Goal: Task Accomplishment & Management: Manage account settings

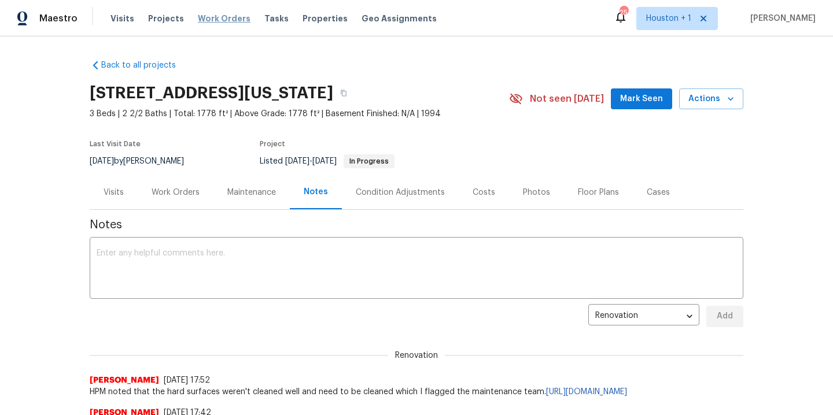
click at [221, 20] on span "Work Orders" at bounding box center [224, 19] width 53 height 12
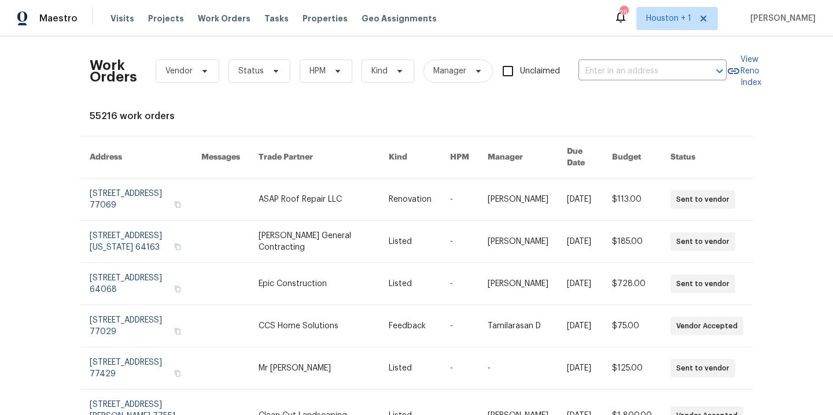
click at [652, 82] on div "Work Orders Vendor Status HPM Kind Manager Unclaimed ​" at bounding box center [408, 71] width 637 height 51
click at [651, 75] on input "text" at bounding box center [636, 71] width 116 height 18
type input "4958"
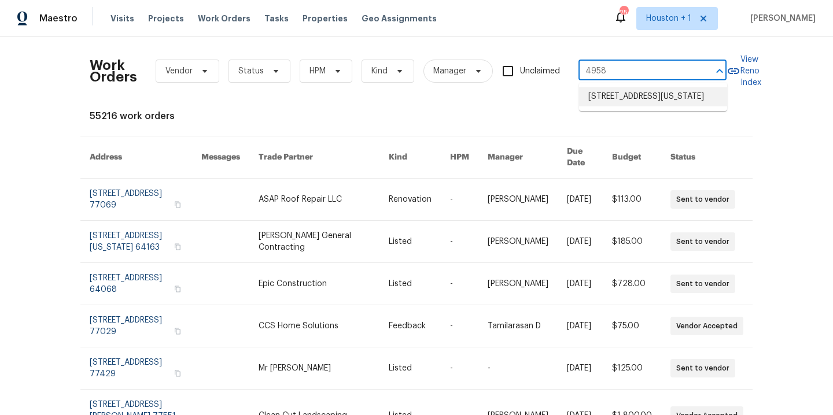
click at [645, 98] on li "4958 N Lister Ave, Kansas City, MO 64119" at bounding box center [653, 96] width 148 height 19
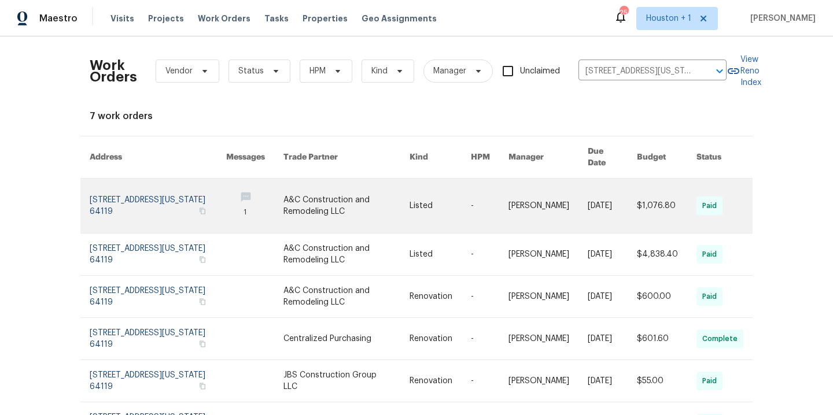
click at [347, 191] on link at bounding box center [346, 206] width 126 height 54
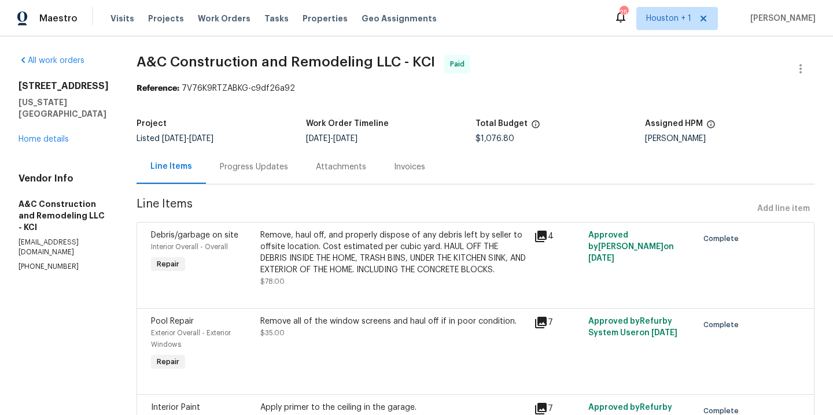
click at [54, 132] on div "4958 N Lister Ave Kansas City, MO 64119 Home details" at bounding box center [64, 112] width 90 height 65
click at [53, 135] on link "Home details" at bounding box center [44, 139] width 50 height 8
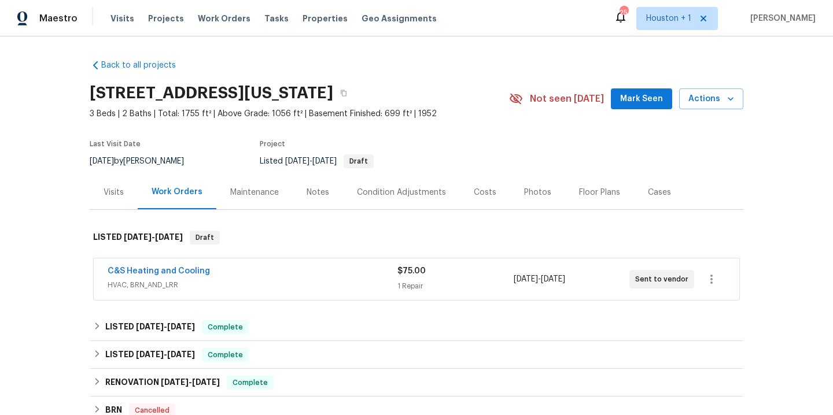
click at [265, 191] on div "Maintenance" at bounding box center [254, 193] width 49 height 12
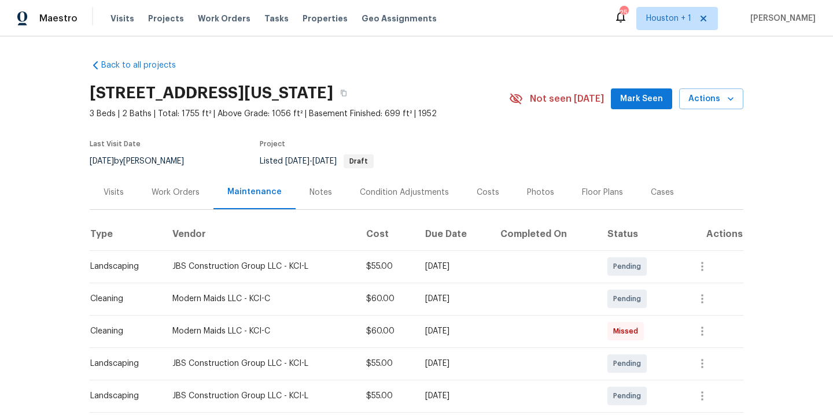
click at [322, 194] on div "Notes" at bounding box center [320, 193] width 23 height 12
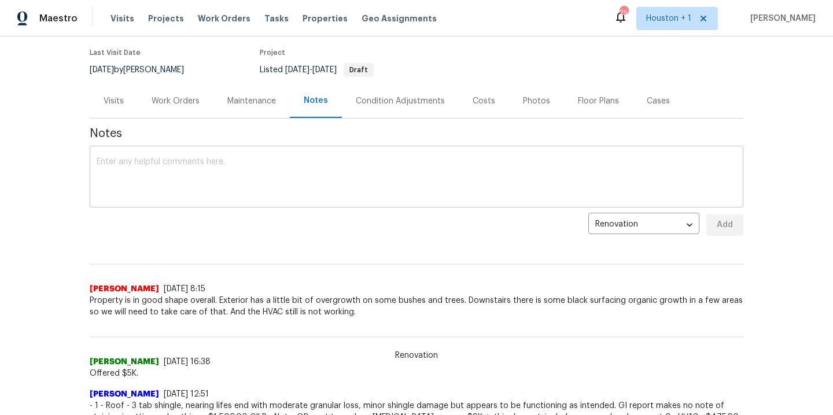
scroll to position [92, 0]
click at [298, 180] on textarea at bounding box center [417, 177] width 640 height 40
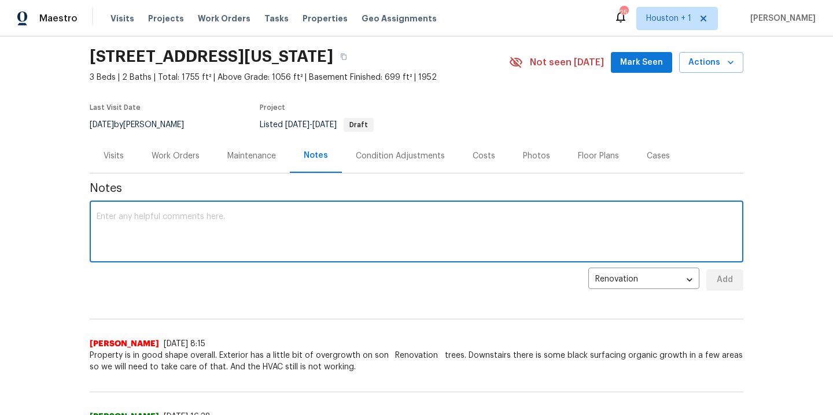
scroll to position [0, 0]
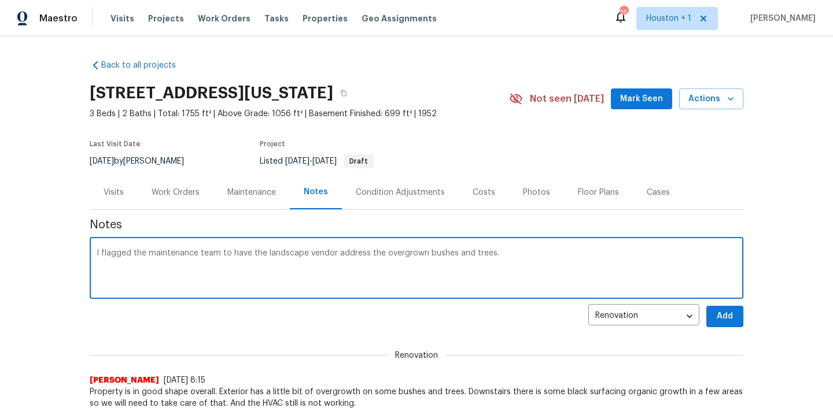
paste textarea "https://opendoor.slack.com/archives/C07J60VNA7L/p1758065661735959"
type textarea "I flagged the maintenance team to have the landscape vendor address the overgro…"
click at [726, 319] on span "Add" at bounding box center [725, 316] width 19 height 14
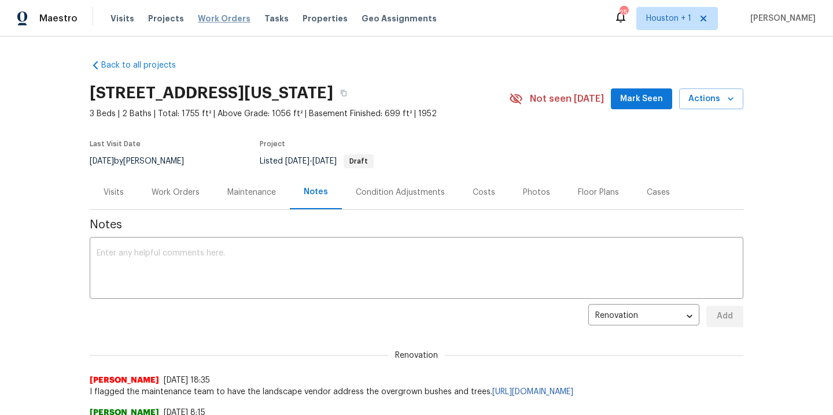
click at [211, 14] on span "Work Orders" at bounding box center [224, 19] width 53 height 12
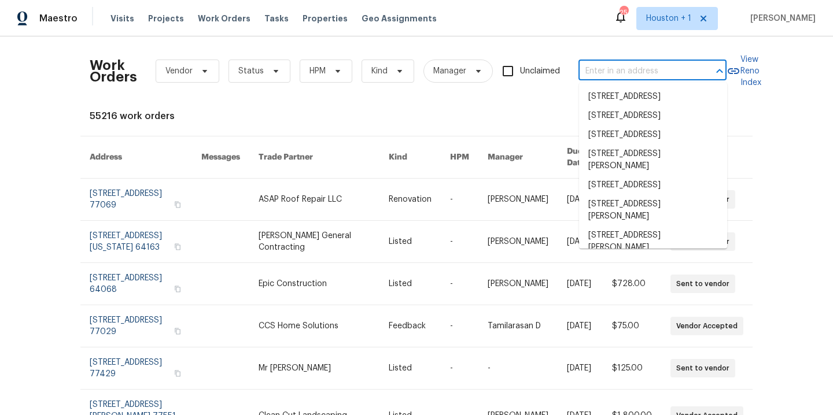
click at [606, 67] on input "text" at bounding box center [636, 71] width 116 height 18
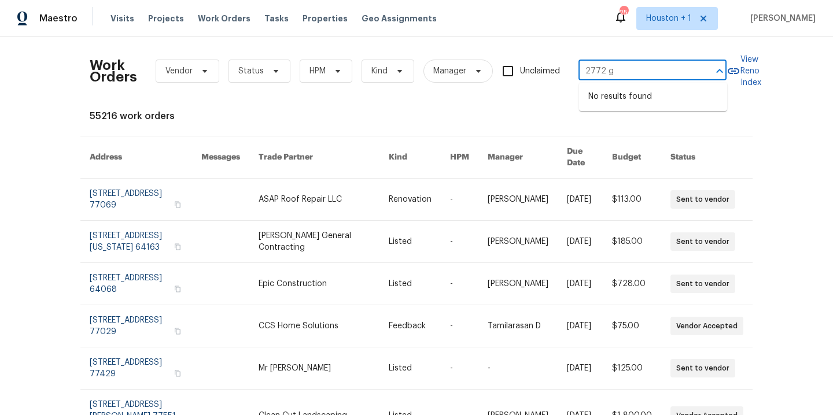
type input "2772"
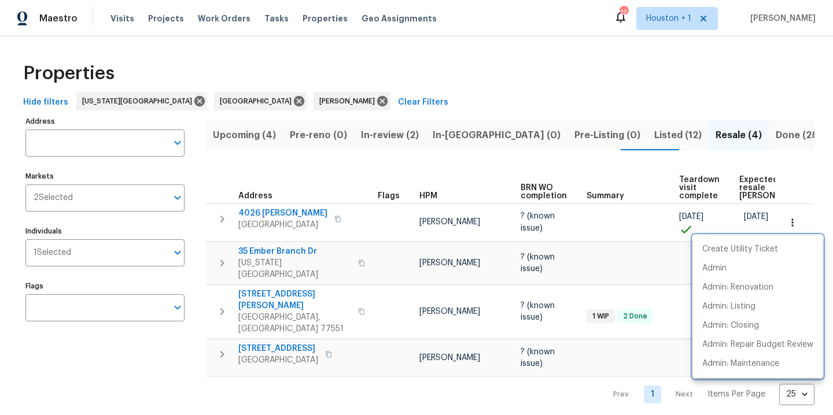
click at [309, 68] on div at bounding box center [416, 207] width 833 height 415
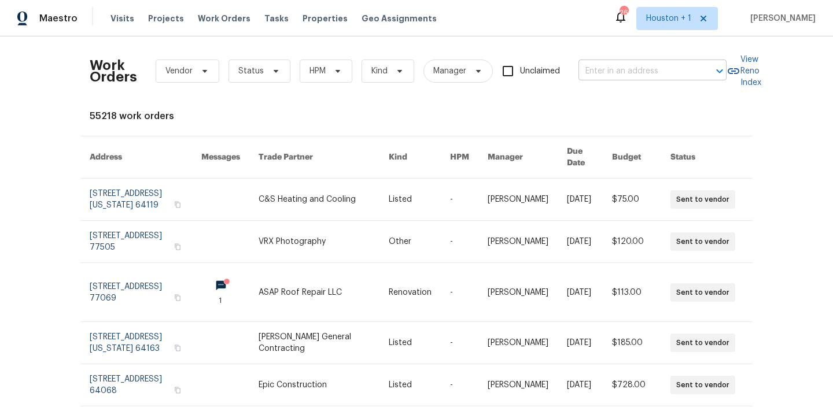
click at [613, 73] on input "text" at bounding box center [636, 71] width 116 height 18
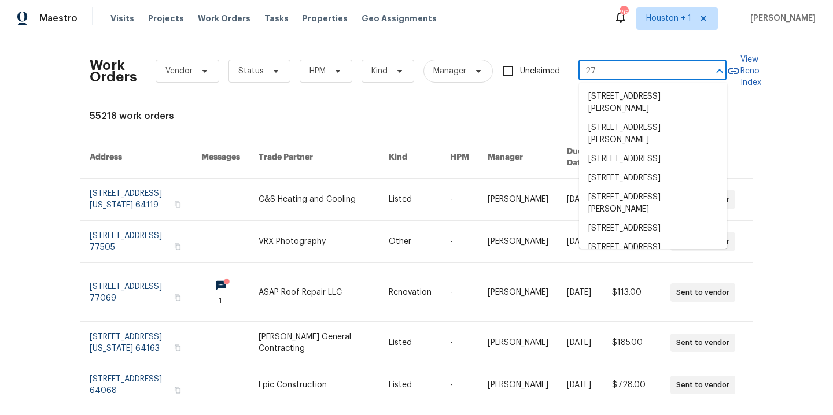
type input "2"
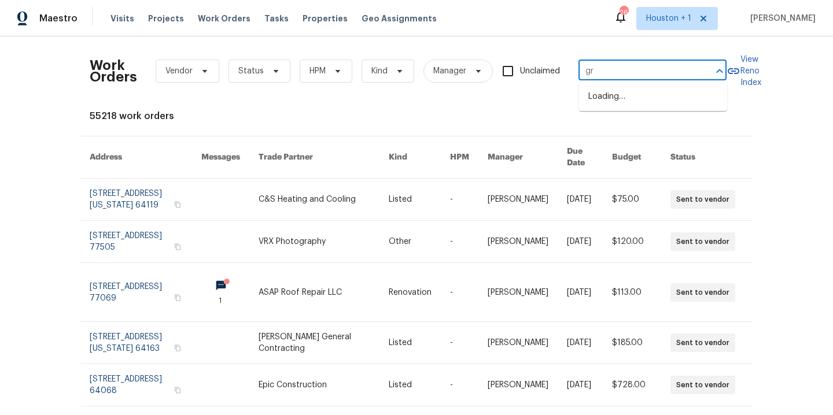
type input "g"
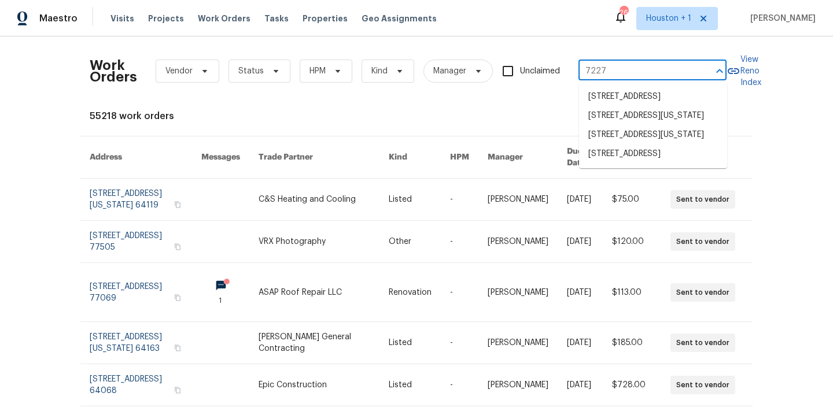
type input "7227 g"
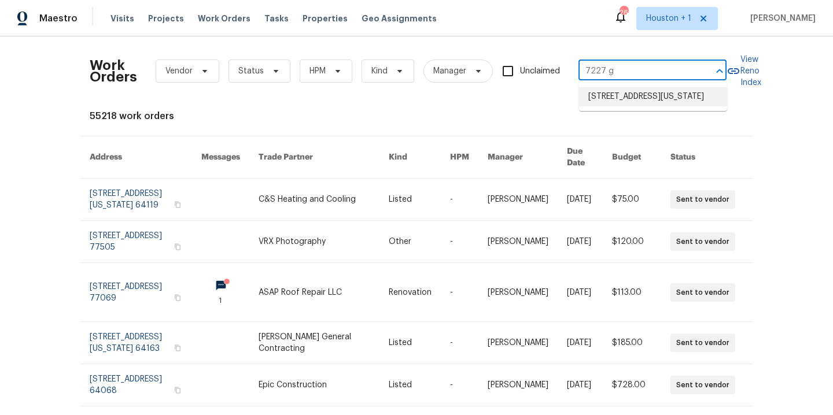
click at [628, 92] on li "7227 Greeley Ave, Kansas City, KS 66109" at bounding box center [653, 96] width 148 height 19
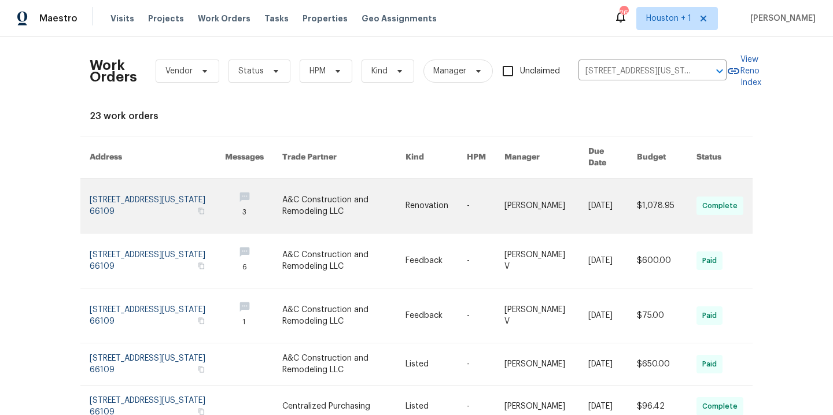
click at [311, 198] on link at bounding box center [344, 206] width 124 height 54
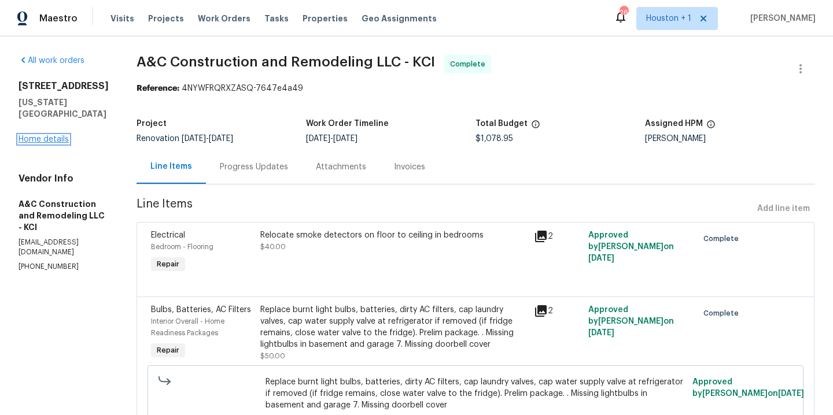
click at [51, 135] on link "Home details" at bounding box center [44, 139] width 50 height 8
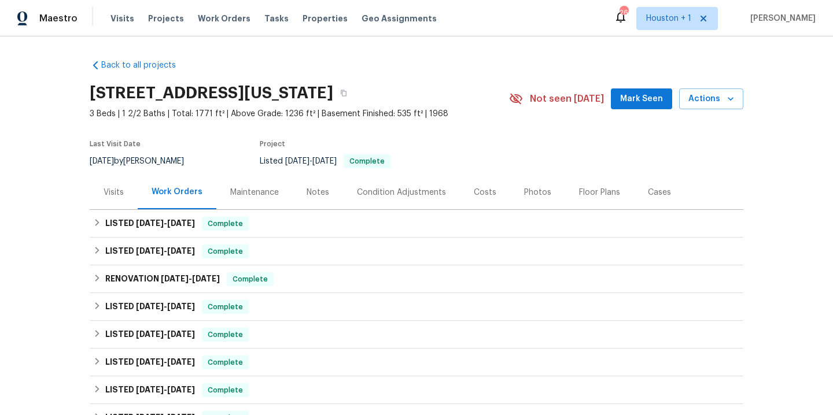
click at [255, 191] on div "Maintenance" at bounding box center [254, 193] width 49 height 12
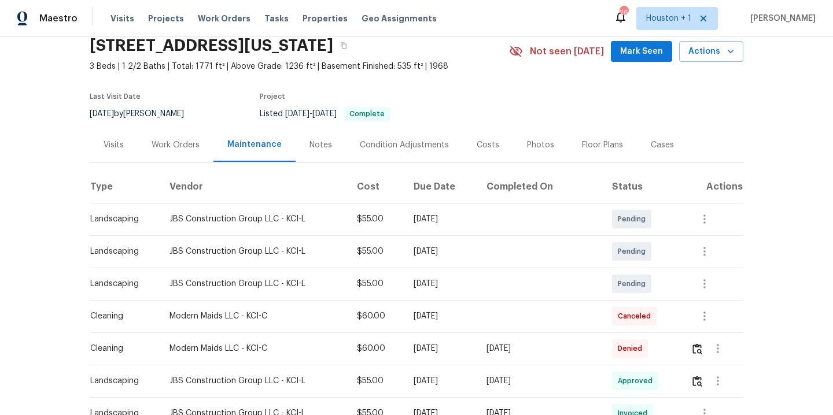
scroll to position [53, 0]
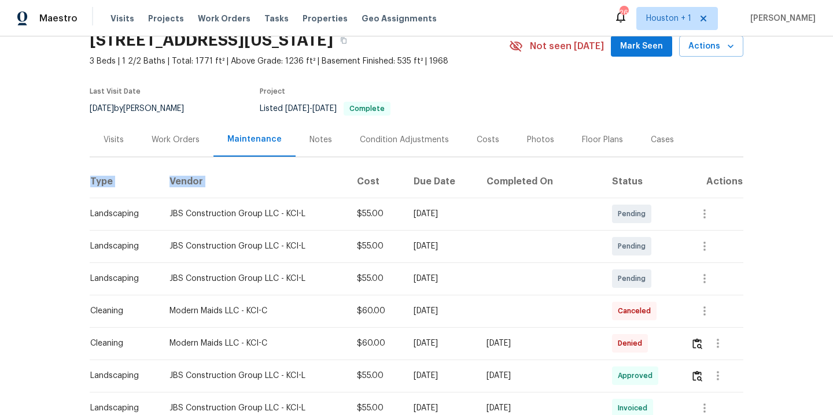
drag, startPoint x: 377, startPoint y: 174, endPoint x: 209, endPoint y: 158, distance: 168.5
click at [178, 143] on div "Work Orders" at bounding box center [176, 140] width 48 height 12
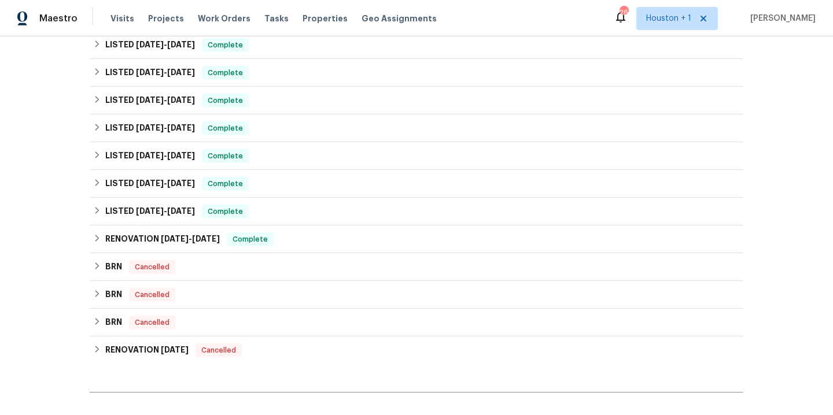
scroll to position [388, 0]
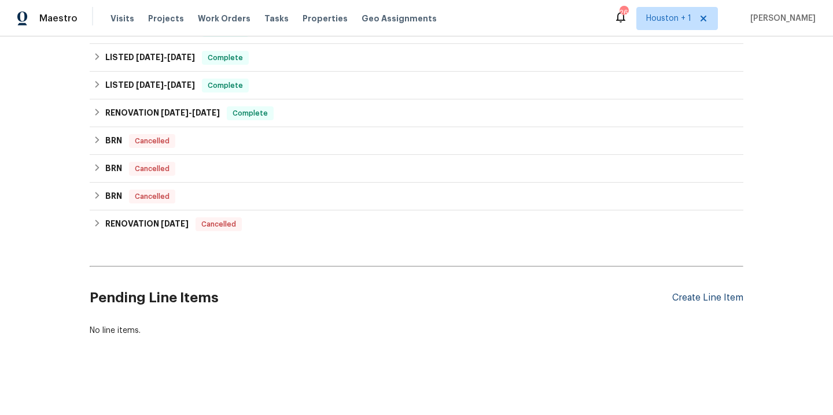
click at [717, 294] on div "Create Line Item" at bounding box center [707, 298] width 71 height 11
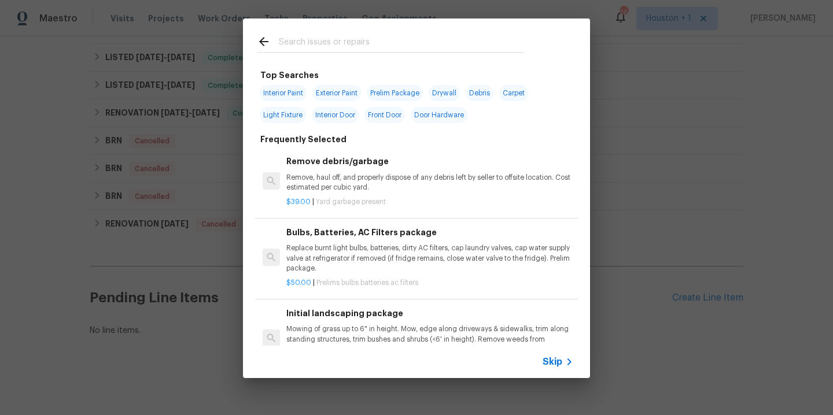
click at [398, 50] on input "text" at bounding box center [401, 43] width 245 height 17
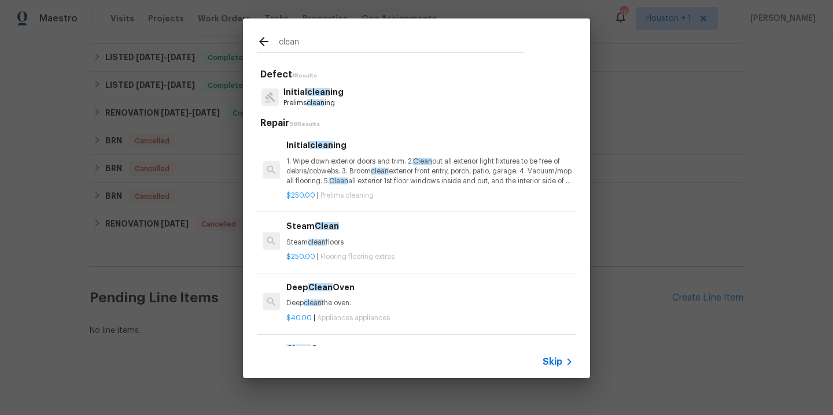
type input "clean"
click at [314, 88] on span "clean" at bounding box center [318, 92] width 23 height 8
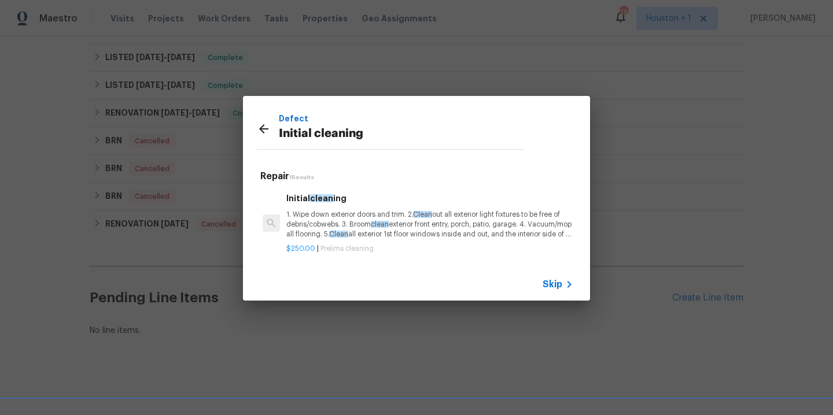
click at [355, 231] on p "1. Wipe down exterior doors and trim. 2. Clean out all exterior light fixtures …" at bounding box center [429, 225] width 287 height 30
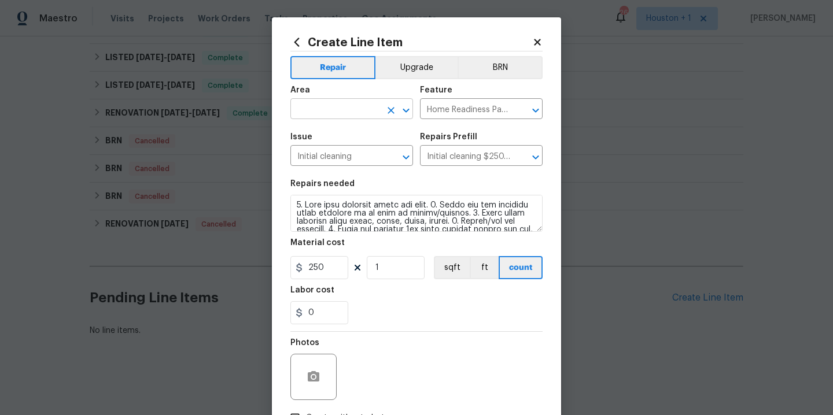
click at [331, 109] on input "text" at bounding box center [335, 110] width 90 height 18
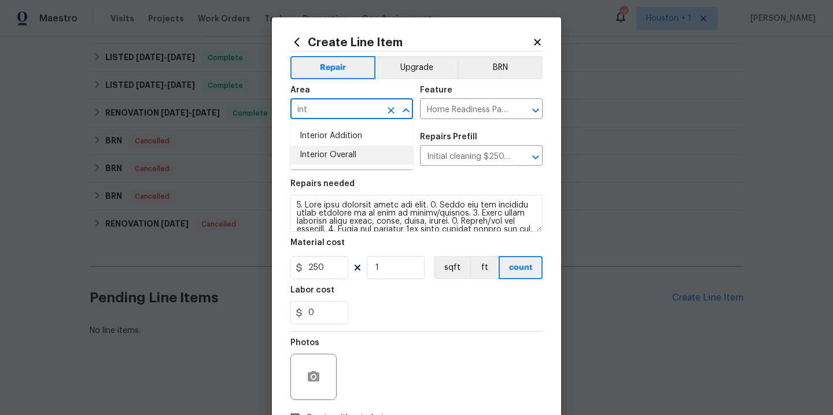
click at [309, 156] on li "Interior Overall" at bounding box center [351, 155] width 123 height 19
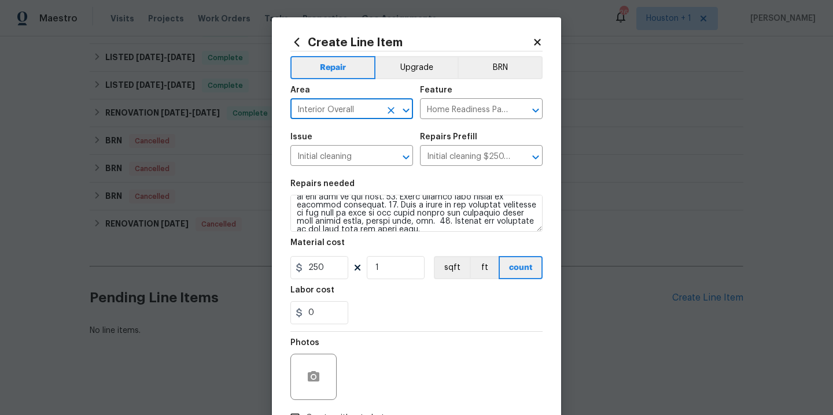
scroll to position [83, 0]
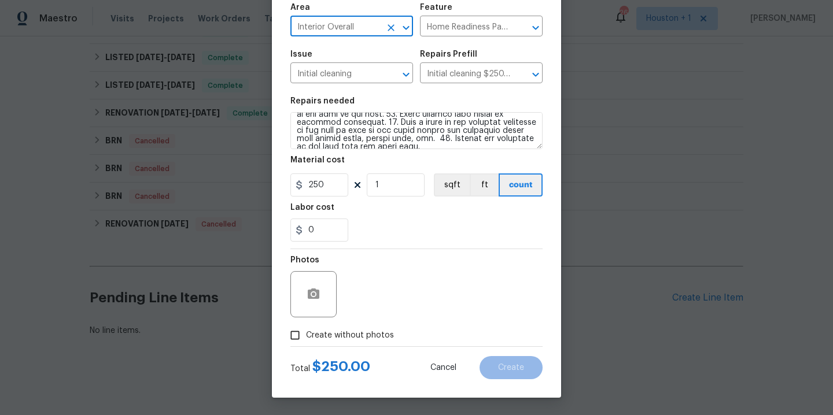
type input "Interior Overall"
click at [359, 331] on span "Create without photos" at bounding box center [350, 336] width 88 height 12
click at [306, 331] on input "Create without photos" at bounding box center [295, 336] width 22 height 22
checkbox input "true"
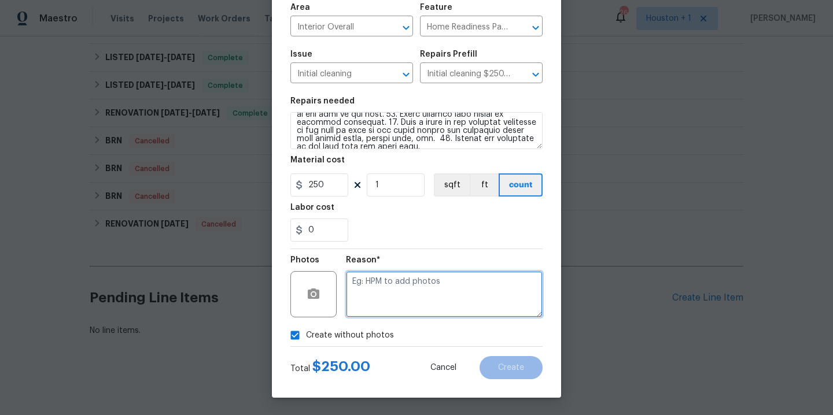
click at [429, 286] on textarea at bounding box center [444, 294] width 197 height 46
type textarea "."
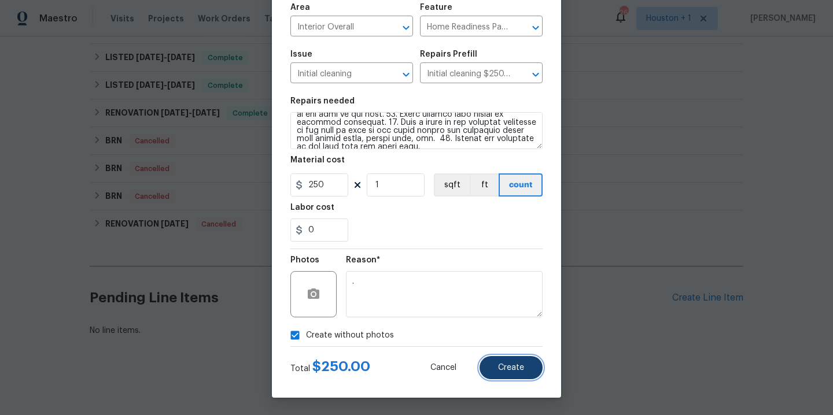
click at [513, 368] on span "Create" at bounding box center [511, 368] width 26 height 9
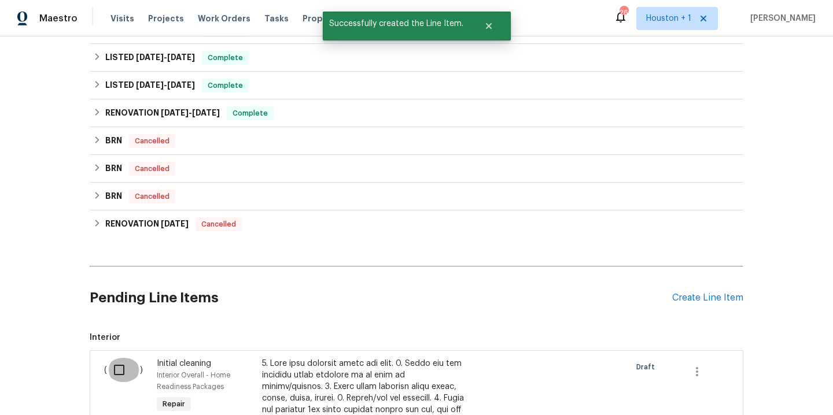
click at [119, 369] on input "checkbox" at bounding box center [123, 370] width 33 height 24
checkbox input "true"
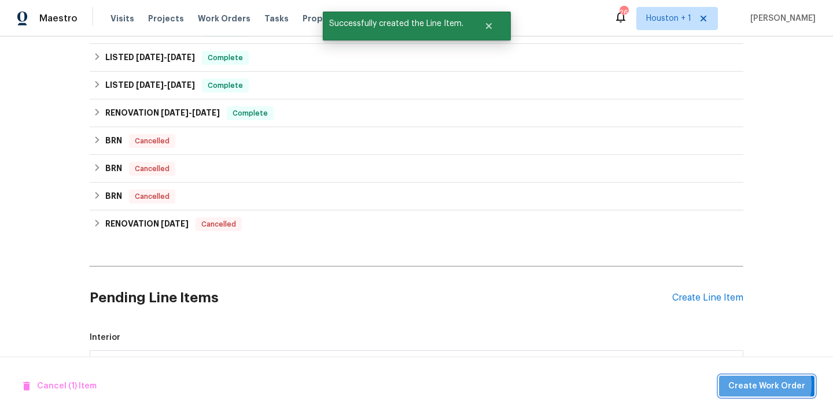
click at [759, 385] on span "Create Work Order" at bounding box center [766, 386] width 77 height 14
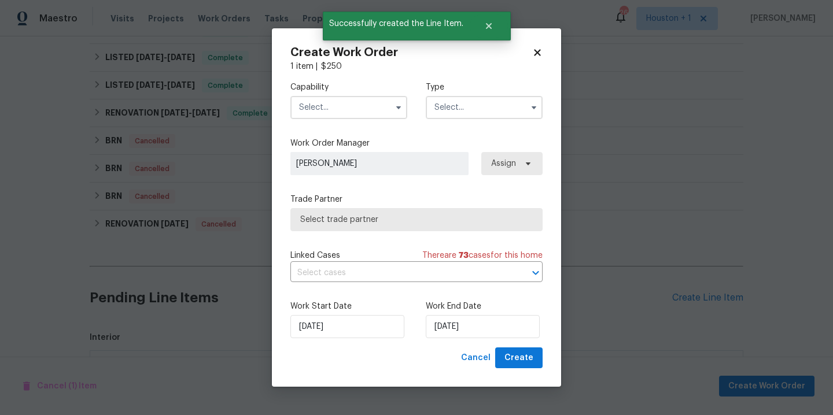
click at [314, 105] on input "text" at bounding box center [348, 107] width 117 height 23
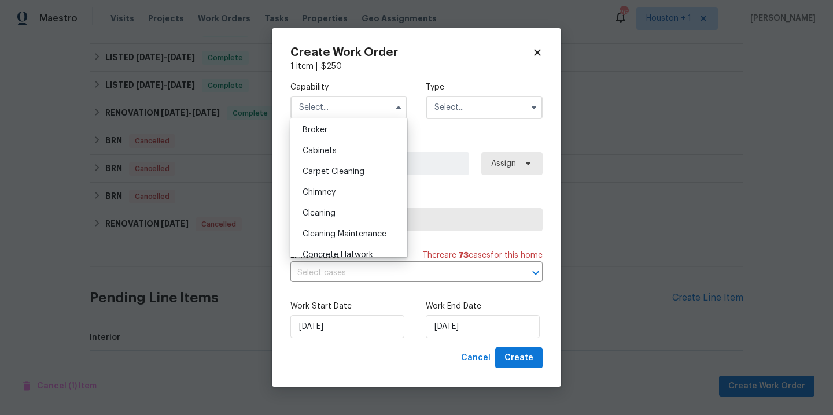
scroll to position [94, 0]
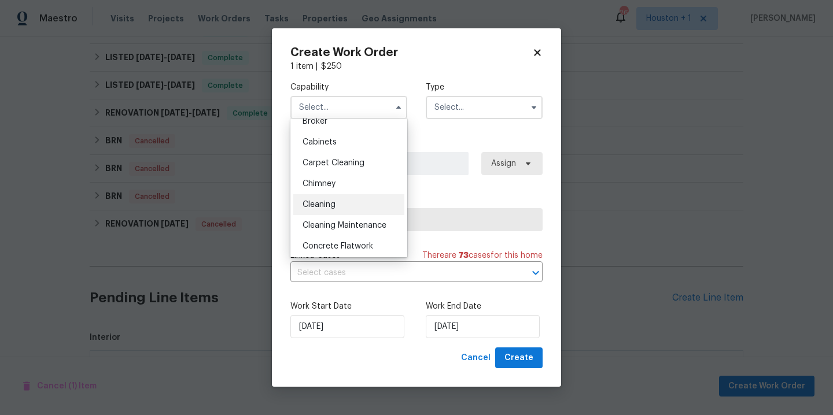
click at [316, 202] on span "Cleaning" at bounding box center [319, 205] width 33 height 8
type input "Cleaning"
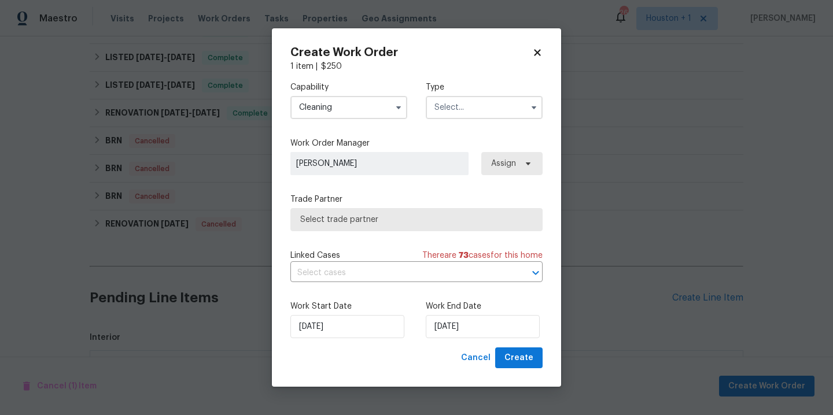
click at [480, 107] on input "text" at bounding box center [484, 107] width 117 height 23
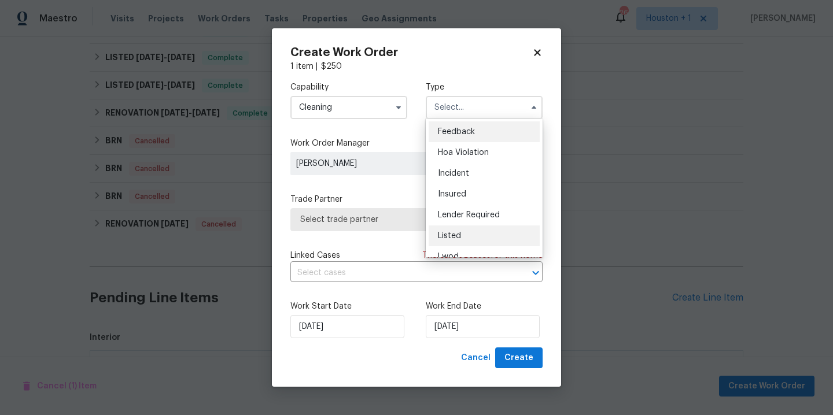
click at [462, 232] on div "Listed" at bounding box center [484, 236] width 111 height 21
type input "Listed"
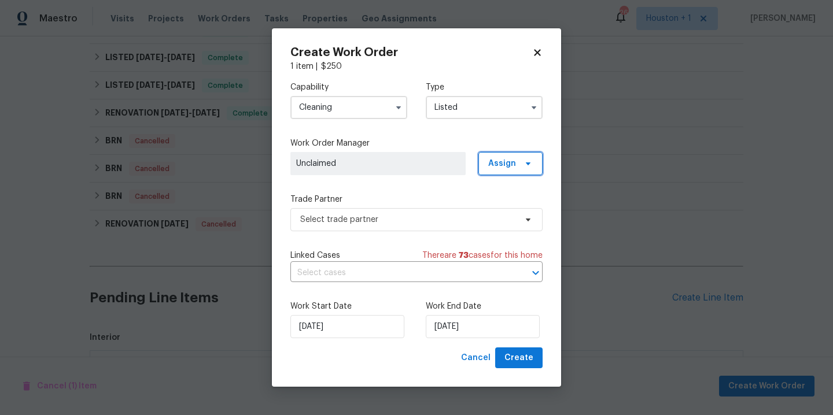
click at [523, 156] on span "Assign" at bounding box center [510, 163] width 64 height 23
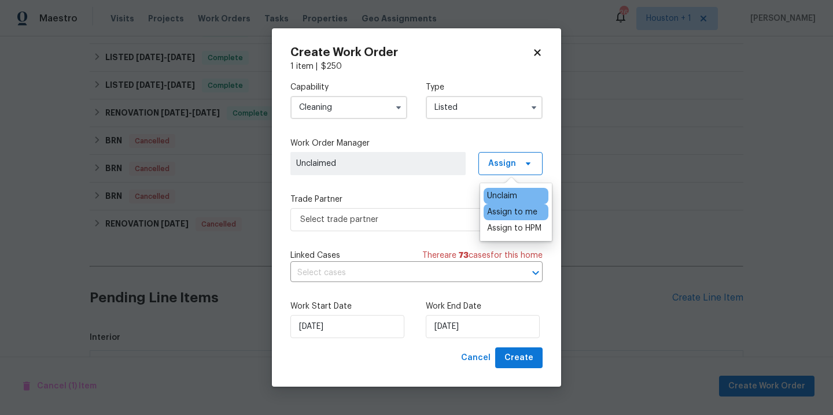
click at [514, 211] on div "Assign to me" at bounding box center [512, 213] width 50 height 12
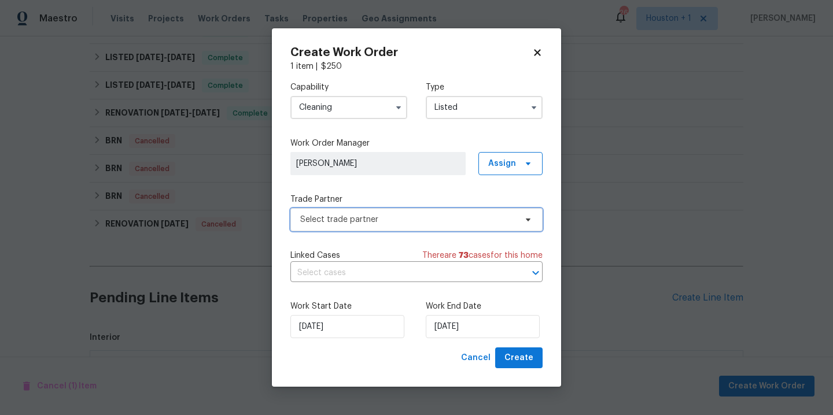
click at [375, 219] on span "Select trade partner" at bounding box center [408, 220] width 216 height 12
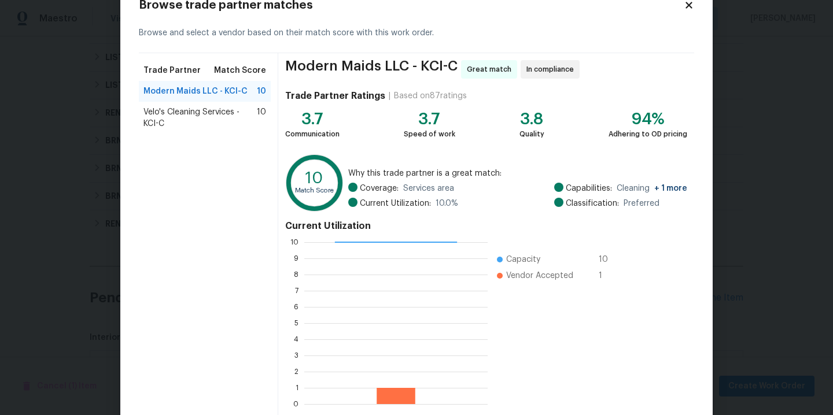
scroll to position [0, 0]
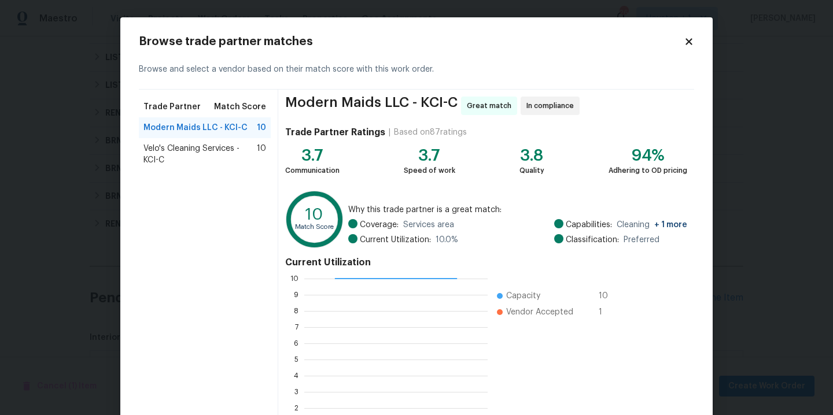
click at [687, 39] on icon at bounding box center [689, 41] width 6 height 6
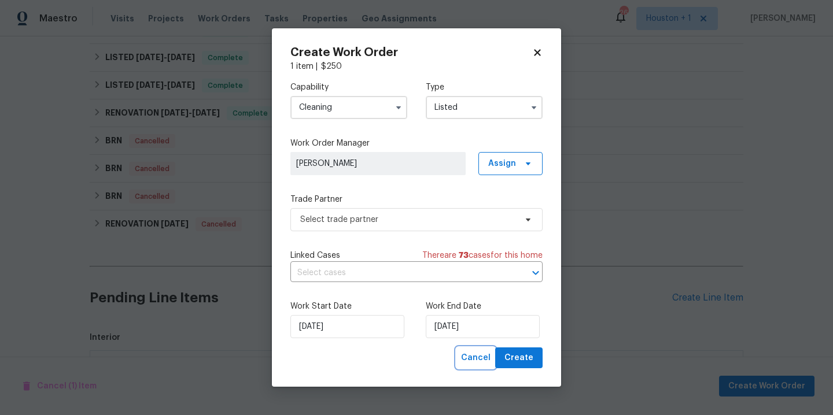
click at [476, 362] on span "Cancel" at bounding box center [476, 358] width 30 height 14
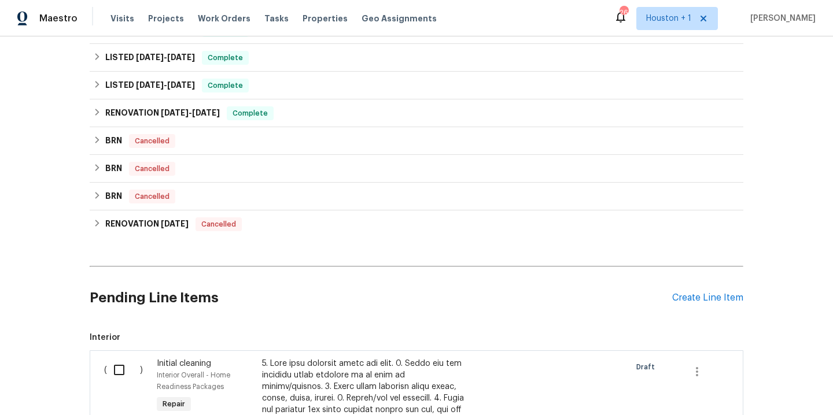
click at [113, 373] on input "checkbox" at bounding box center [123, 370] width 33 height 24
checkbox input "true"
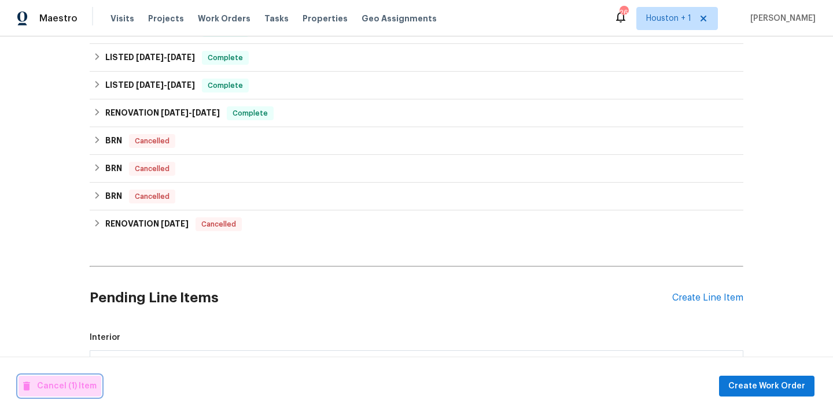
click at [76, 385] on span "Cancel (1) Item" at bounding box center [59, 386] width 73 height 14
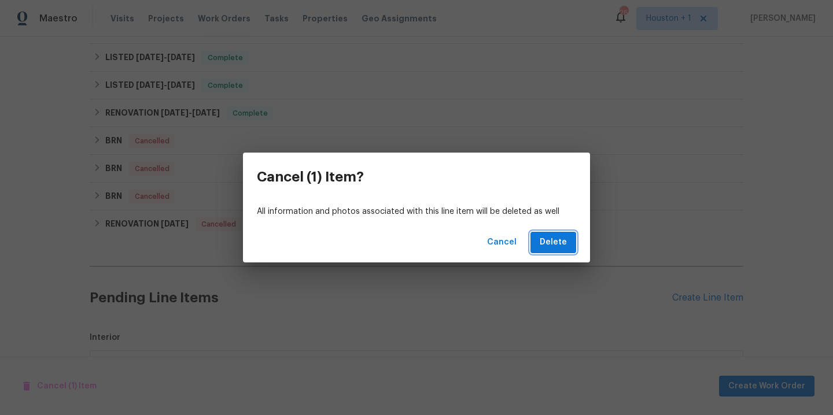
click at [562, 244] on span "Delete" at bounding box center [553, 242] width 27 height 14
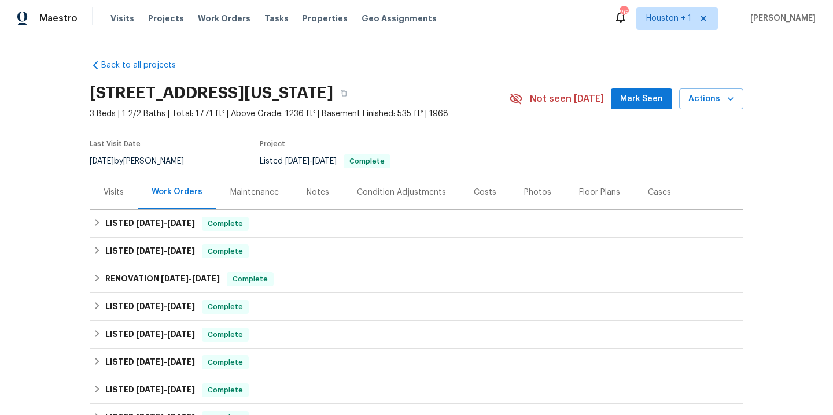
click at [322, 199] on div "Notes" at bounding box center [318, 192] width 50 height 34
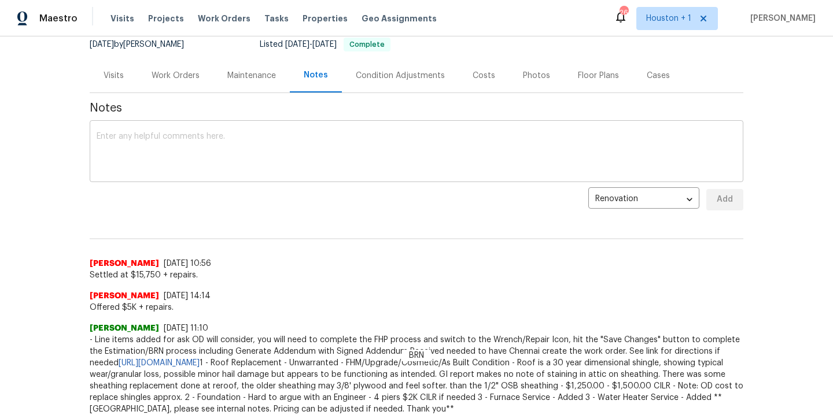
scroll to position [108, 0]
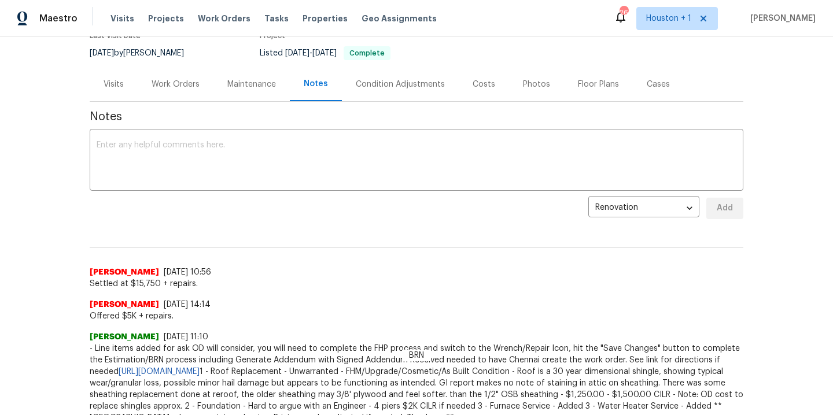
click at [259, 84] on div "Maintenance" at bounding box center [251, 85] width 49 height 12
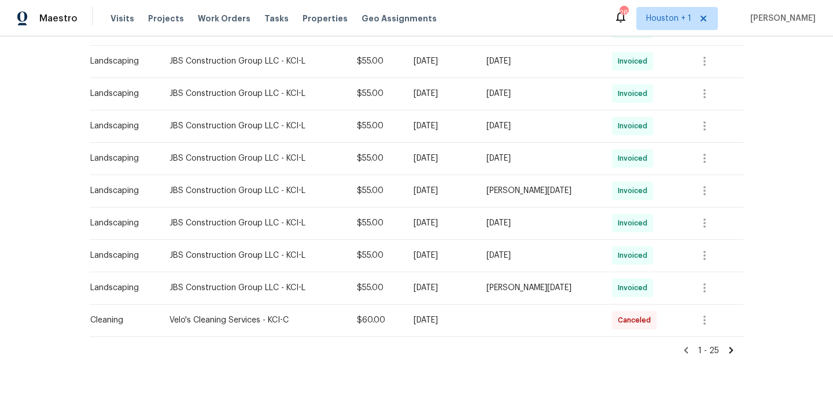
scroll to position [735, 0]
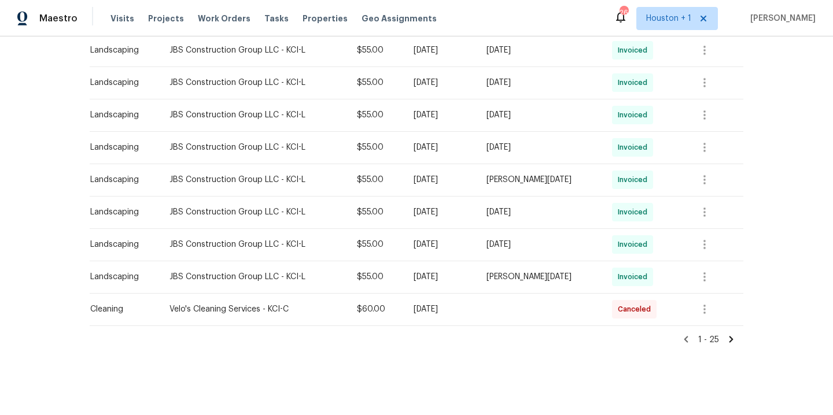
click at [731, 338] on icon at bounding box center [731, 340] width 4 height 6
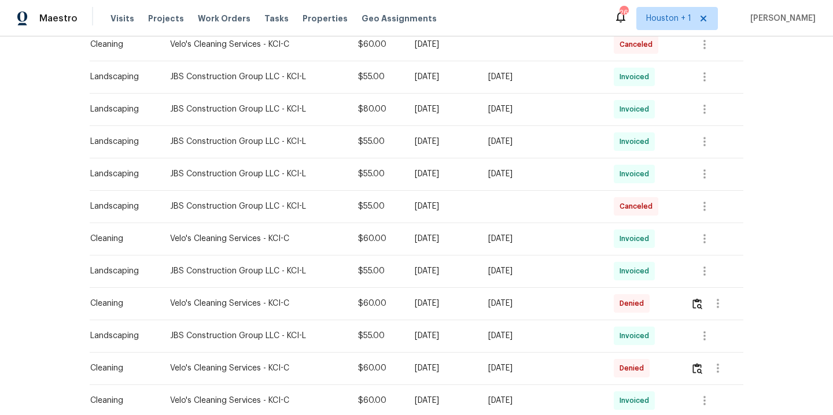
scroll to position [0, 0]
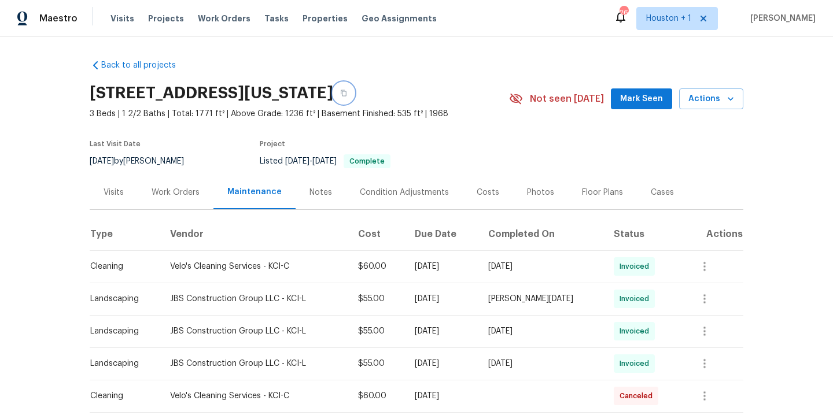
click at [354, 92] on button "button" at bounding box center [343, 93] width 21 height 21
click at [204, 25] on div "Visits Projects Work Orders Tasks Properties Geo Assignments" at bounding box center [280, 18] width 340 height 23
click at [207, 13] on span "Work Orders" at bounding box center [224, 19] width 53 height 12
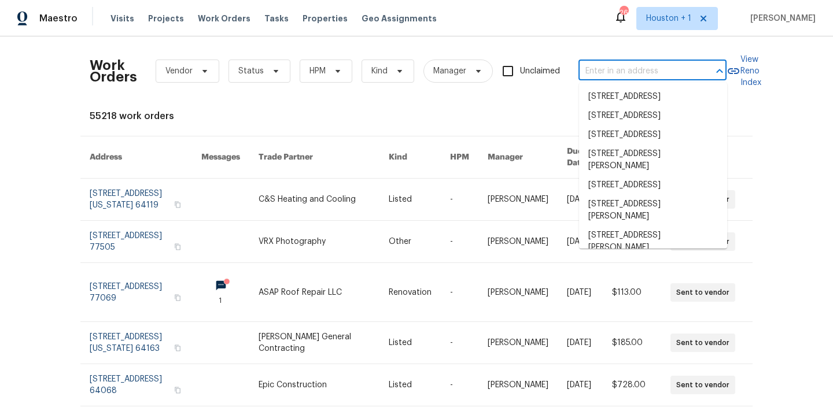
click at [613, 77] on input "text" at bounding box center [636, 71] width 116 height 18
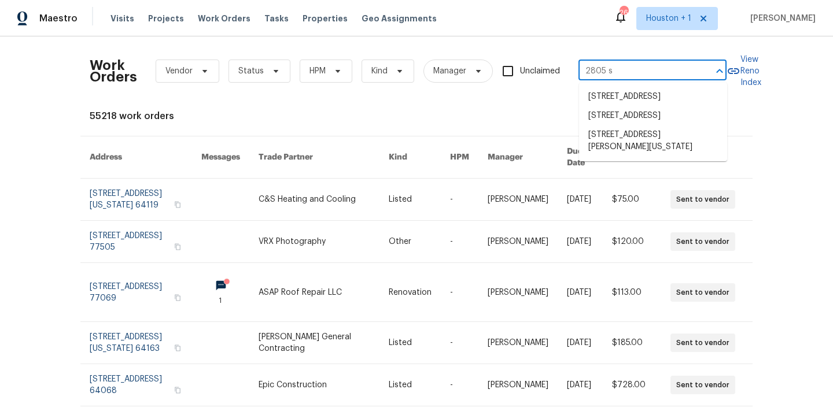
type input "2805 sh"
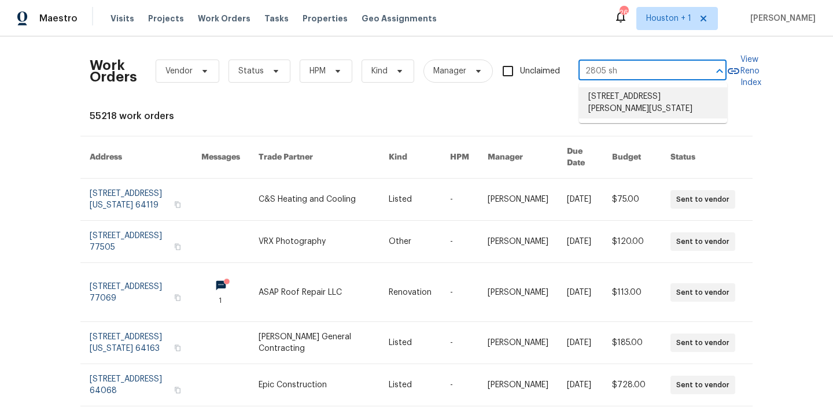
click at [631, 101] on li "2805 Shearer Rd, Kansas City, KS 66106" at bounding box center [653, 102] width 148 height 31
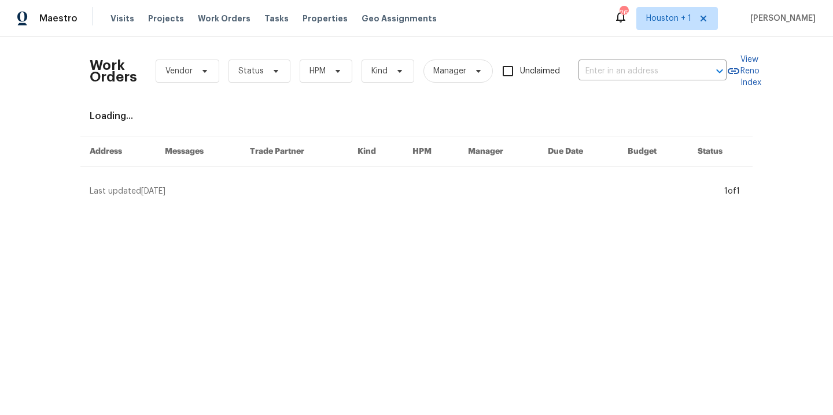
type input "2805 Shearer Rd, Kansas City, KS 66106"
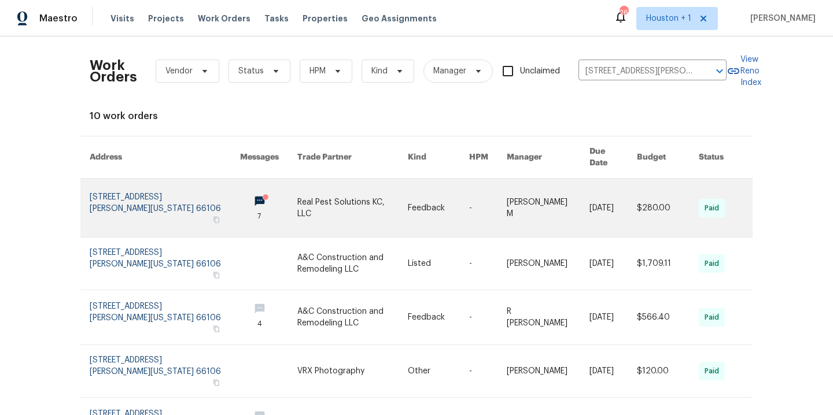
click at [334, 193] on link at bounding box center [352, 208] width 110 height 58
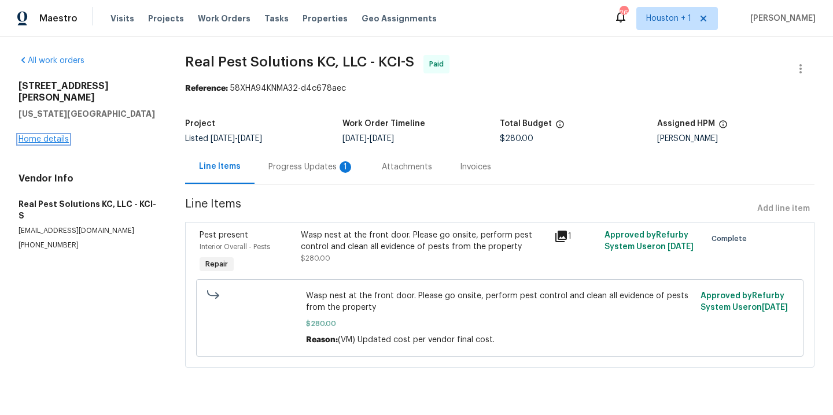
click at [49, 135] on link "Home details" at bounding box center [44, 139] width 50 height 8
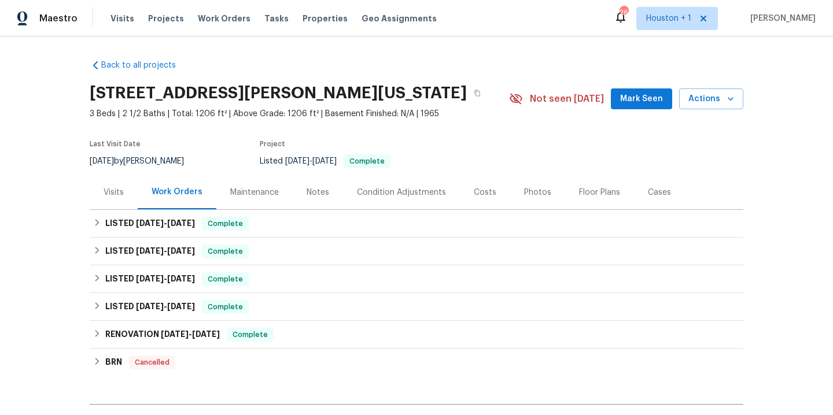
click at [256, 194] on div "Maintenance" at bounding box center [254, 193] width 49 height 12
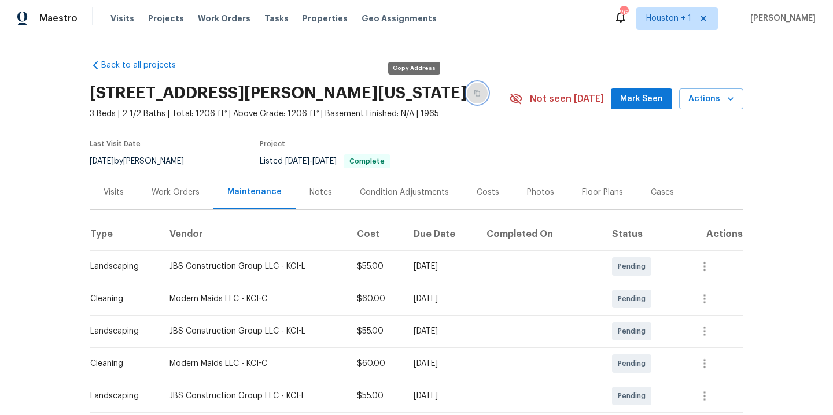
click at [474, 91] on icon "button" at bounding box center [477, 93] width 6 height 6
drag, startPoint x: 393, startPoint y: 274, endPoint x: 377, endPoint y: 254, distance: 25.9
click at [392, 272] on td "$55.00" at bounding box center [376, 266] width 57 height 32
click at [314, 189] on div "Notes" at bounding box center [320, 193] width 23 height 12
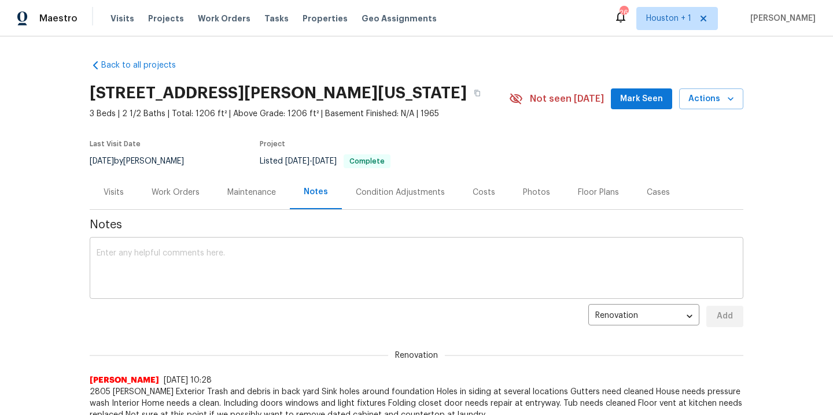
click at [277, 291] on div "x ​" at bounding box center [417, 269] width 654 height 59
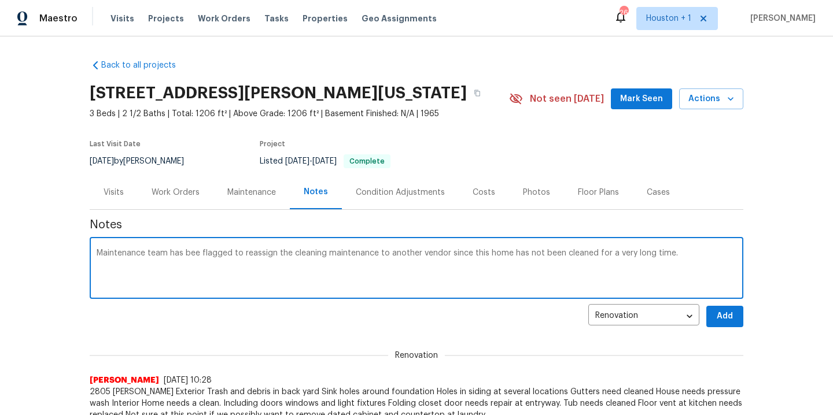
click at [684, 249] on textarea "Maintenance team has bee flagged to reassign the cleaning maintenance to anothe…" at bounding box center [417, 269] width 640 height 40
paste textarea "https://opendoor.slack.com/archives/C07J60VNA7L/p1758067185329839"
click at [659, 254] on textarea "Maintenance team has bee flagged to reassign the cleaning maintenance to anothe…" at bounding box center [417, 269] width 640 height 40
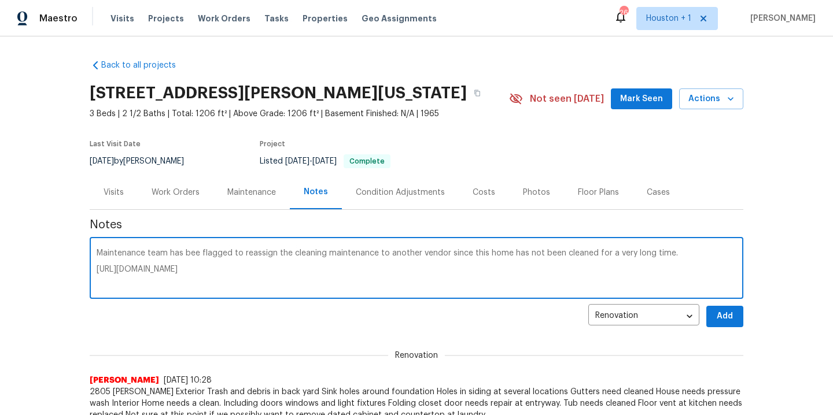
type textarea "Maintenance team has bee flagged to reassign the cleaning maintenance to anothe…"
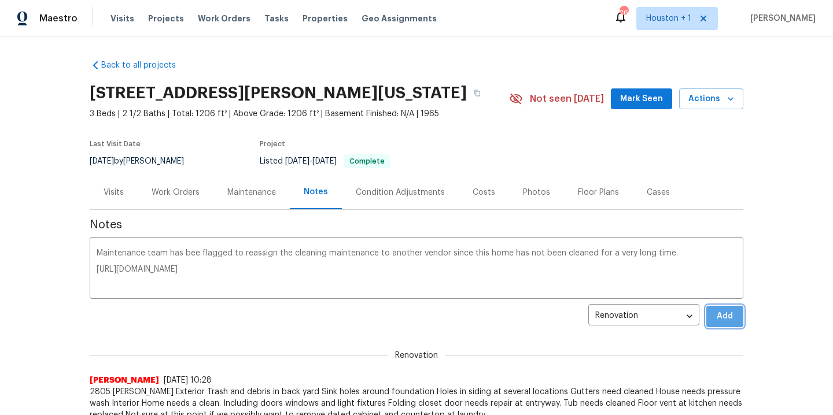
click at [730, 317] on span "Add" at bounding box center [725, 316] width 19 height 14
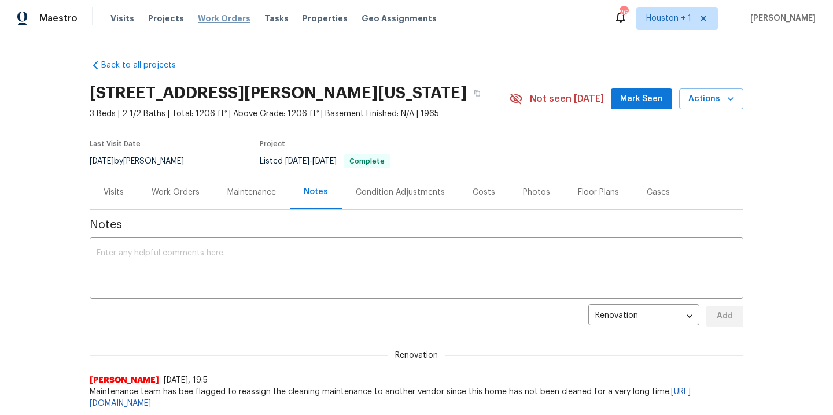
click at [215, 19] on span "Work Orders" at bounding box center [224, 19] width 53 height 12
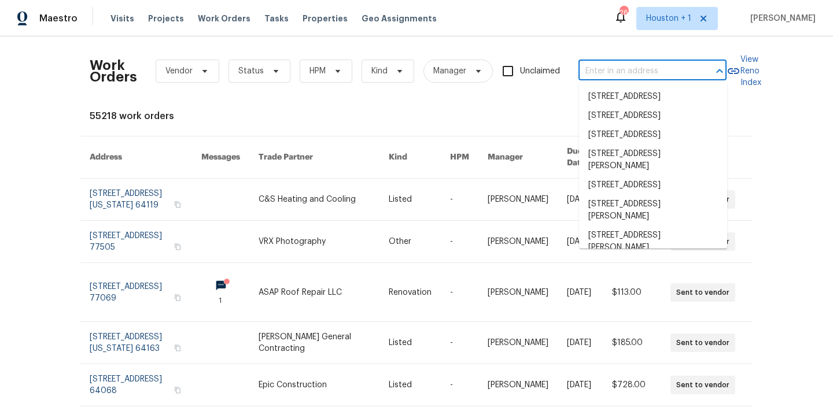
click at [622, 75] on input "text" at bounding box center [636, 71] width 116 height 18
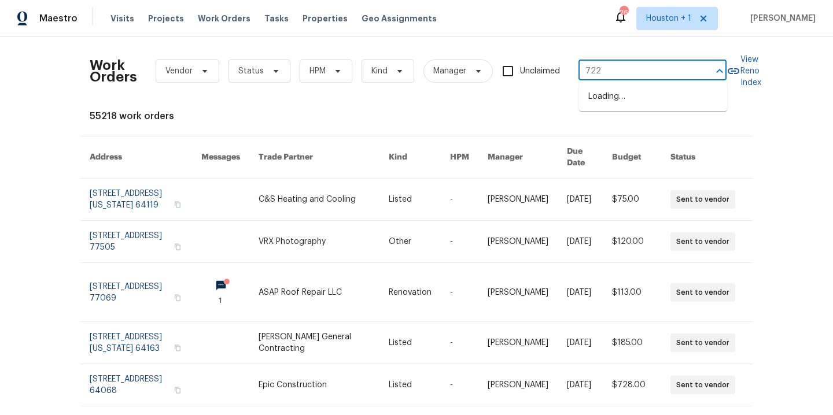
type input "7227"
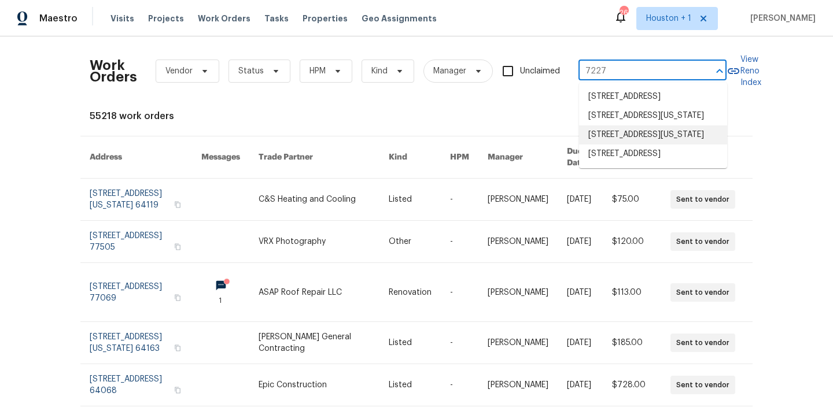
click at [639, 145] on li "7227 Greeley Ave, Kansas City, KS 66109" at bounding box center [653, 135] width 148 height 19
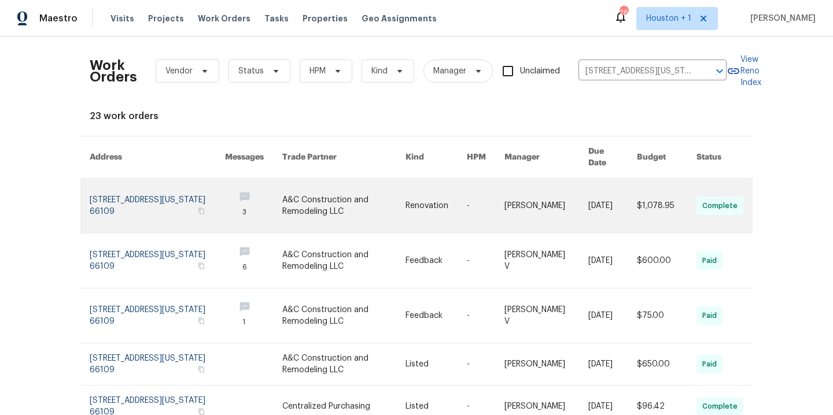
click at [299, 194] on link at bounding box center [344, 206] width 124 height 54
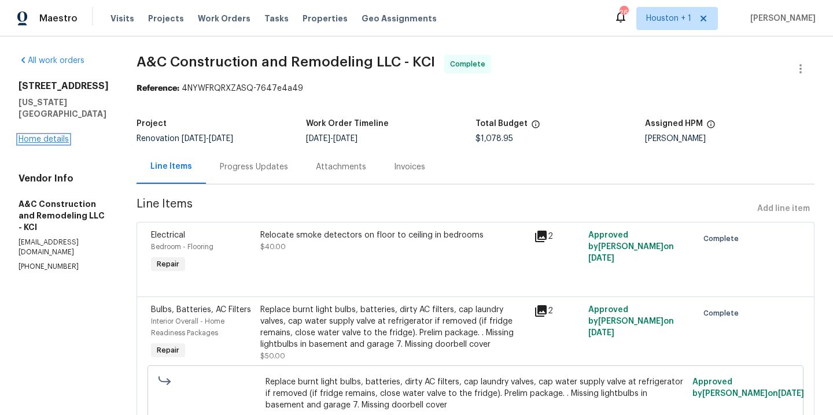
click at [43, 135] on link "Home details" at bounding box center [44, 139] width 50 height 8
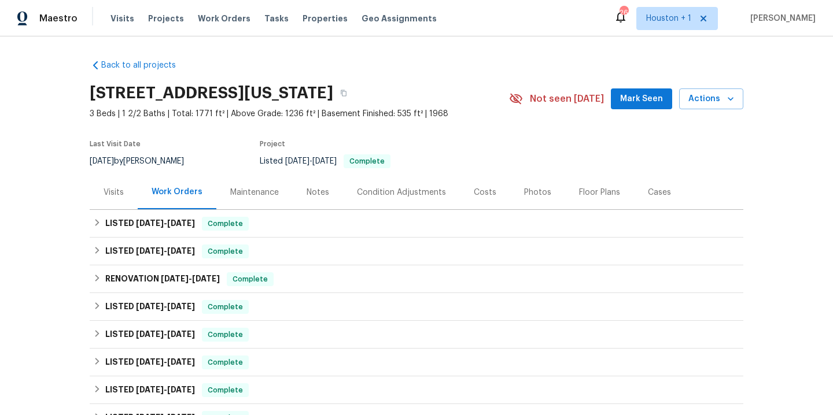
click at [309, 193] on div "Notes" at bounding box center [318, 193] width 23 height 12
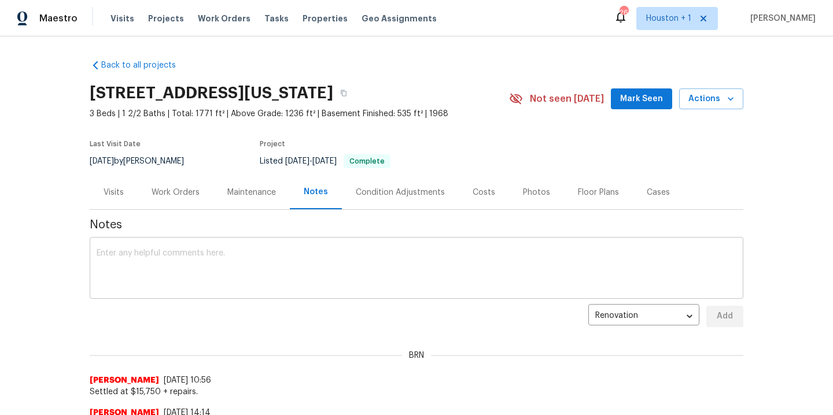
click at [245, 260] on textarea at bounding box center [417, 269] width 640 height 40
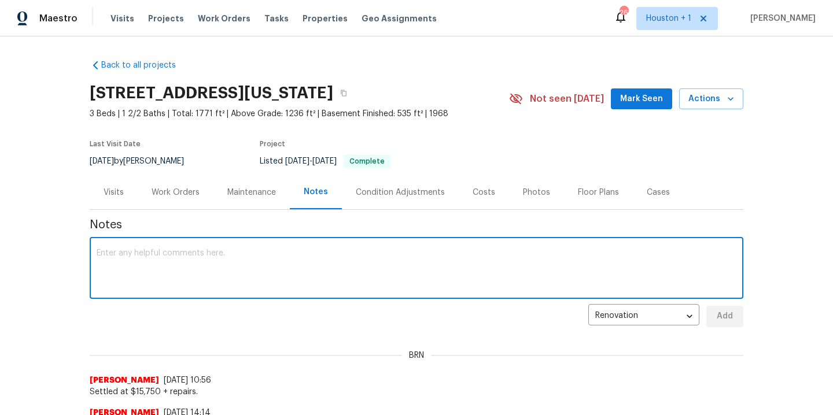
paste textarea "Maintenance team has bee flagged to reassign the cleaning maintenance to anothe…"
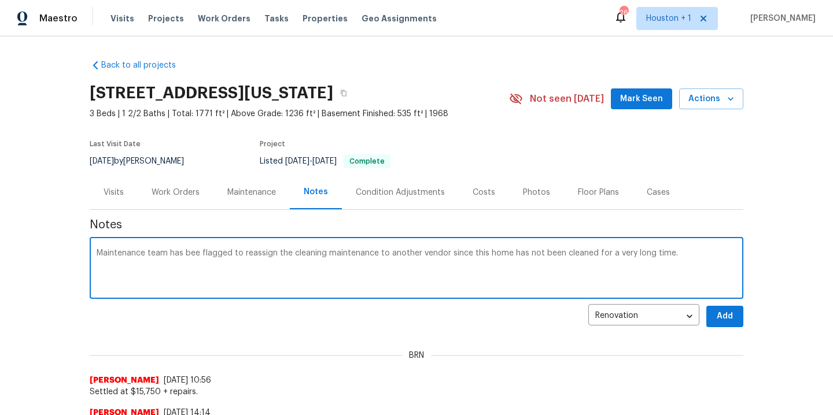
paste textarea "https://opendoor.slack.com/archives/C07J60VNA7L/p1758067185329839"
type textarea "Maintenance team has bee flagged to reassign the cleaning maintenance to anothe…"
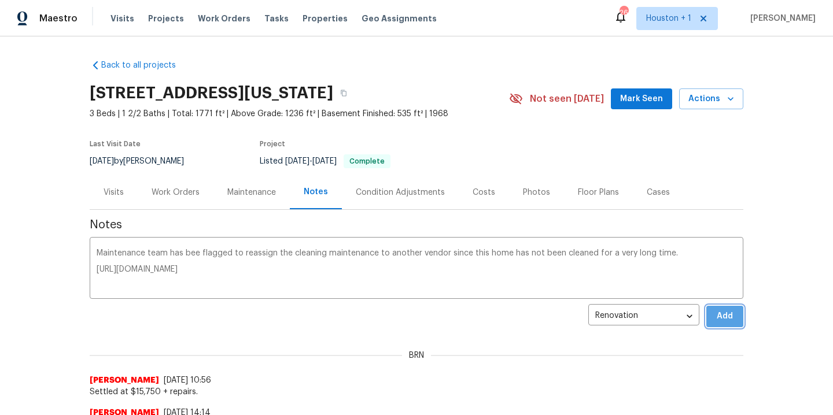
click at [725, 317] on span "Add" at bounding box center [725, 316] width 19 height 14
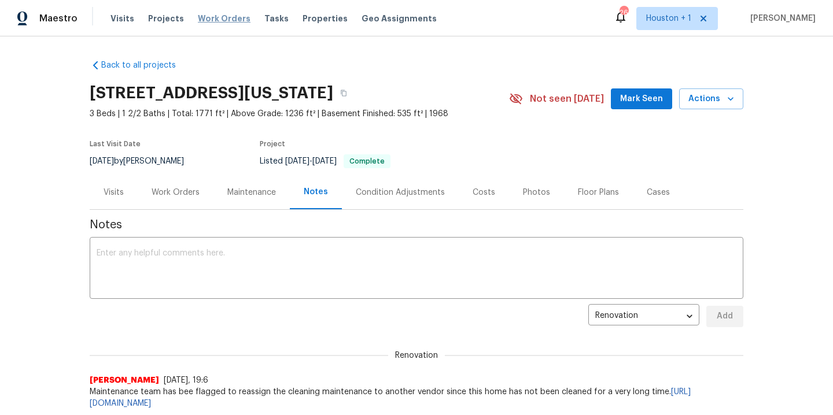
click at [216, 19] on span "Work Orders" at bounding box center [224, 19] width 53 height 12
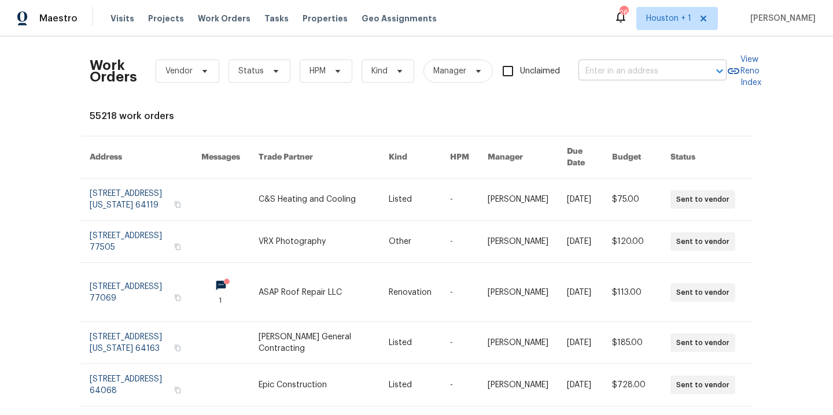
click at [642, 72] on input "text" at bounding box center [636, 71] width 116 height 18
type input "2805 sh"
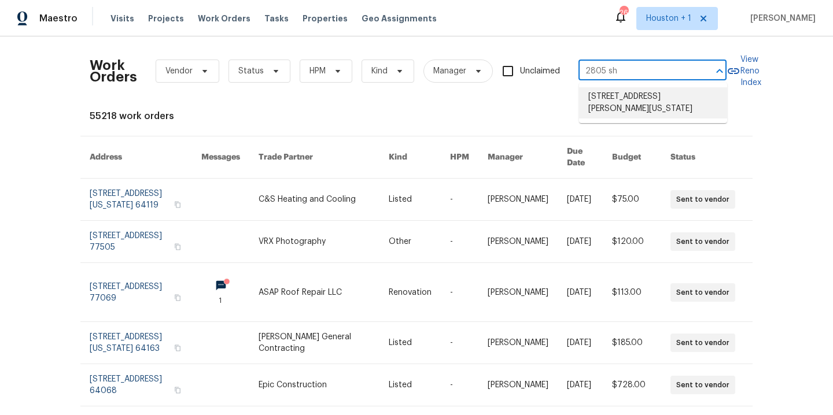
click at [654, 113] on li "2805 Shearer Rd, Kansas City, KS 66106" at bounding box center [653, 102] width 148 height 31
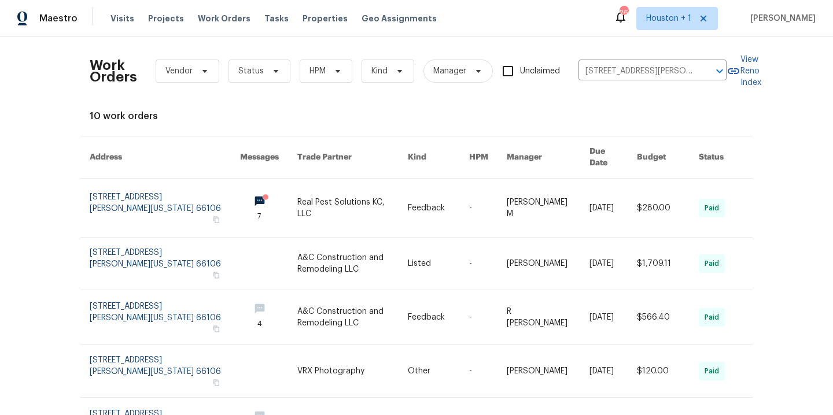
click at [654, 113] on div "10 work orders" at bounding box center [417, 116] width 654 height 12
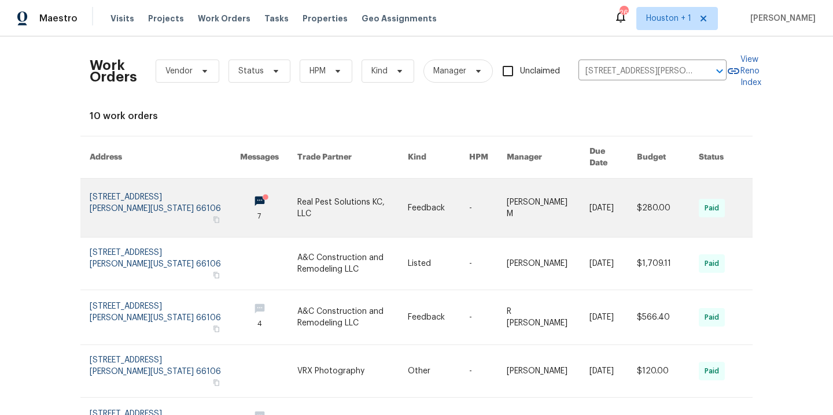
click at [339, 196] on link at bounding box center [352, 208] width 110 height 58
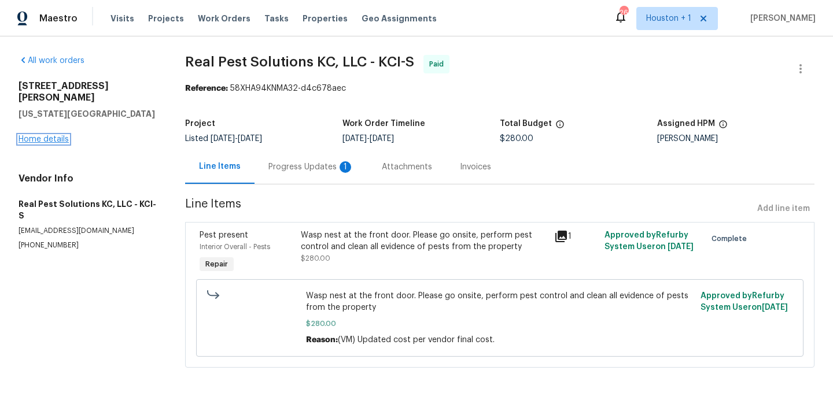
click at [43, 135] on link "Home details" at bounding box center [44, 139] width 50 height 8
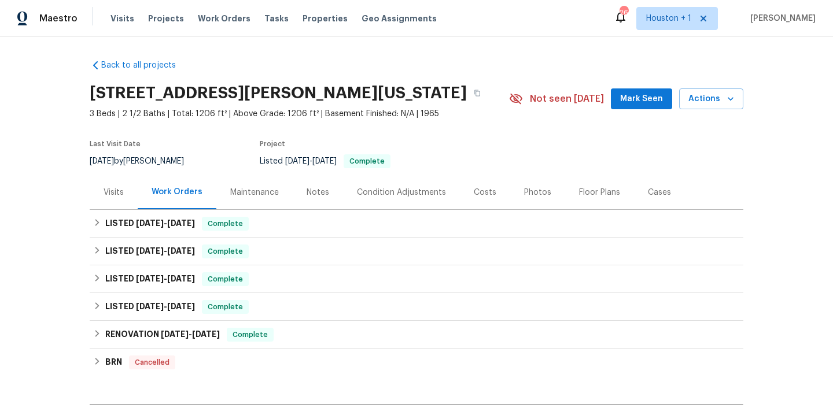
scroll to position [138, 0]
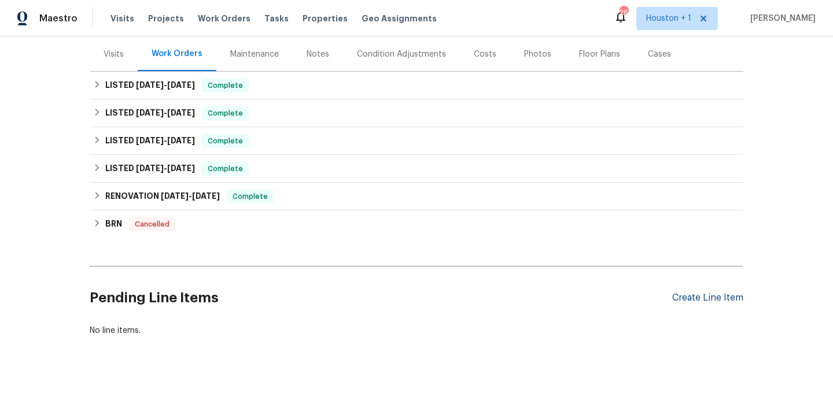
click at [711, 299] on div "Create Line Item" at bounding box center [707, 298] width 71 height 11
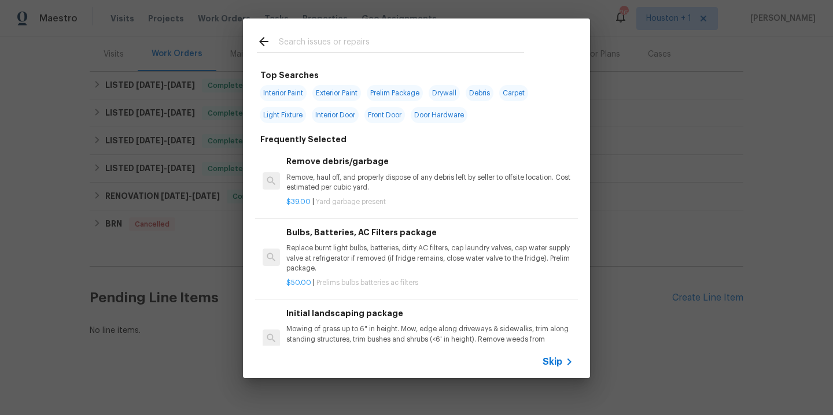
click at [322, 37] on input "text" at bounding box center [401, 43] width 245 height 17
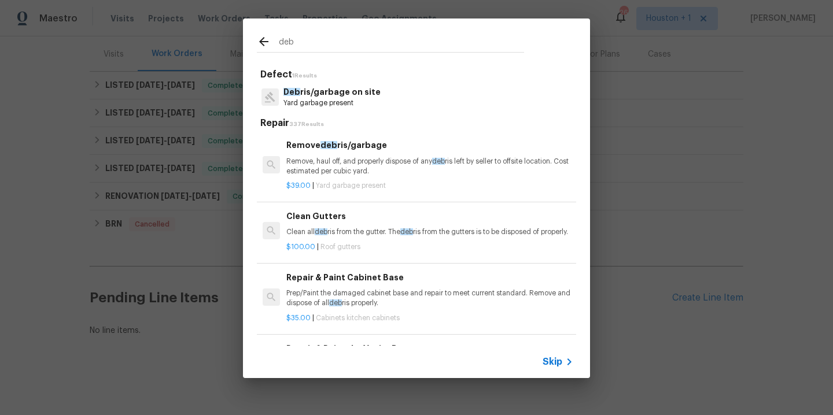
type input "deb"
click at [338, 101] on p "Yard garbage present" at bounding box center [331, 103] width 97 height 10
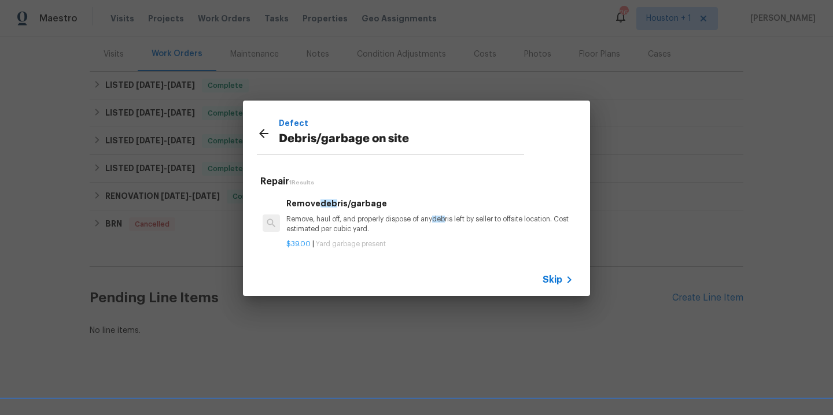
click at [346, 229] on p "Remove, haul off, and properly dispose of any deb ris left by seller to offsite…" at bounding box center [429, 225] width 287 height 20
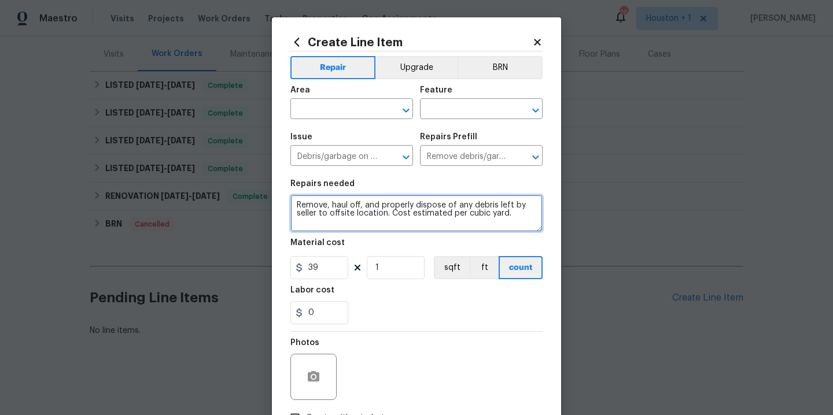
click at [541, 213] on textarea "Remove, haul off, and properly dispose of any debris left by seller to offsite …" at bounding box center [416, 213] width 252 height 37
type textarea "Remove, haul off, and properly dispose of any debris left by seller to offsite …"
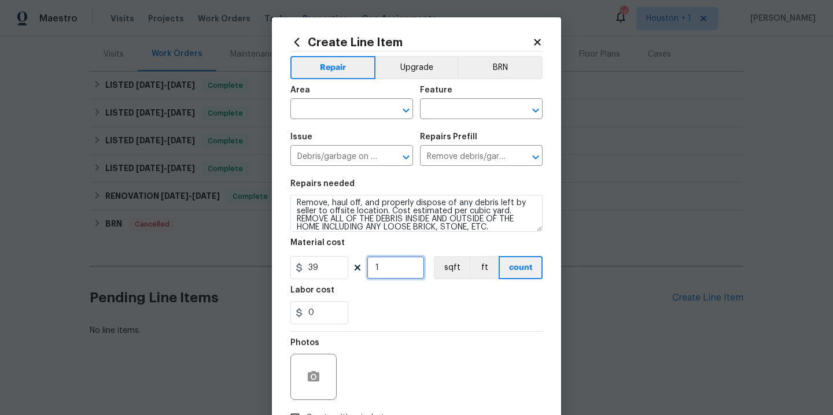
click at [408, 268] on input "1" at bounding box center [396, 267] width 58 height 23
type input "2"
click at [339, 97] on div "Area" at bounding box center [351, 93] width 123 height 15
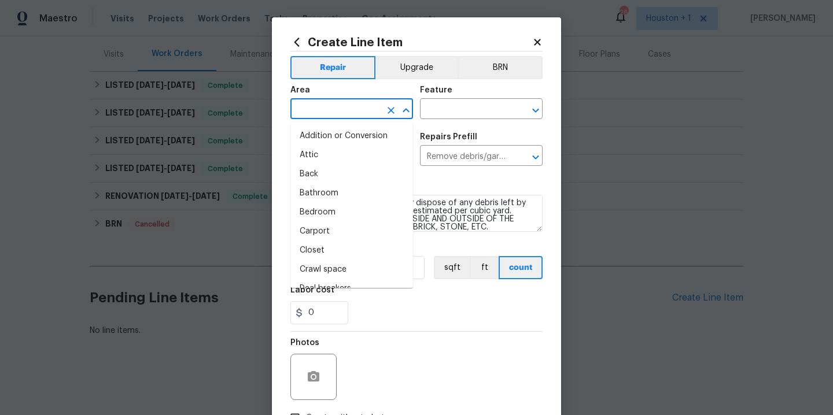
click at [339, 106] on input "text" at bounding box center [335, 110] width 90 height 18
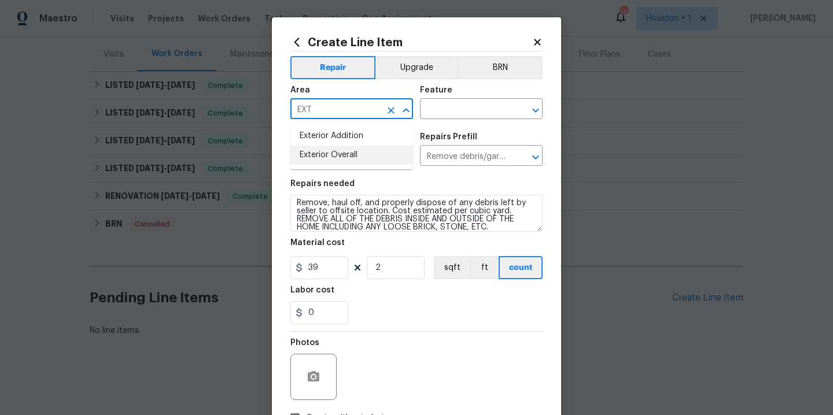
click at [326, 159] on li "Exterior Overall" at bounding box center [351, 155] width 123 height 19
type input "Exterior Overall"
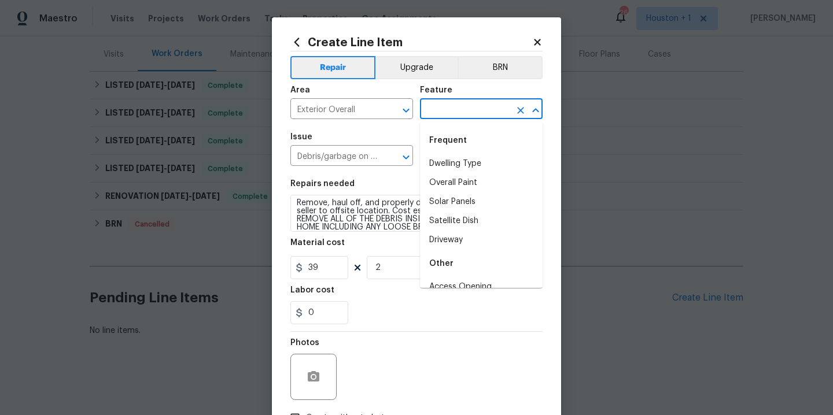
click at [458, 105] on input "text" at bounding box center [465, 110] width 90 height 18
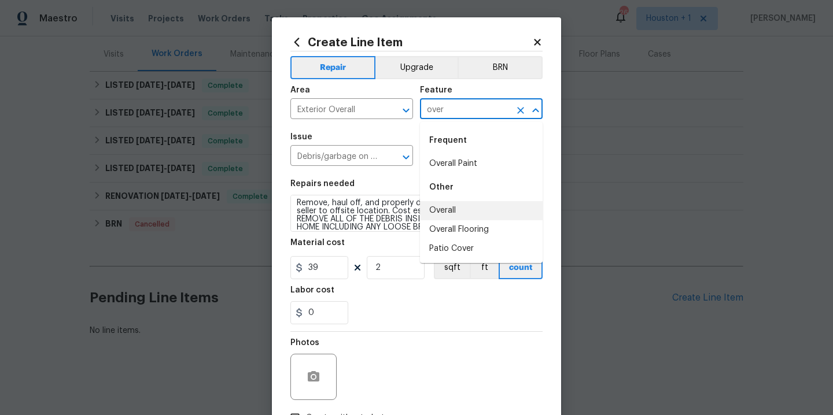
click at [450, 212] on li "Overall" at bounding box center [481, 210] width 123 height 19
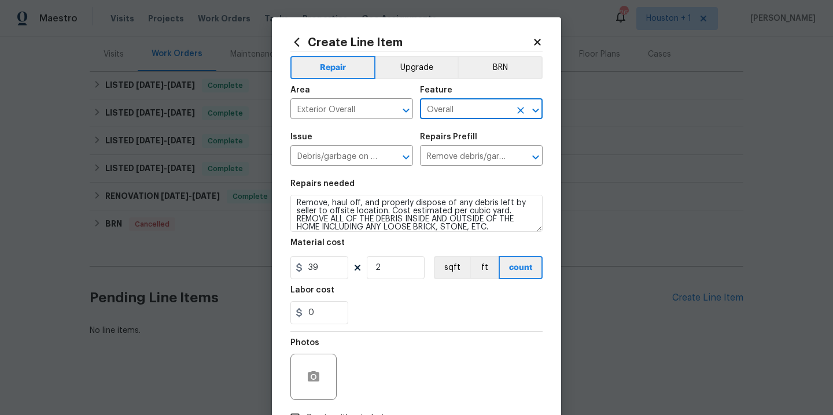
scroll to position [83, 0]
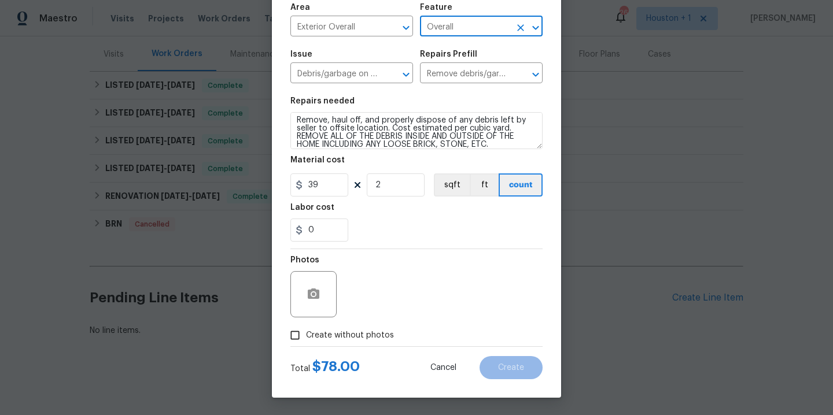
type input "Overall"
click at [341, 331] on span "Create without photos" at bounding box center [350, 336] width 88 height 12
click at [306, 331] on input "Create without photos" at bounding box center [295, 336] width 22 height 22
checkbox input "true"
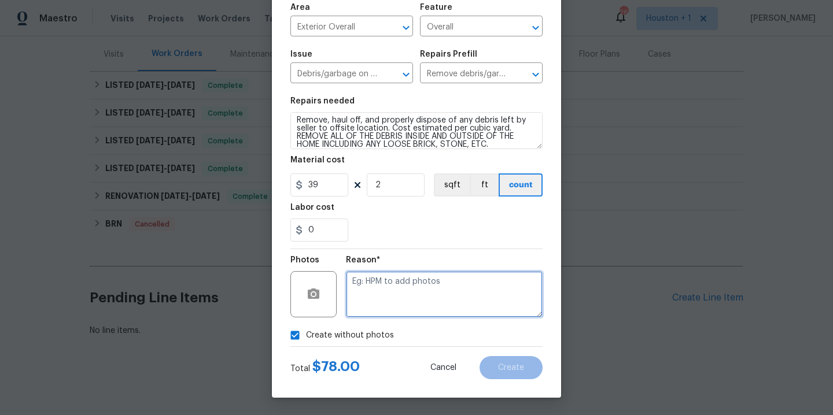
click at [429, 294] on textarea at bounding box center [444, 294] width 197 height 46
type textarea "/"
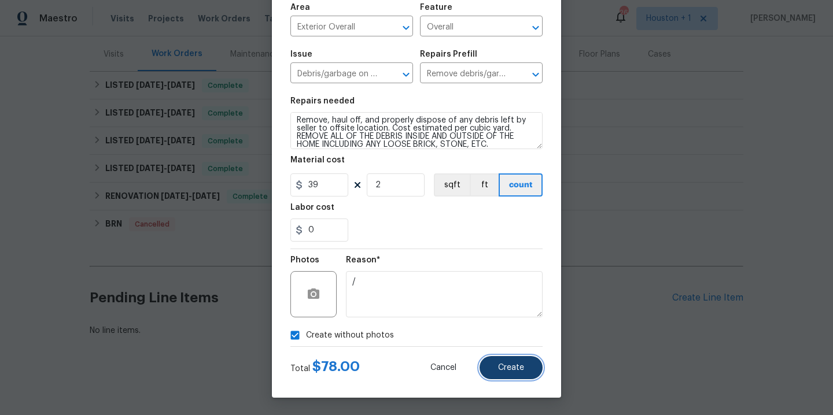
click at [528, 367] on button "Create" at bounding box center [511, 367] width 63 height 23
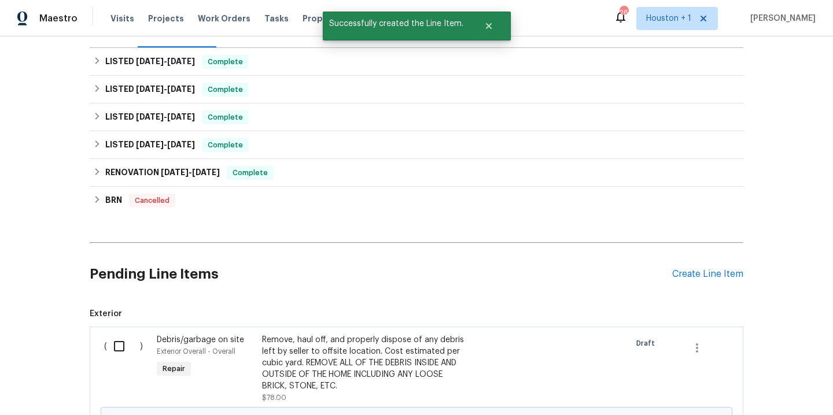
scroll to position [196, 0]
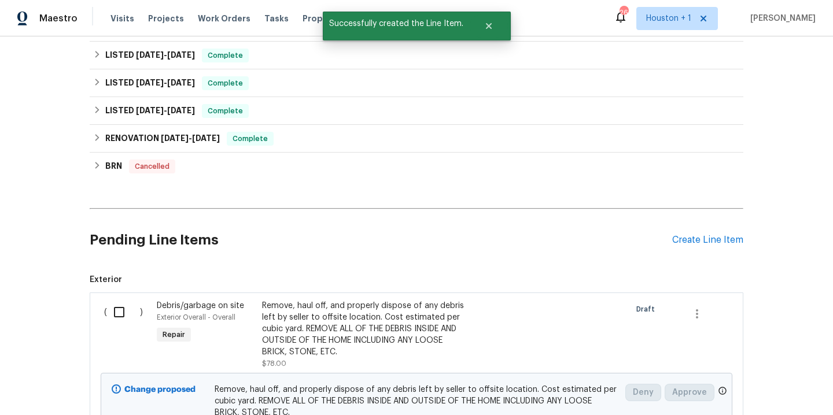
click at [121, 310] on input "checkbox" at bounding box center [123, 312] width 33 height 24
checkbox input "true"
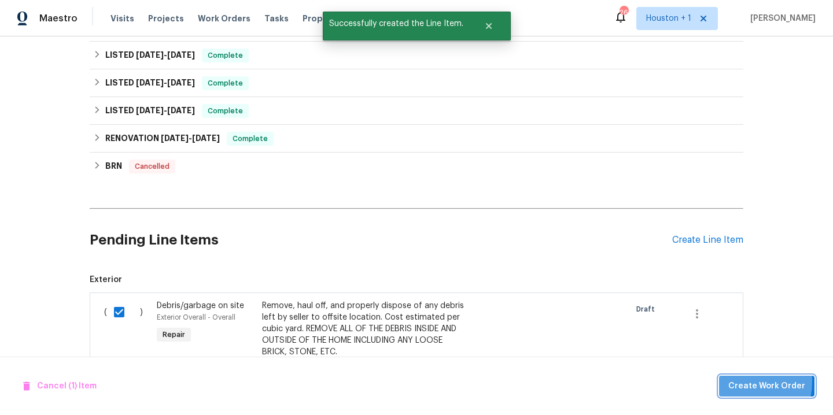
click at [741, 381] on span "Create Work Order" at bounding box center [766, 386] width 77 height 14
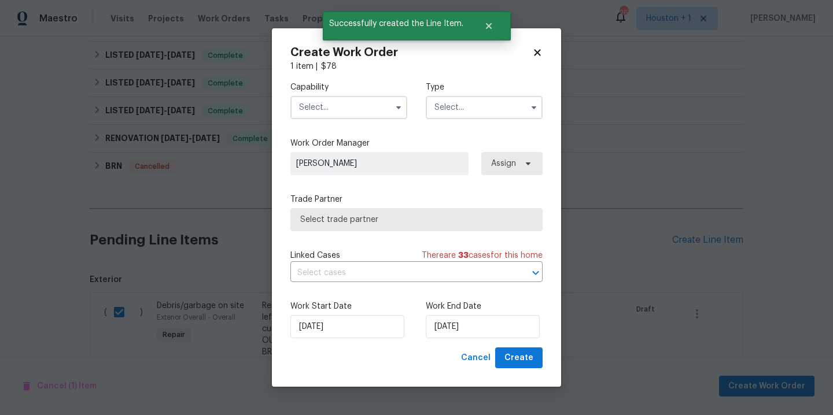
click at [358, 108] on input "text" at bounding box center [348, 107] width 117 height 23
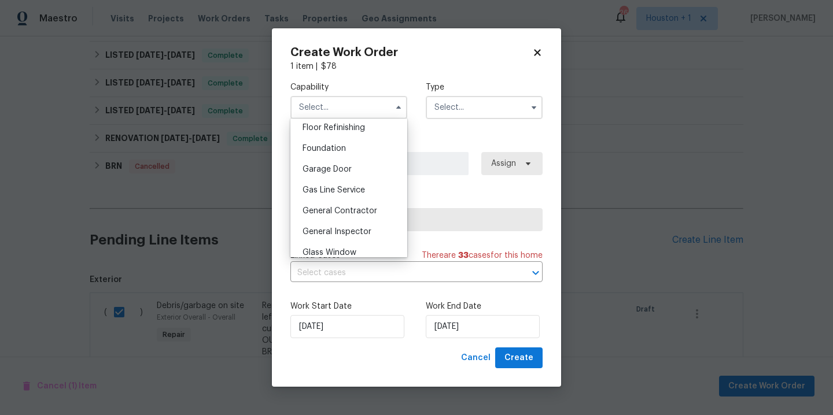
scroll to position [481, 0]
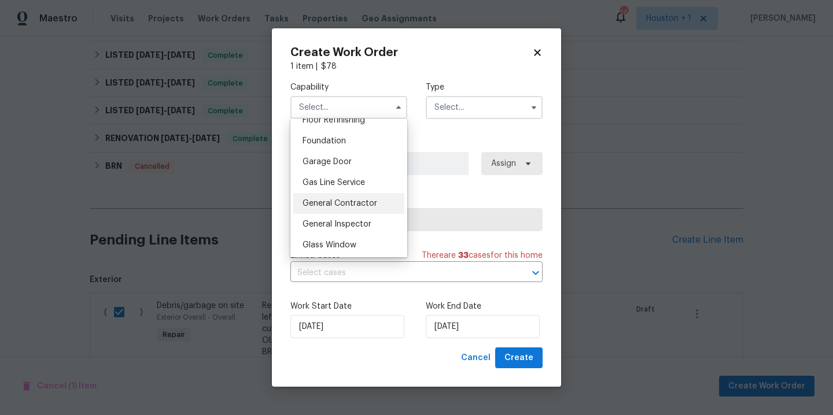
click at [355, 200] on span "General Contractor" at bounding box center [340, 204] width 75 height 8
type input "General Contractor"
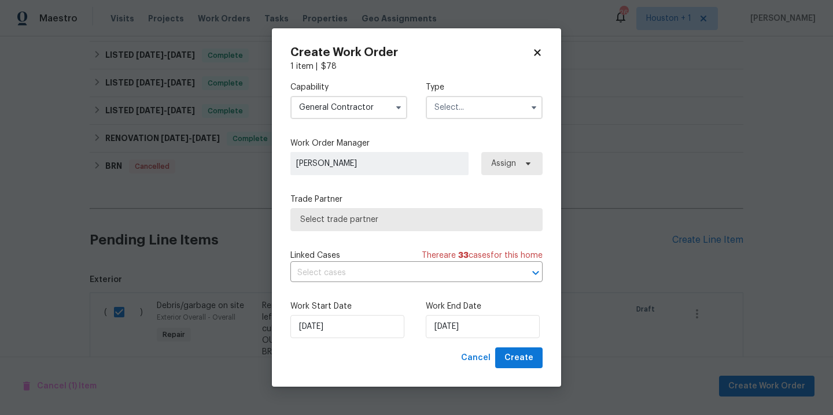
click at [474, 106] on input "text" at bounding box center [484, 107] width 117 height 23
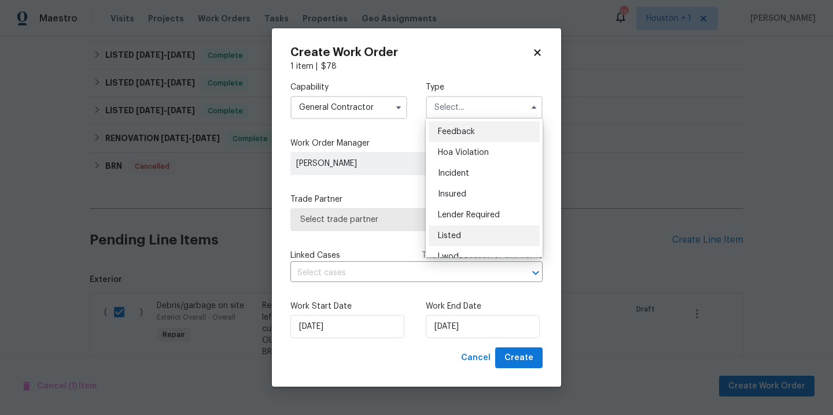
click at [455, 231] on div "Listed" at bounding box center [484, 236] width 111 height 21
type input "Listed"
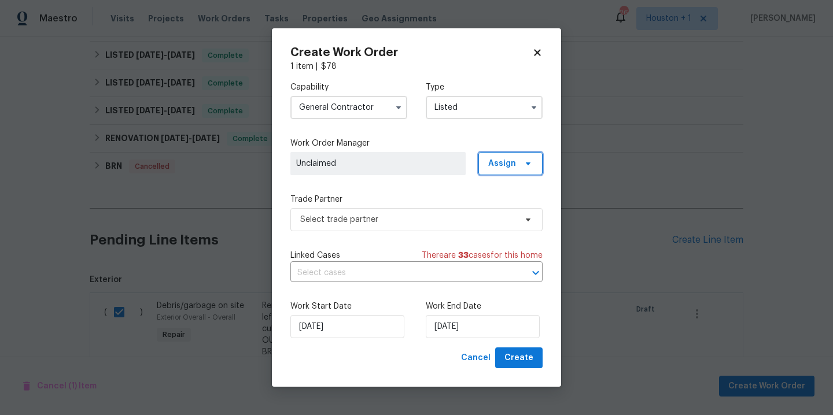
click at [502, 167] on span "Assign" at bounding box center [502, 164] width 28 height 12
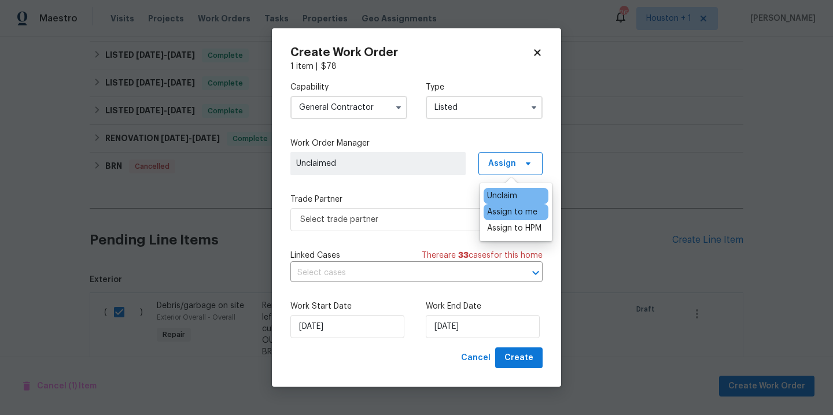
click at [496, 214] on div "Assign to me" at bounding box center [512, 213] width 50 height 12
click at [503, 213] on div "Assign to me" at bounding box center [512, 213] width 50 height 12
click at [504, 231] on div "Assign to HPM" at bounding box center [514, 229] width 54 height 12
click at [516, 216] on div "Assign to me" at bounding box center [512, 213] width 50 height 12
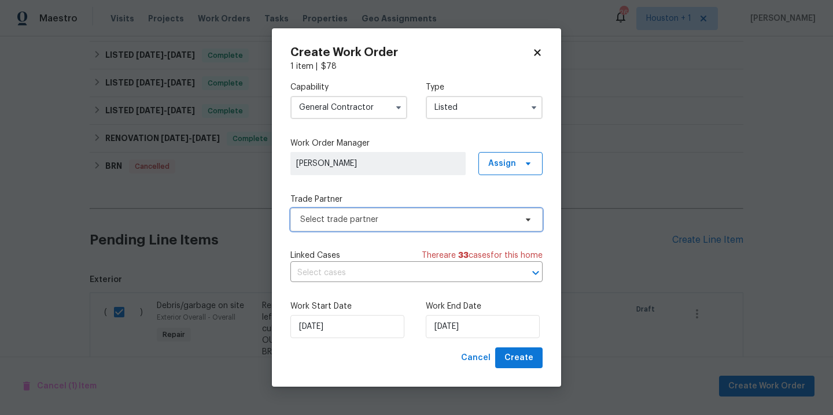
click at [412, 219] on span "Select trade partner" at bounding box center [408, 220] width 216 height 12
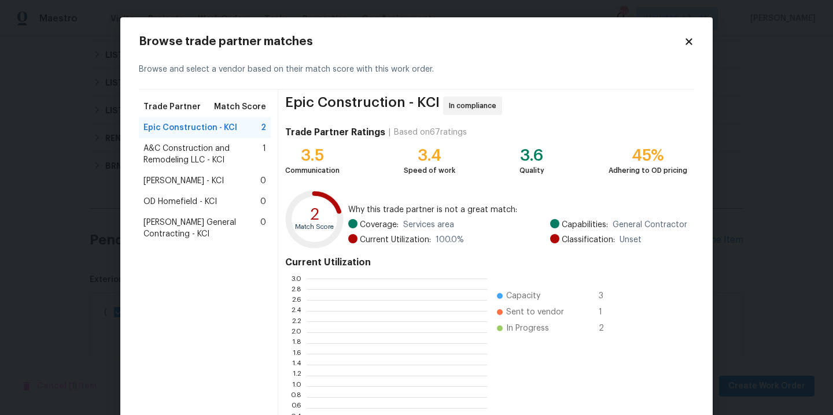
scroll to position [162, 180]
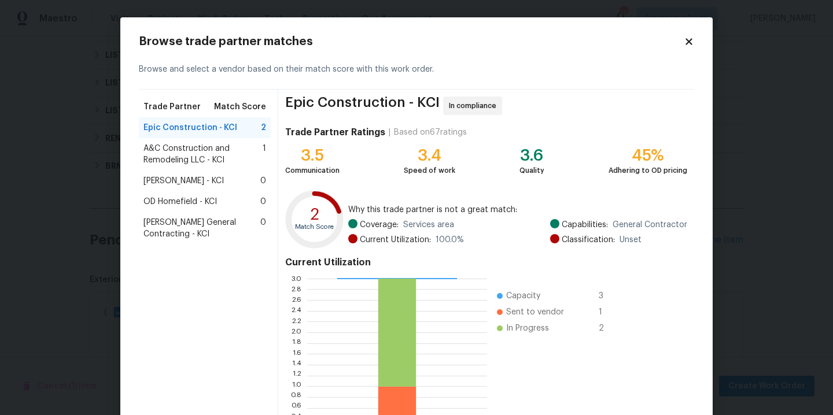
click at [200, 230] on span "Nicholson General Contracting - KCI" at bounding box center [201, 228] width 117 height 23
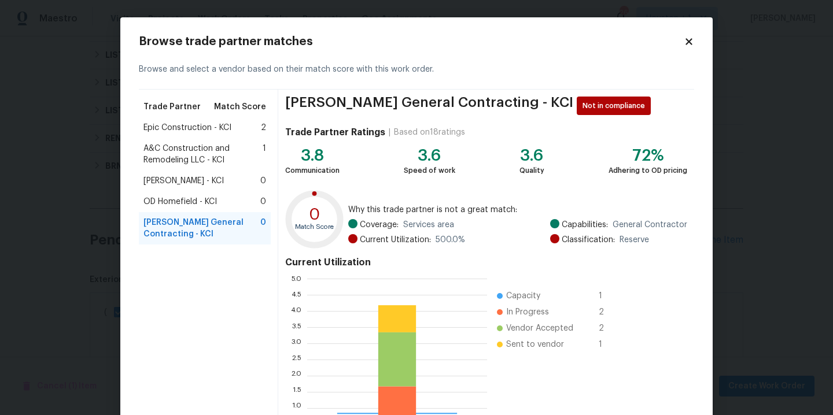
scroll to position [95, 0]
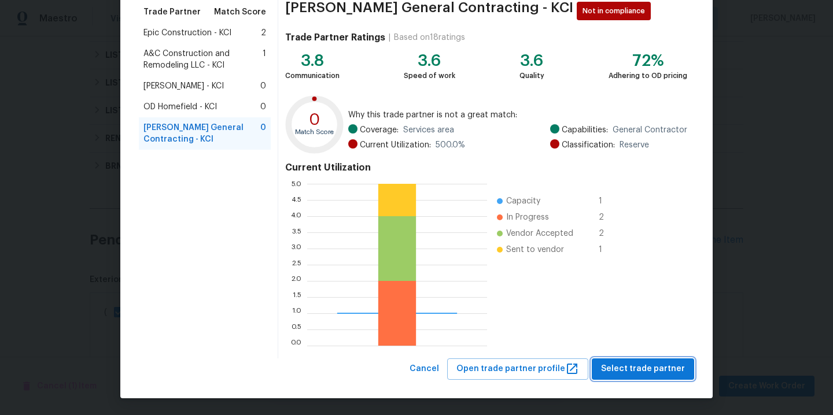
click at [643, 370] on span "Select trade partner" at bounding box center [643, 369] width 84 height 14
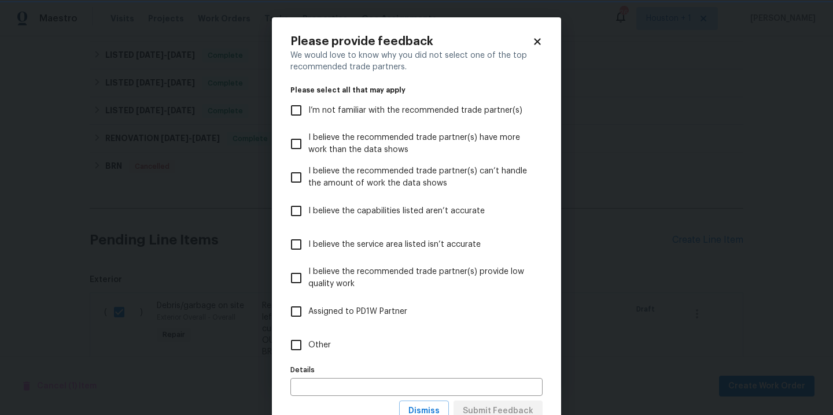
scroll to position [0, 0]
click at [600, 303] on body "Maestro Visits Projects Work Orders Tasks Properties Geo Assignments 26 Houston…" at bounding box center [416, 207] width 833 height 415
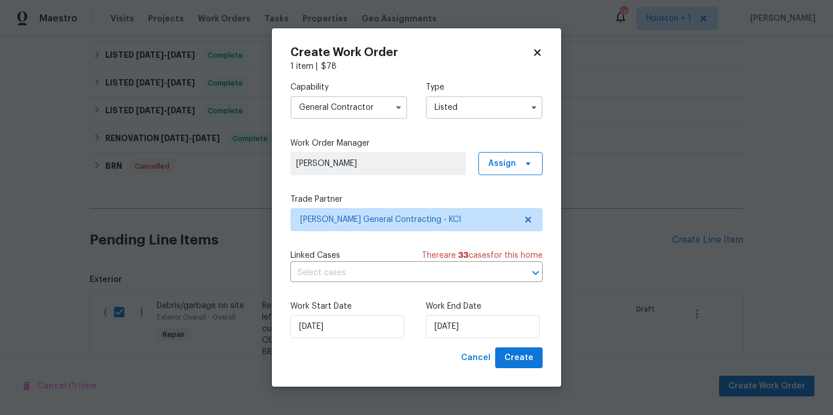
click at [491, 340] on div "Work Start Date 9/16/2025 Work End Date 9/16/2025" at bounding box center [416, 320] width 252 height 56
click at [496, 323] on input "9/16/2025" at bounding box center [483, 326] width 114 height 23
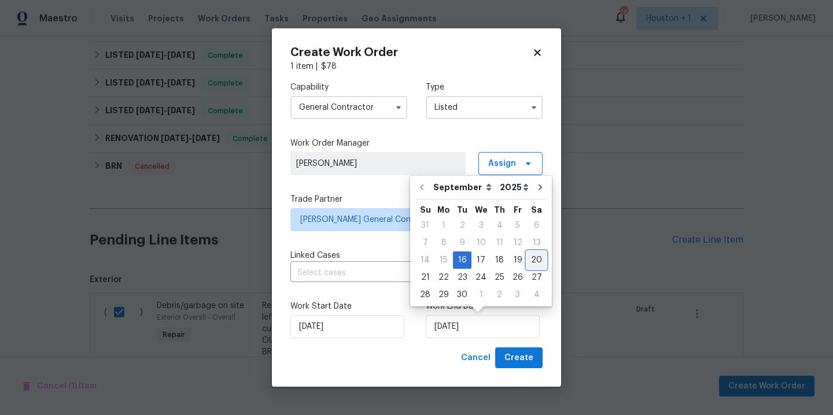
click at [535, 263] on div "20" at bounding box center [536, 260] width 19 height 16
type input "9/20/2025"
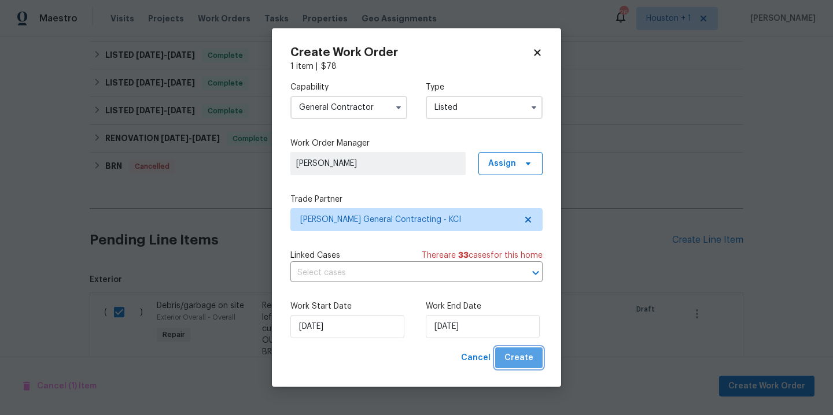
click at [524, 358] on span "Create" at bounding box center [518, 358] width 29 height 14
checkbox input "false"
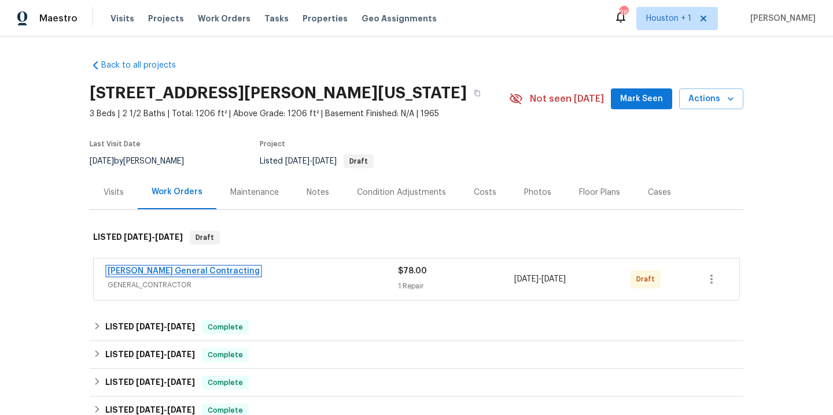
click at [209, 272] on link "[PERSON_NAME] General Contracting" at bounding box center [184, 271] width 152 height 8
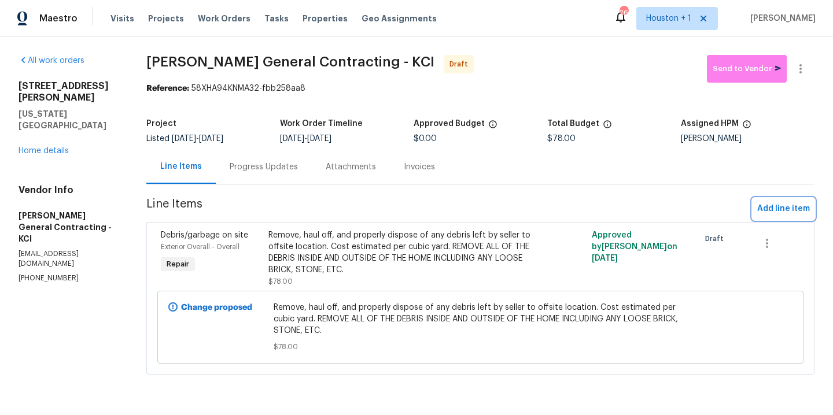
click at [775, 216] on button "Add line item" at bounding box center [784, 208] width 62 height 21
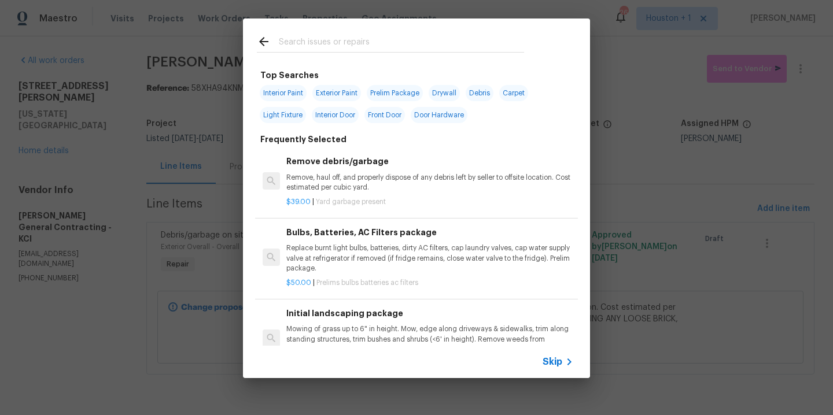
click at [431, 50] on input "text" at bounding box center [401, 43] width 245 height 17
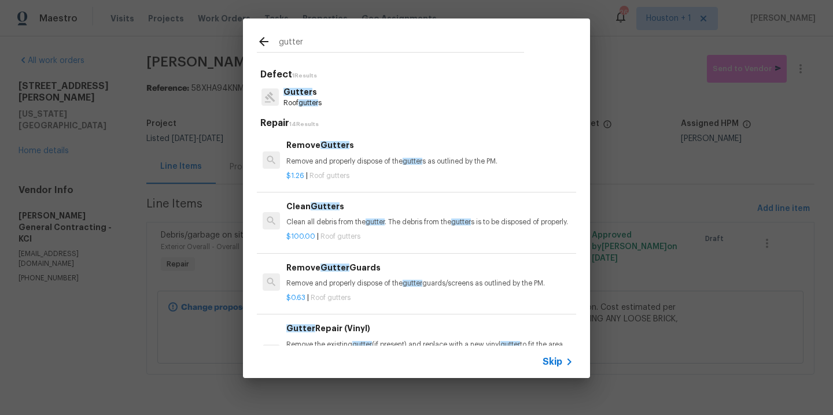
type input "gutter"
click at [370, 223] on span "gutter" at bounding box center [375, 222] width 19 height 7
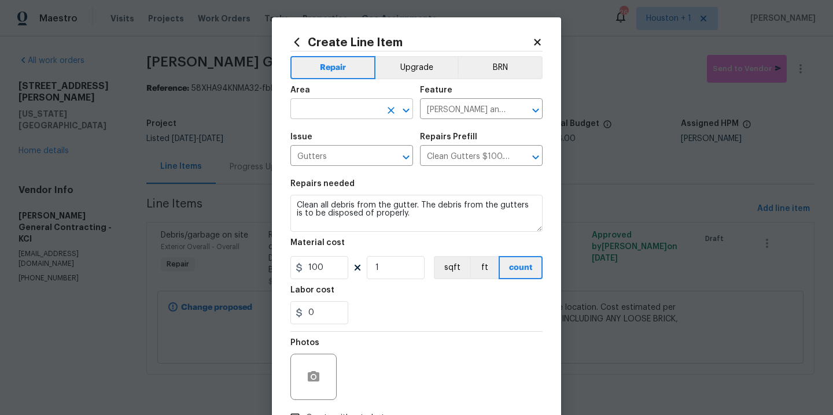
click at [353, 111] on input "text" at bounding box center [335, 110] width 90 height 18
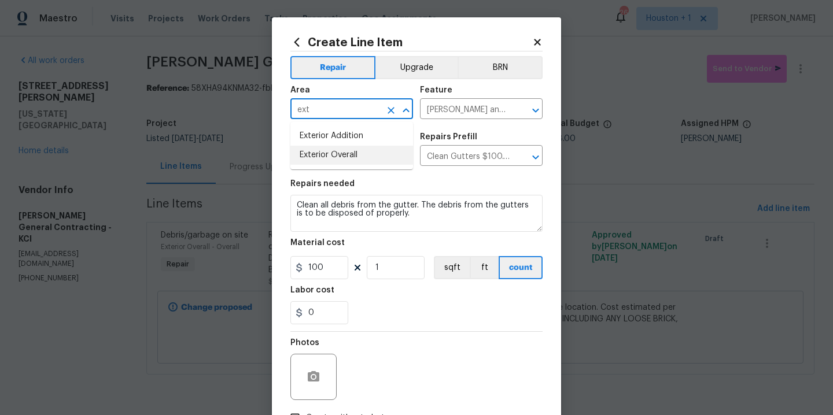
click at [338, 148] on li "Exterior Overall" at bounding box center [351, 155] width 123 height 19
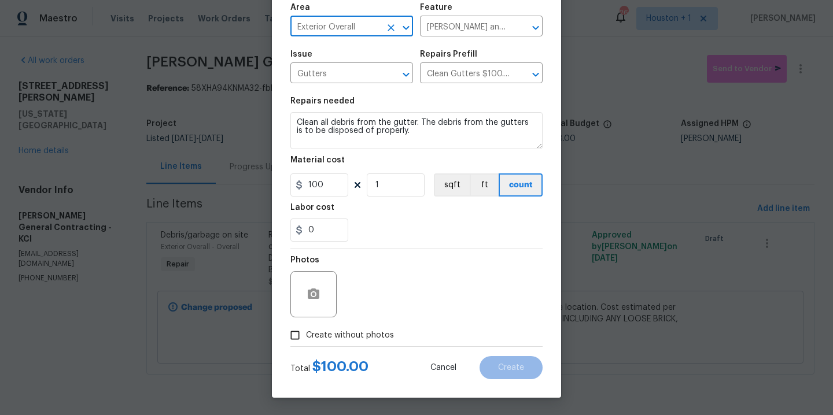
type input "Exterior Overall"
click at [357, 331] on span "Create without photos" at bounding box center [350, 336] width 88 height 12
click at [306, 331] on input "Create without photos" at bounding box center [295, 336] width 22 height 22
checkbox input "true"
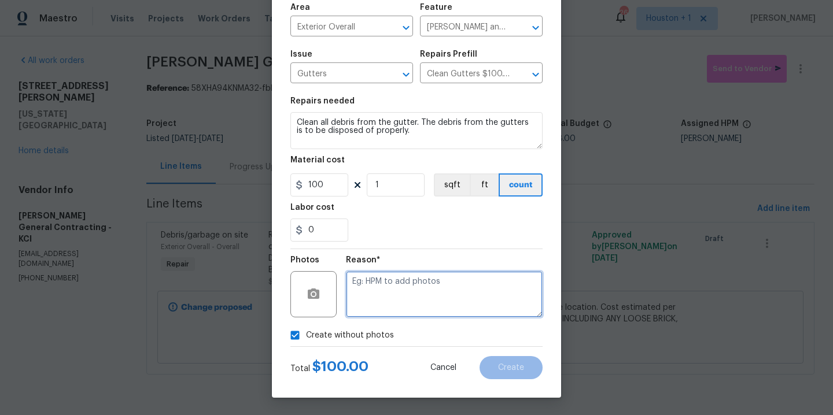
click at [414, 278] on textarea at bounding box center [444, 294] width 197 height 46
type textarea "."
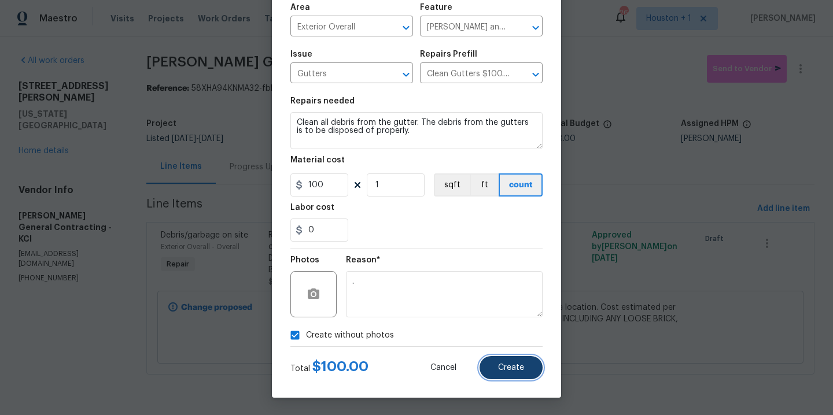
click at [513, 363] on button "Create" at bounding box center [511, 367] width 63 height 23
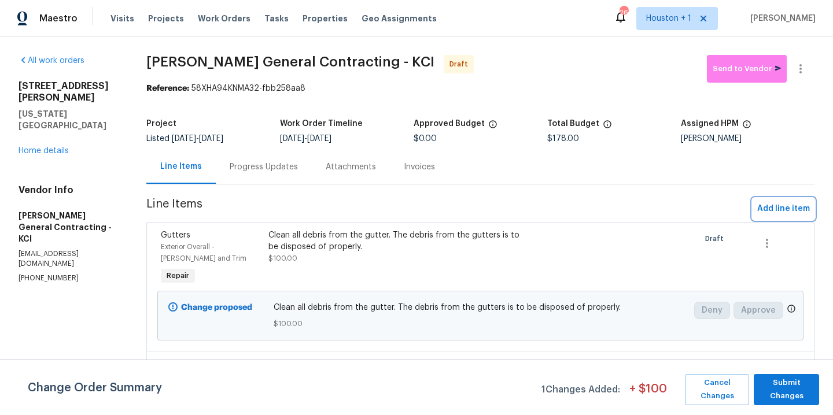
click at [776, 207] on span "Add line item" at bounding box center [783, 209] width 53 height 14
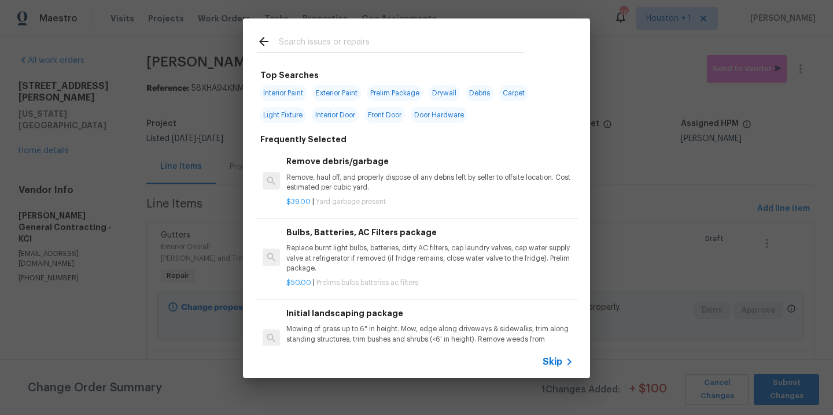
click at [308, 50] on input "text" at bounding box center [401, 43] width 245 height 17
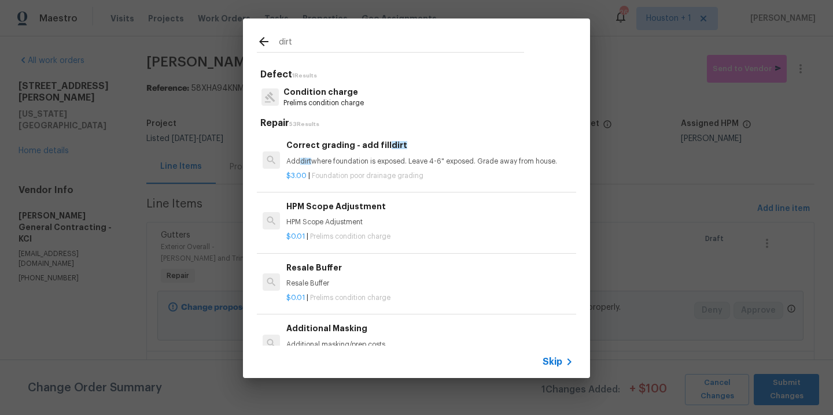
type input "dirt"
click at [359, 162] on p "Add dirt where foundation is exposed. Leave 4-6" exposed. Grade away from house." at bounding box center [429, 162] width 287 height 10
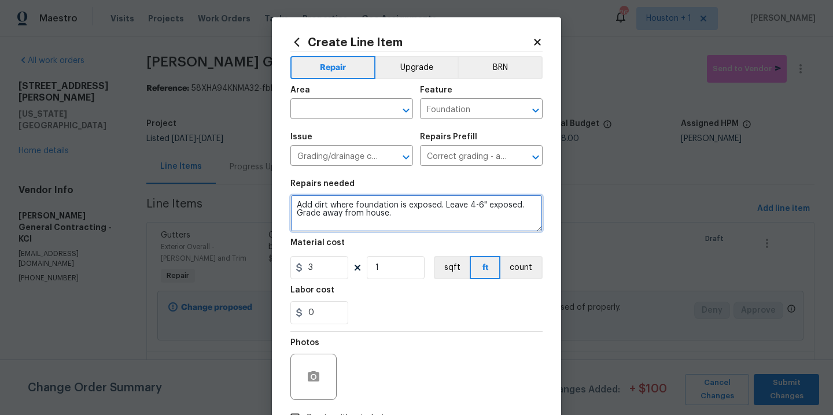
drag, startPoint x: 403, startPoint y: 219, endPoint x: 355, endPoint y: 203, distance: 50.7
click at [355, 203] on textarea "Add dirt where foundation is exposed. Leave 4-6" exposed. Grade away from house." at bounding box center [416, 213] width 252 height 37
type textarea "Add dirt where there are holes around the foundation."
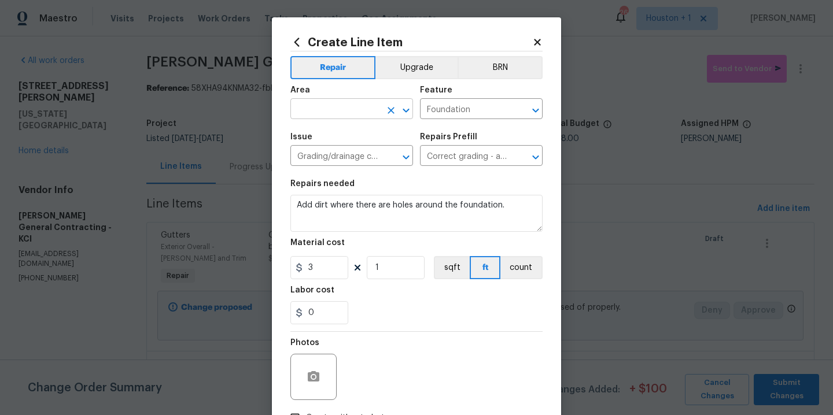
click at [336, 117] on input "text" at bounding box center [335, 110] width 90 height 18
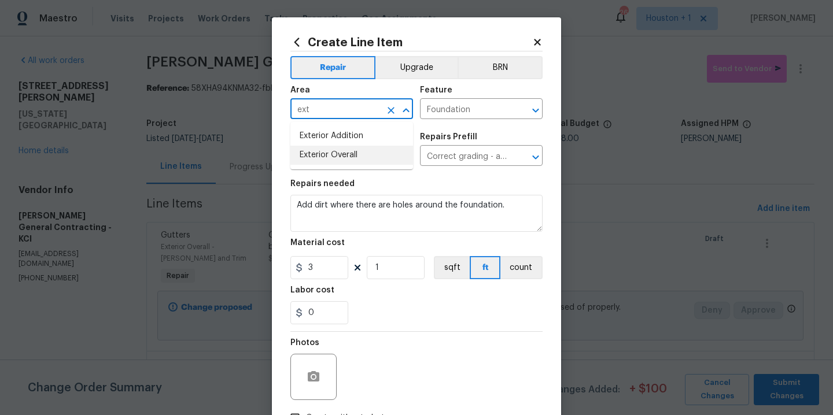
click at [330, 163] on li "Exterior Overall" at bounding box center [351, 155] width 123 height 19
type input "Exterior Overall"
click at [334, 274] on input "3" at bounding box center [319, 267] width 58 height 23
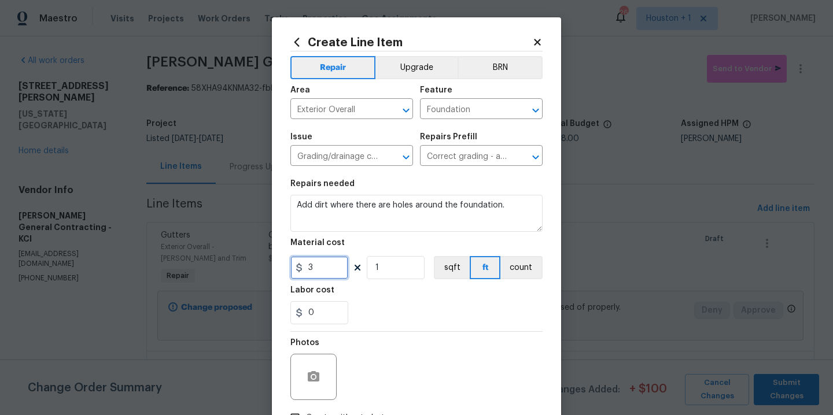
click at [334, 274] on input "3" at bounding box center [319, 267] width 58 height 23
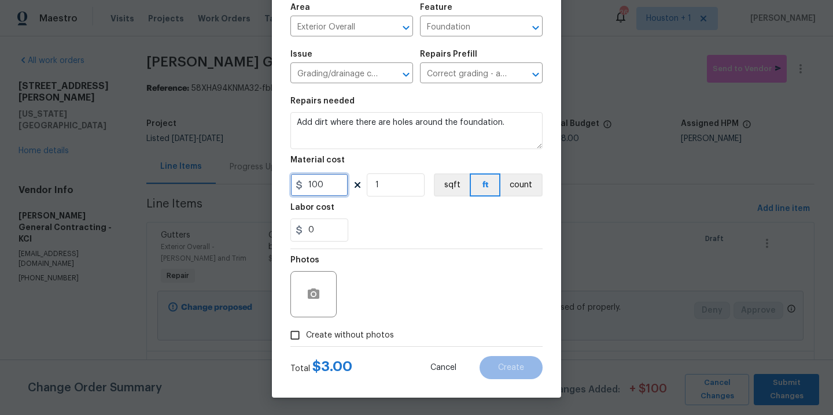
type input "100"
click at [347, 344] on label "Create without photos" at bounding box center [339, 336] width 110 height 22
click at [306, 344] on input "Create without photos" at bounding box center [295, 336] width 22 height 22
checkbox input "true"
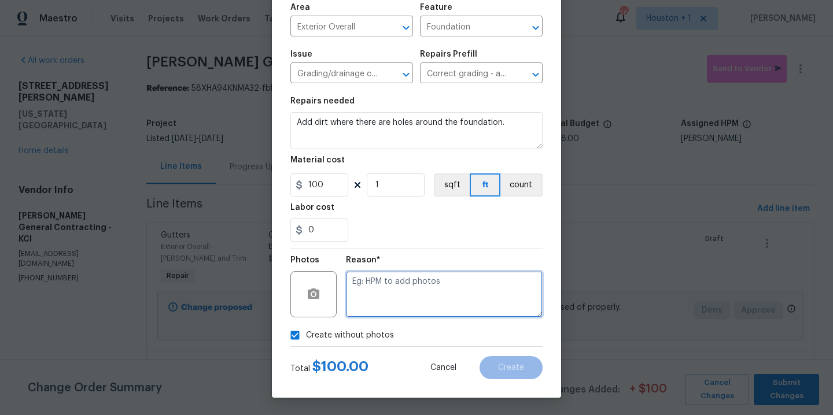
click at [429, 292] on textarea at bounding box center [444, 294] width 197 height 46
type textarea "."
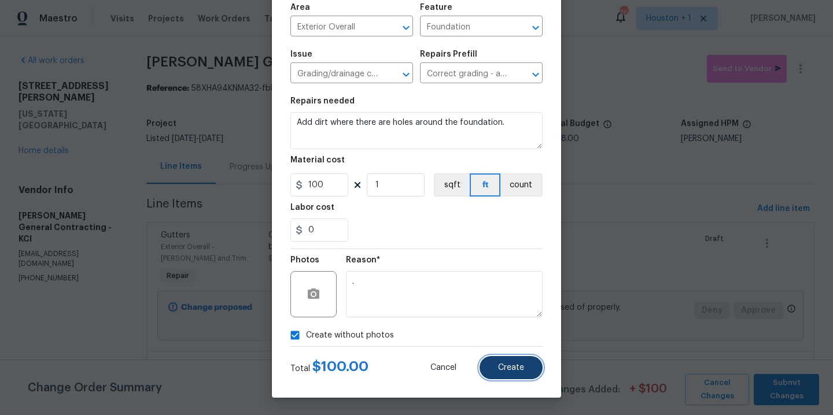
click at [528, 369] on button "Create" at bounding box center [511, 367] width 63 height 23
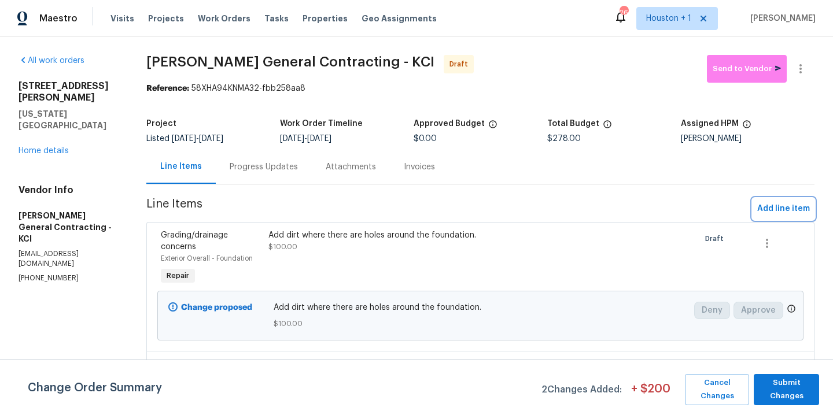
click at [773, 212] on span "Add line item" at bounding box center [783, 209] width 53 height 14
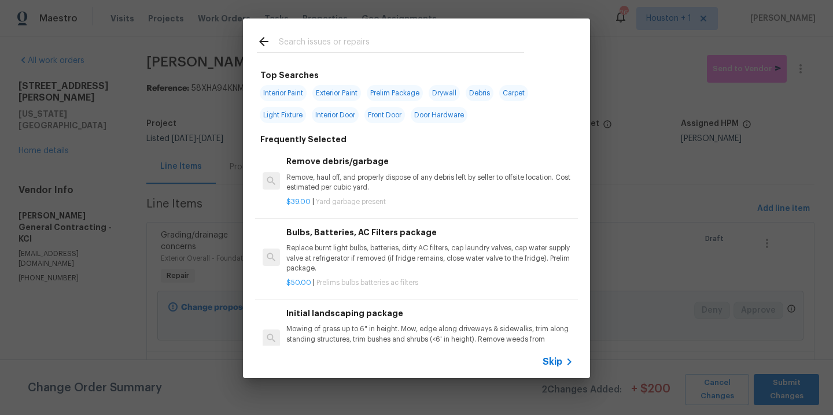
click at [317, 41] on input "text" at bounding box center [401, 43] width 245 height 17
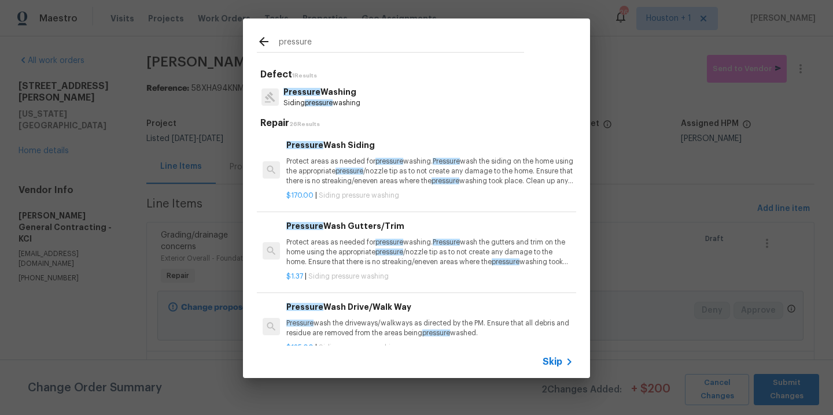
type input "pressure"
click at [315, 92] on span "Pressure" at bounding box center [301, 92] width 37 height 8
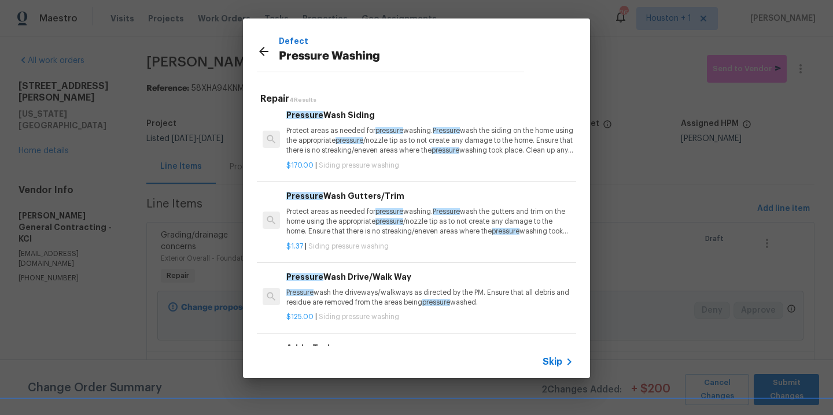
scroll to position [53, 0]
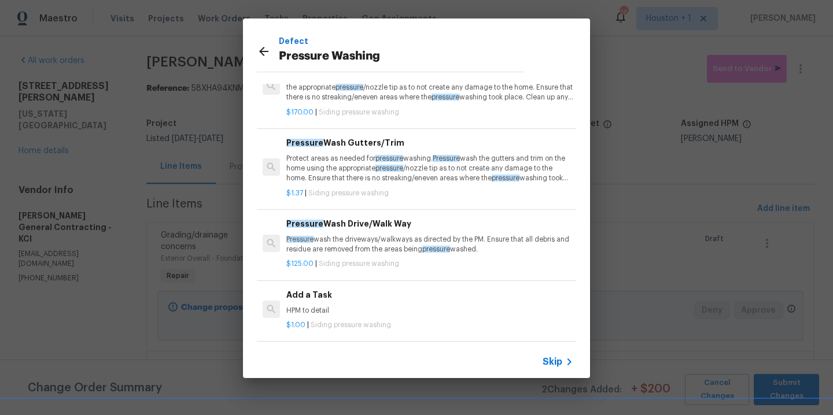
click at [314, 309] on p "HPM to detail" at bounding box center [429, 311] width 287 height 10
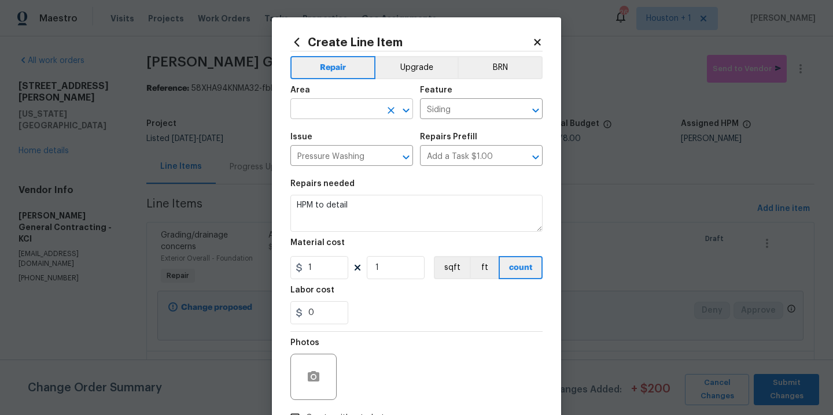
click at [374, 104] on input "text" at bounding box center [335, 110] width 90 height 18
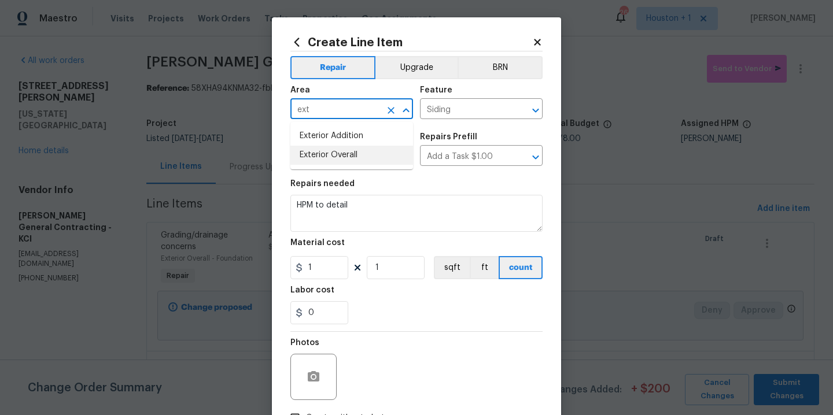
click at [338, 160] on li "Exterior Overall" at bounding box center [351, 155] width 123 height 19
type input "Exterior Overall"
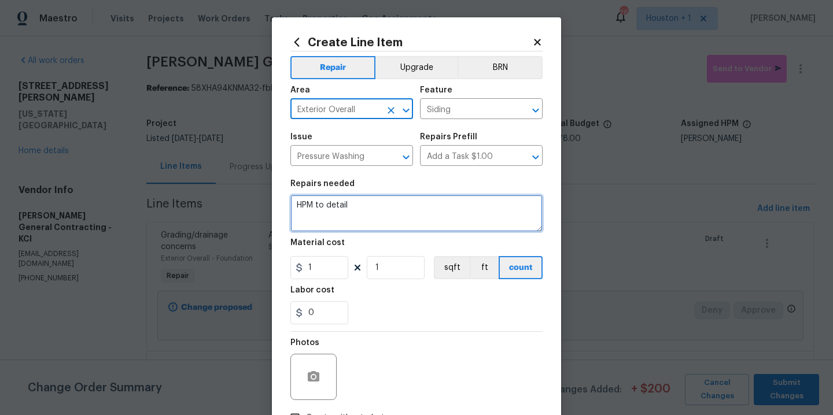
click at [377, 217] on textarea "HPM to detail" at bounding box center [416, 213] width 252 height 37
paste textarea "Pressure wash home, driveway, walkways/sidewalks and patio. Must use a surface …"
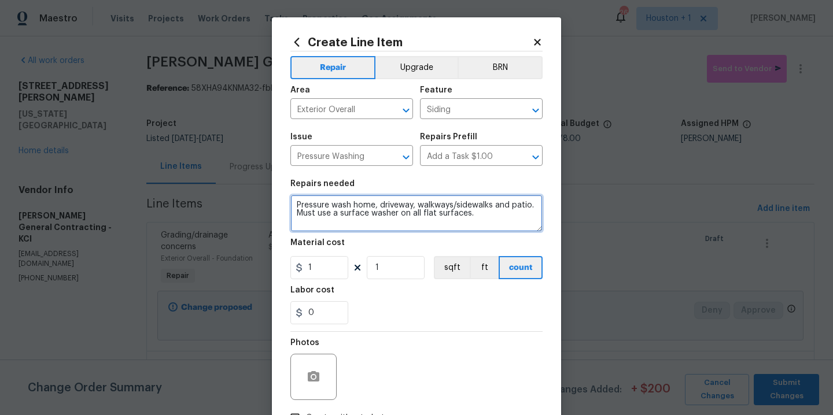
type textarea "Pressure wash home, driveway, walkways/sidewalks and patio. Must use a surface …"
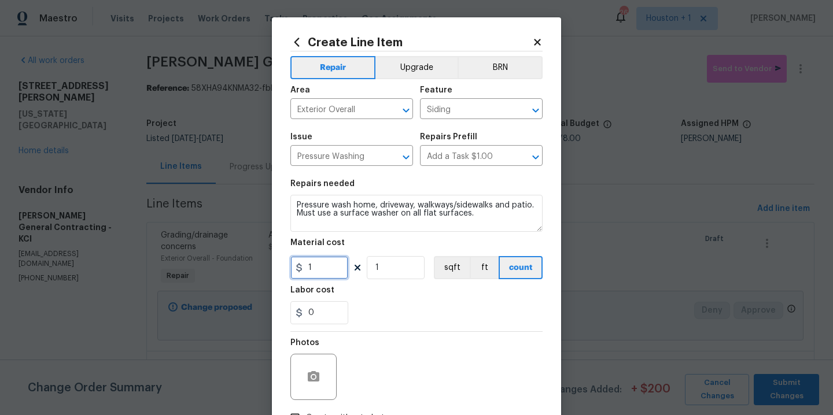
click at [324, 269] on input "1" at bounding box center [319, 267] width 58 height 23
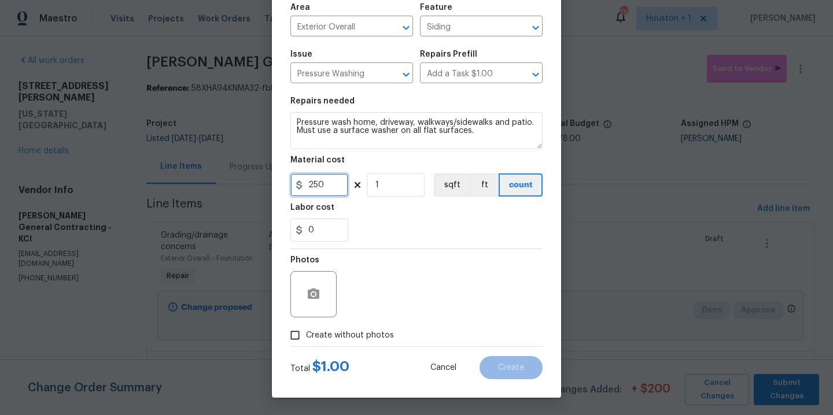
type input "250"
click at [324, 337] on span "Create without photos" at bounding box center [350, 336] width 88 height 12
click at [306, 337] on input "Create without photos" at bounding box center [295, 336] width 22 height 22
checkbox input "true"
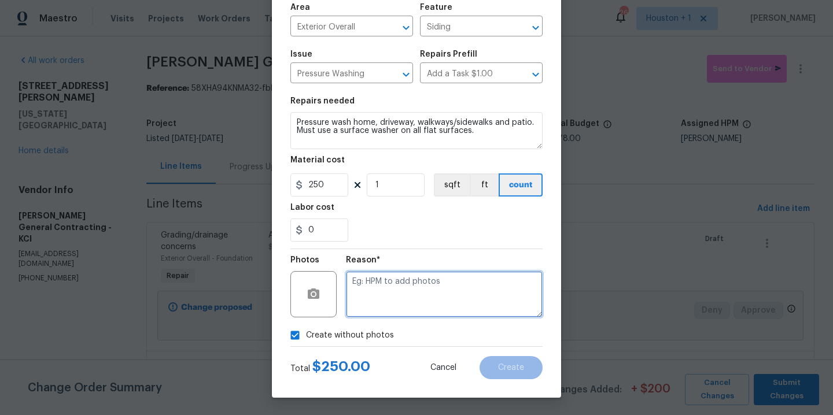
click at [375, 299] on textarea at bounding box center [444, 294] width 197 height 46
type textarea "."
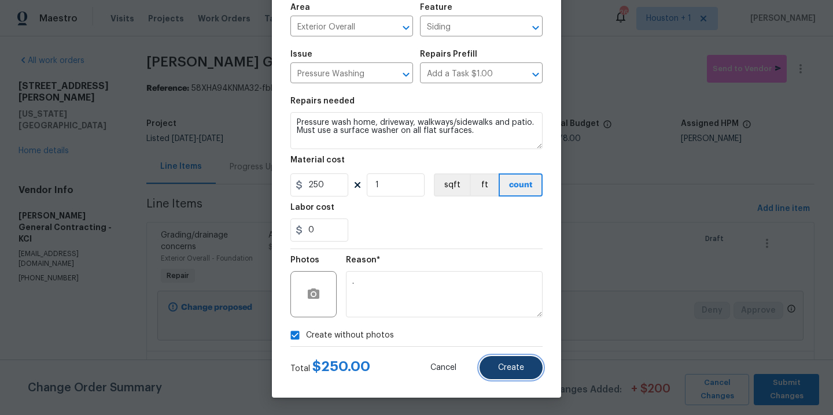
click at [496, 358] on button "Create" at bounding box center [511, 367] width 63 height 23
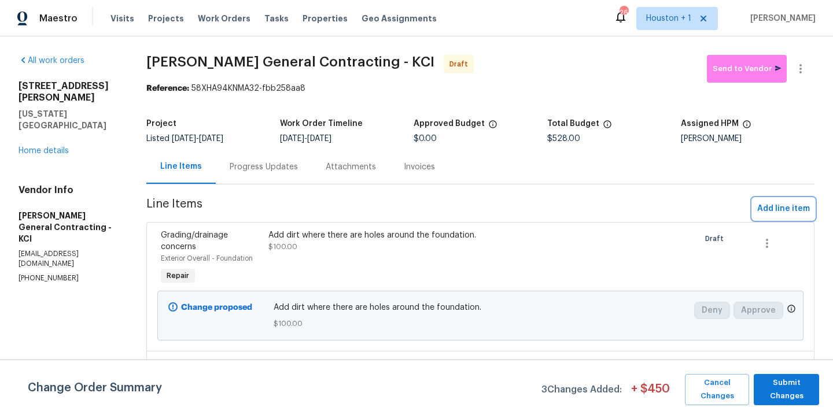
click at [775, 210] on span "Add line item" at bounding box center [783, 209] width 53 height 14
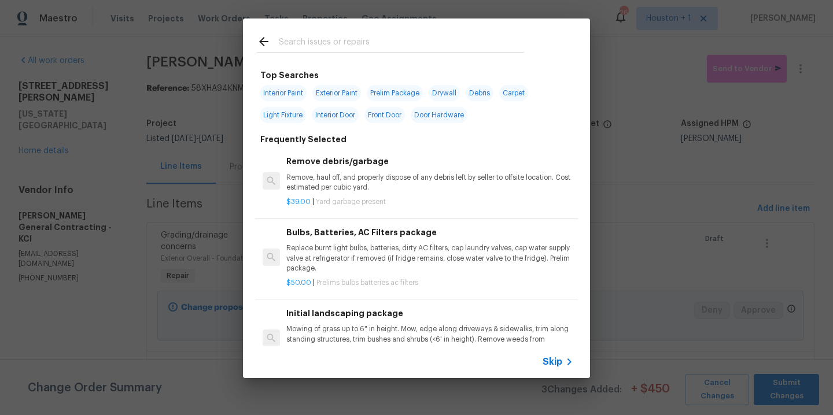
click at [304, 32] on div at bounding box center [390, 42] width 295 height 46
click at [301, 46] on input "text" at bounding box center [401, 43] width 245 height 17
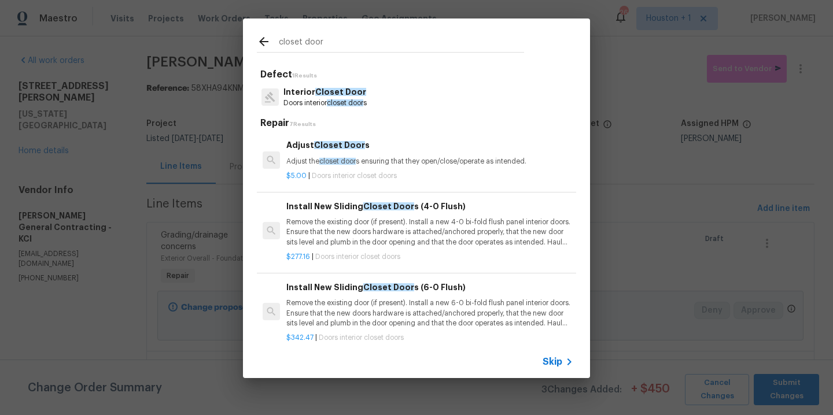
type input "closet door"
click at [314, 98] on p "Interior Closet Door" at bounding box center [324, 92] width 83 height 12
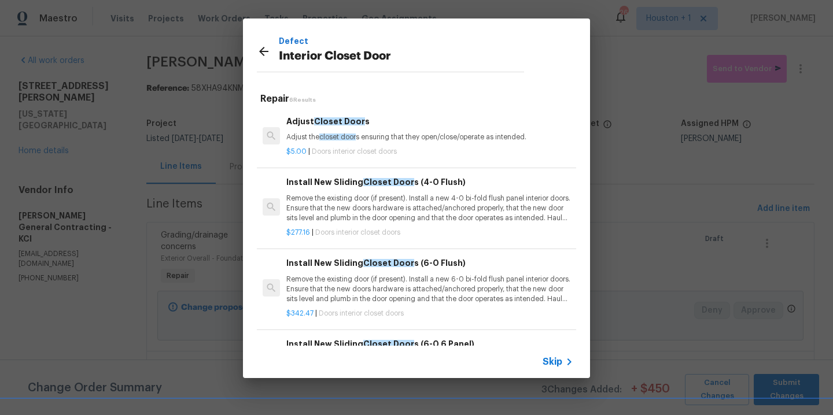
scroll to position [8, 0]
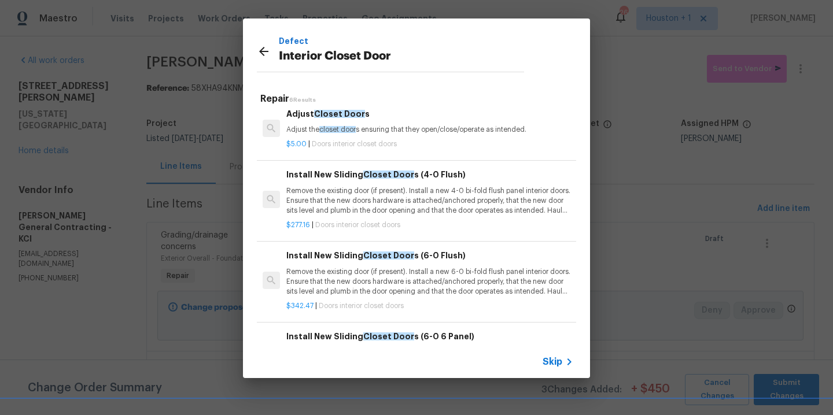
click at [345, 123] on div "Adjust Closet Door s Adjust the closet door s ensuring that they open/close/ope…" at bounding box center [429, 122] width 287 height 28
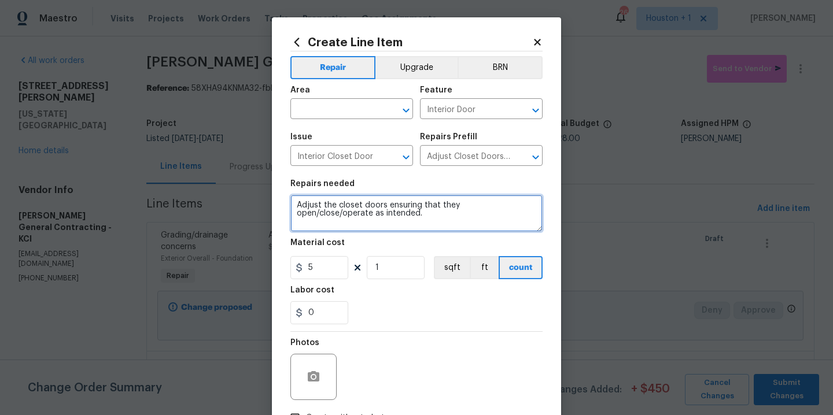
click at [386, 207] on textarea "Adjust the closet doors ensuring that they open/close/operate as intended." at bounding box center [416, 213] width 252 height 37
click at [384, 206] on textarea "Adjust the closet doors at entryway ensuring that they open/close/operate as in…" at bounding box center [416, 213] width 252 height 37
type textarea "Adjust the closet doors/bi fold door at entryway ensuring that they open/close/…"
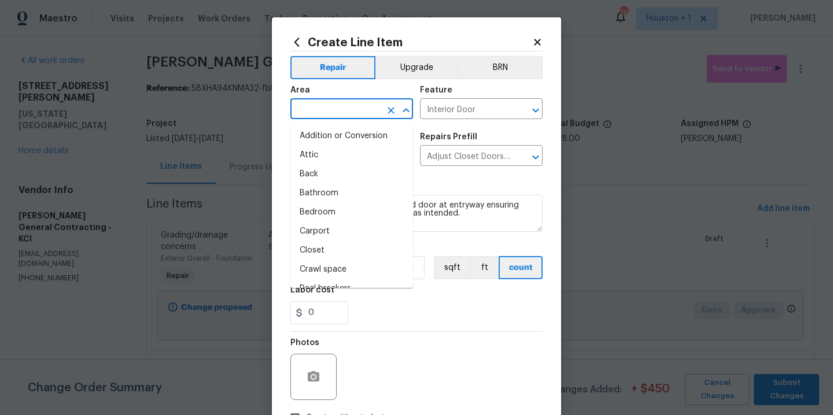
click at [352, 108] on input "text" at bounding box center [335, 110] width 90 height 18
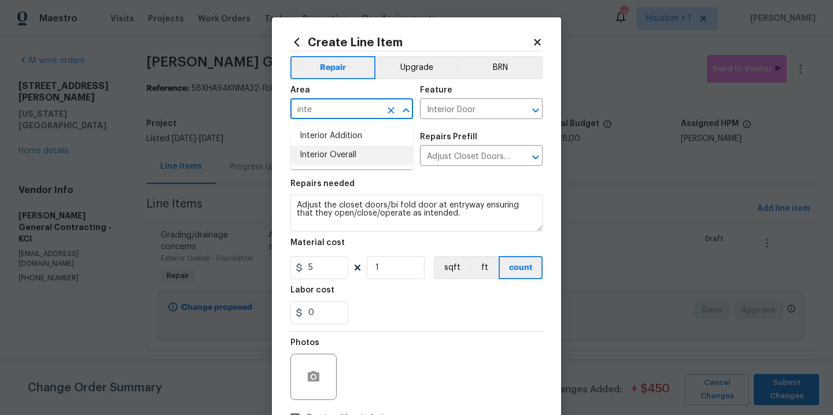
click at [333, 153] on li "Interior Overall" at bounding box center [351, 155] width 123 height 19
type input "Interior Overall"
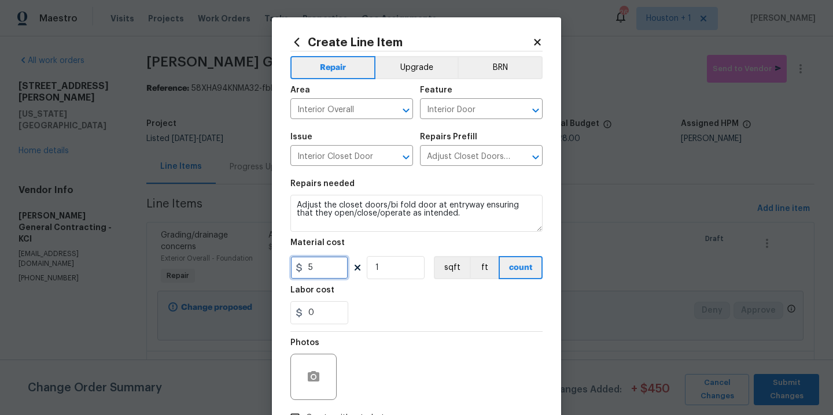
click at [325, 268] on input "5" at bounding box center [319, 267] width 58 height 23
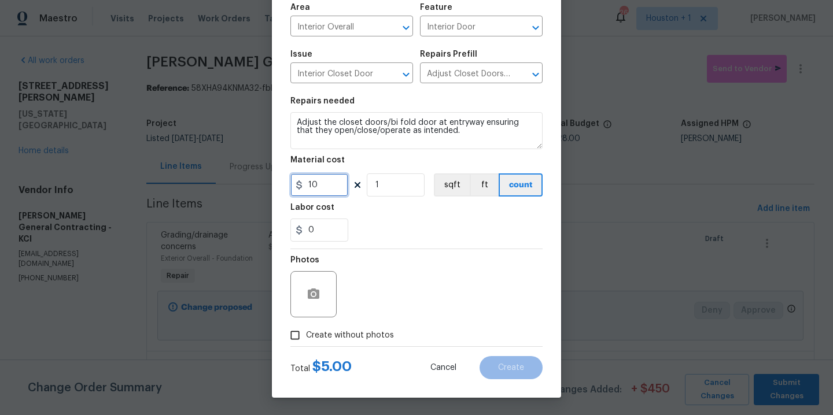
type input "10"
click at [356, 327] on label "Create without photos" at bounding box center [339, 336] width 110 height 22
click at [306, 327] on input "Create without photos" at bounding box center [295, 336] width 22 height 22
checkbox input "true"
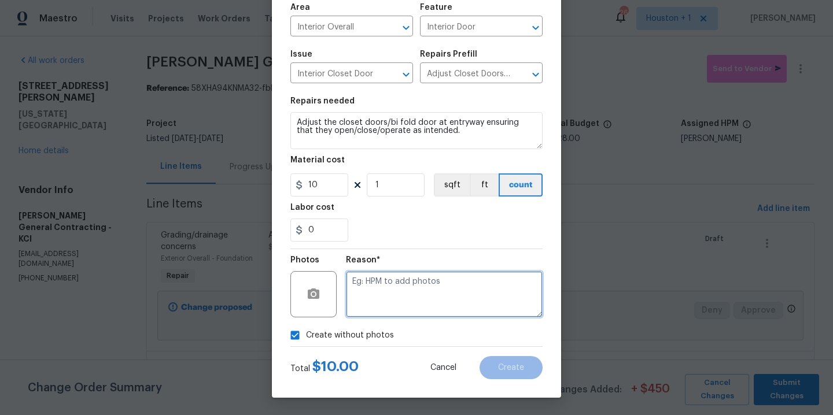
click at [415, 286] on textarea at bounding box center [444, 294] width 197 height 46
type textarea "."
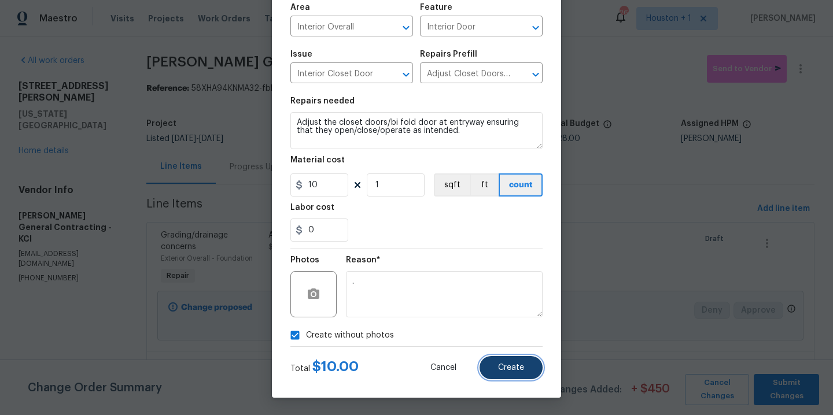
click at [502, 364] on span "Create" at bounding box center [511, 368] width 26 height 9
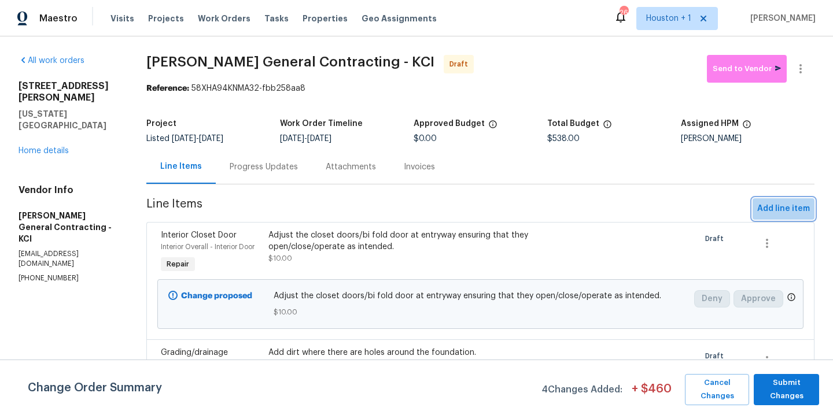
click at [767, 214] on span "Add line item" at bounding box center [783, 209] width 53 height 14
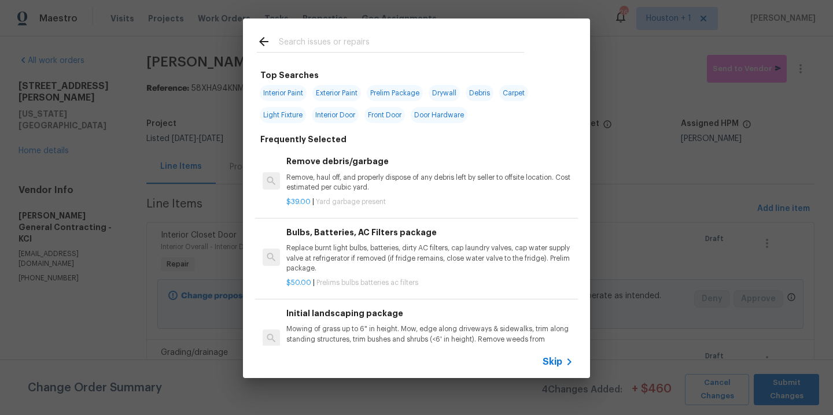
click at [369, 32] on div at bounding box center [390, 42] width 295 height 46
click at [364, 46] on input "text" at bounding box center [401, 43] width 245 height 17
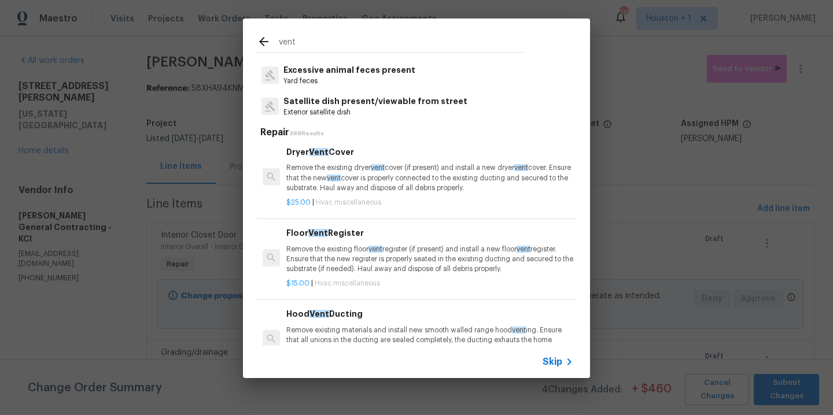
scroll to position [98, 0]
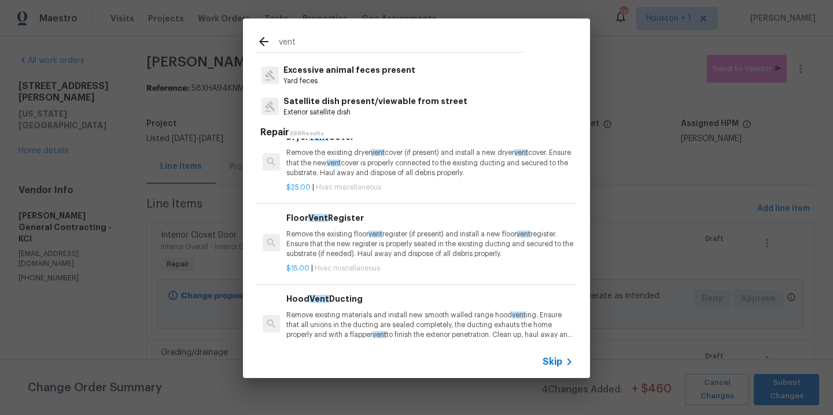
type input "vent"
click at [364, 233] on p "Remove the existing floor vent register (if present) and install a new floor ve…" at bounding box center [429, 245] width 287 height 30
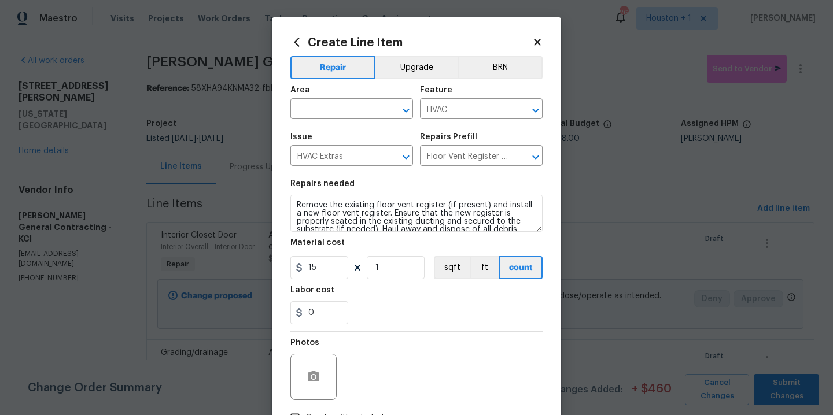
scroll to position [8, 0]
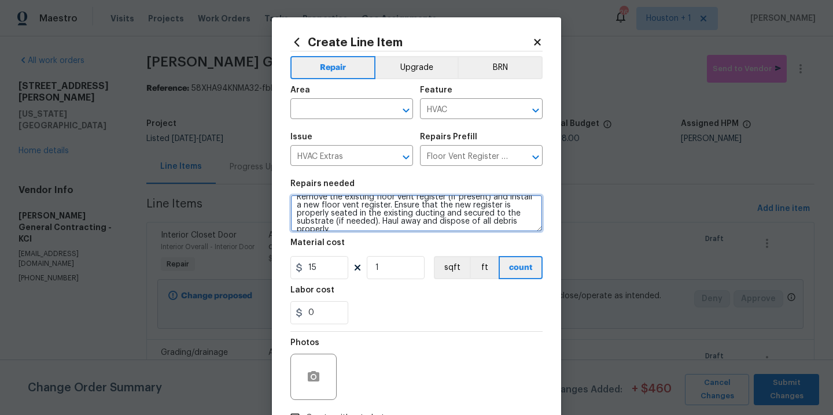
click at [522, 224] on textarea "Remove the existing floor vent register (if present) and install a new floor ve…" at bounding box center [416, 213] width 252 height 37
type textarea "Remove the existing floor vent register (if present) and install a new floor ve…"
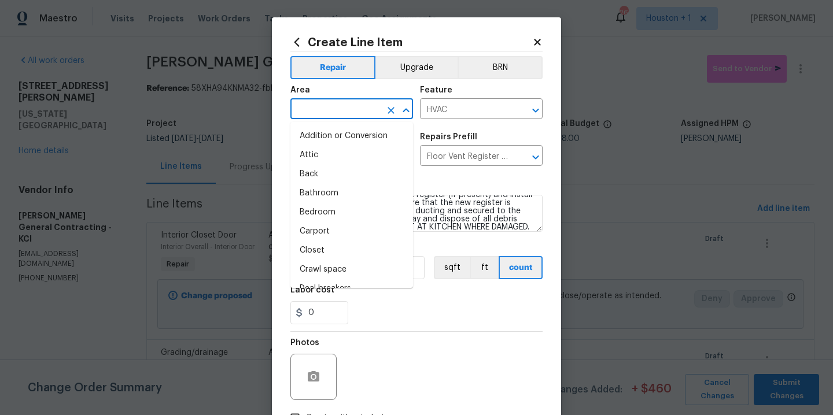
click at [344, 107] on input "text" at bounding box center [335, 110] width 90 height 18
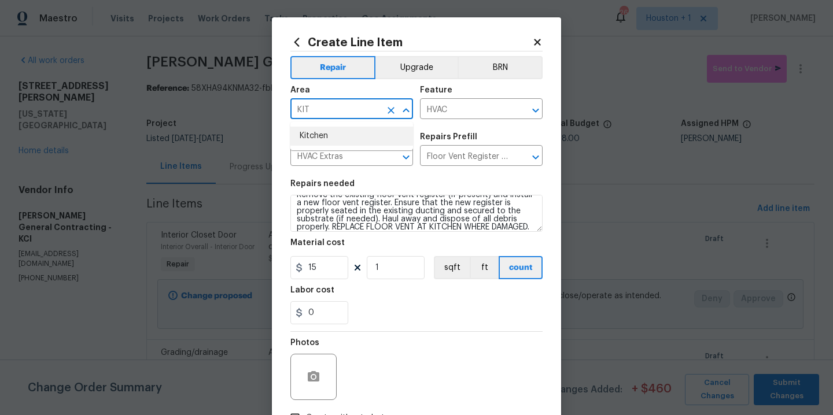
click at [322, 141] on li "Kitchen" at bounding box center [351, 136] width 123 height 19
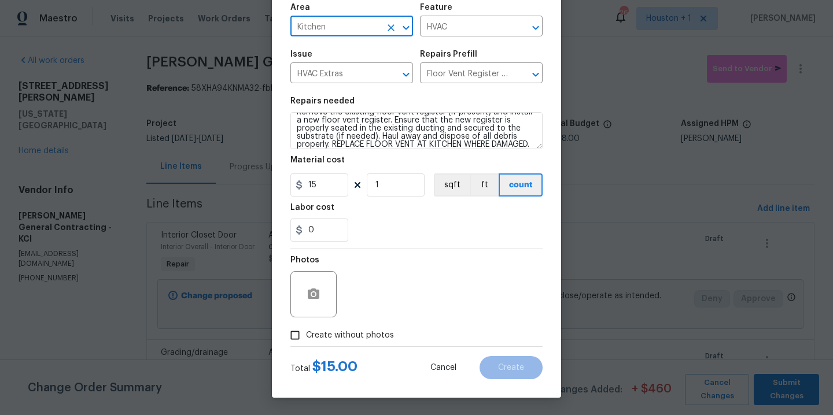
type input "Kitchen"
click at [361, 338] on span "Create without photos" at bounding box center [350, 336] width 88 height 12
click at [306, 338] on input "Create without photos" at bounding box center [295, 336] width 22 height 22
checkbox input "true"
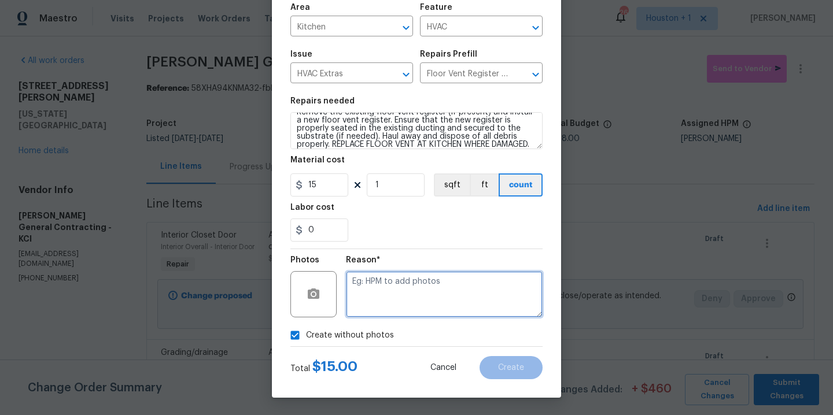
click at [421, 286] on textarea at bounding box center [444, 294] width 197 height 46
type textarea "."
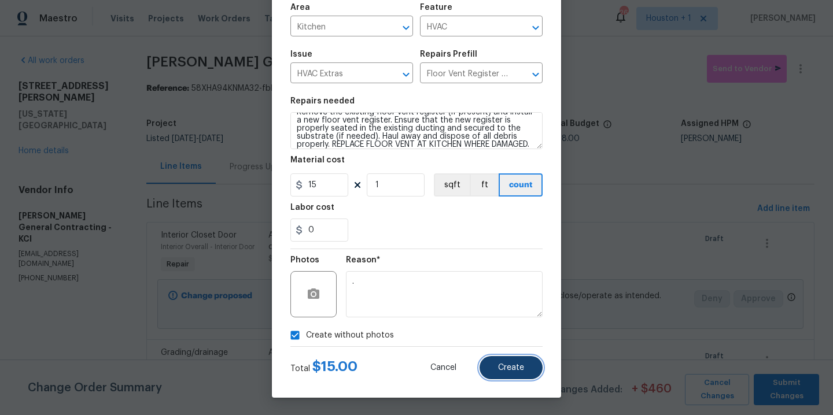
click at [507, 366] on span "Create" at bounding box center [511, 368] width 26 height 9
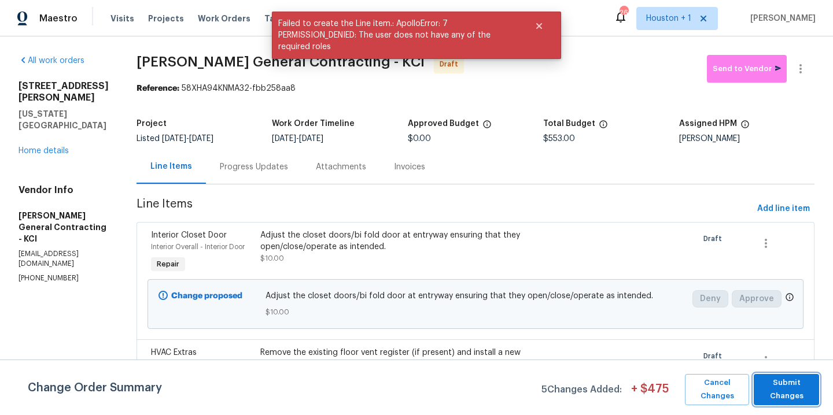
click at [797, 387] on span "Submit Changes" at bounding box center [787, 390] width 54 height 27
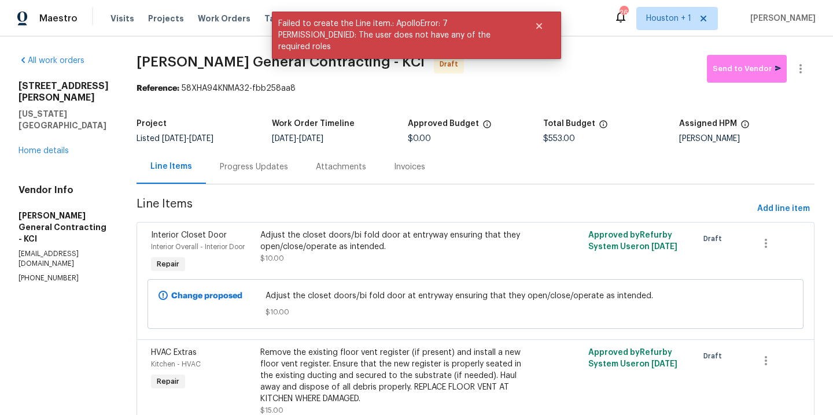
click at [263, 167] on div "Progress Updates" at bounding box center [254, 167] width 68 height 12
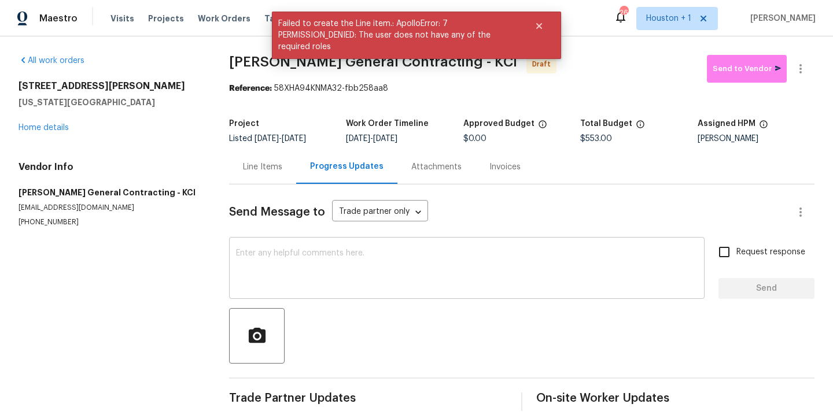
click at [353, 257] on textarea at bounding box center [467, 269] width 462 height 40
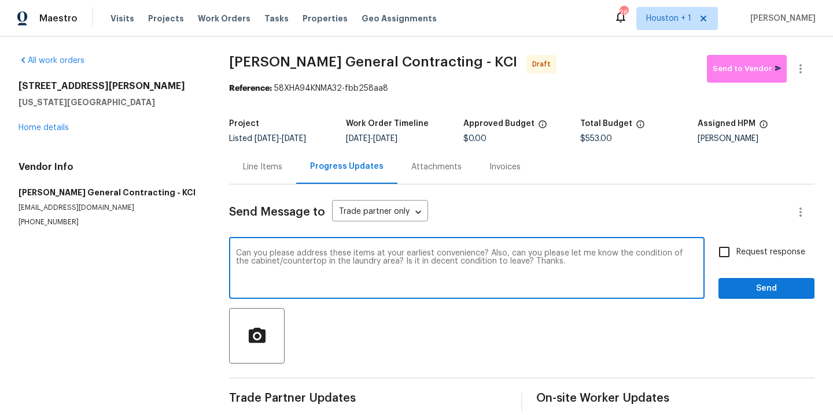
type textarea "Can you please address these items at your earliest convenience? Also, can you …"
click at [730, 257] on input "Request response" at bounding box center [724, 252] width 24 height 24
checkbox input "true"
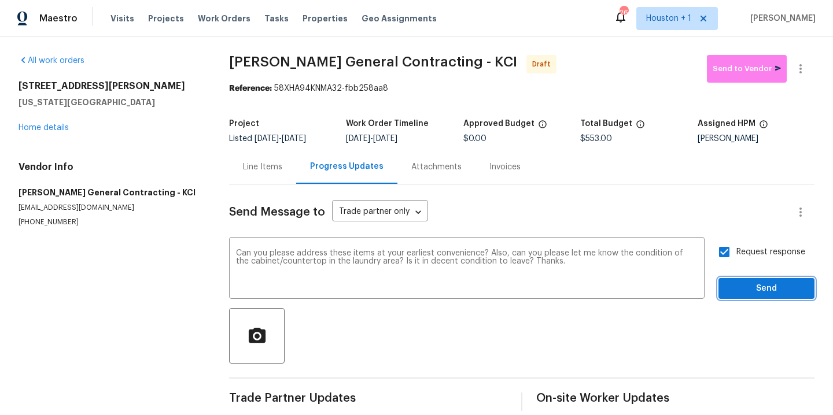
click at [749, 287] on span "Send" at bounding box center [767, 289] width 78 height 14
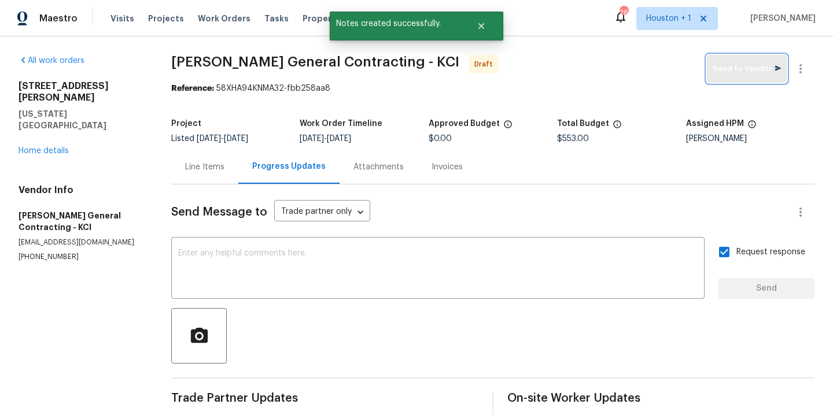
click at [758, 62] on span "Send to Vendor" at bounding box center [747, 68] width 68 height 13
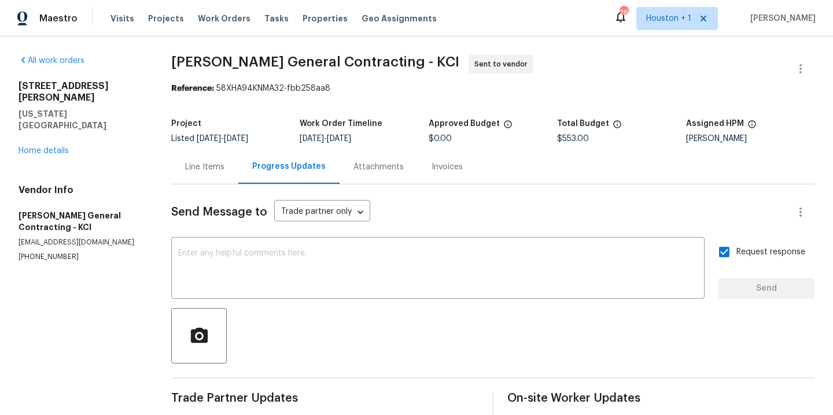
click at [211, 166] on div "Line Items" at bounding box center [204, 167] width 39 height 12
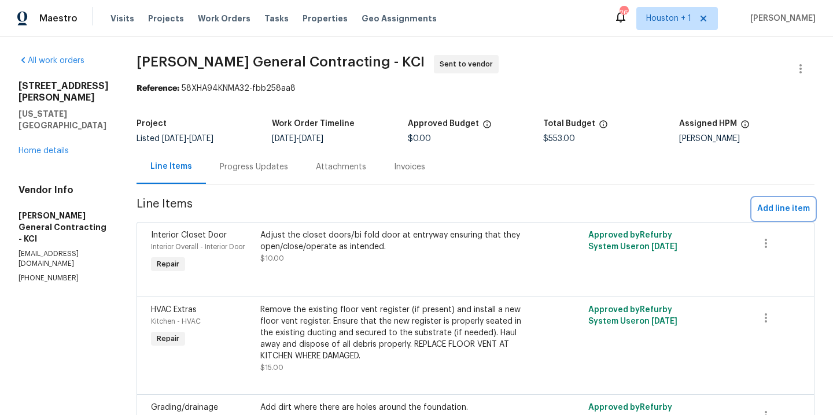
click at [791, 206] on span "Add line item" at bounding box center [783, 209] width 53 height 14
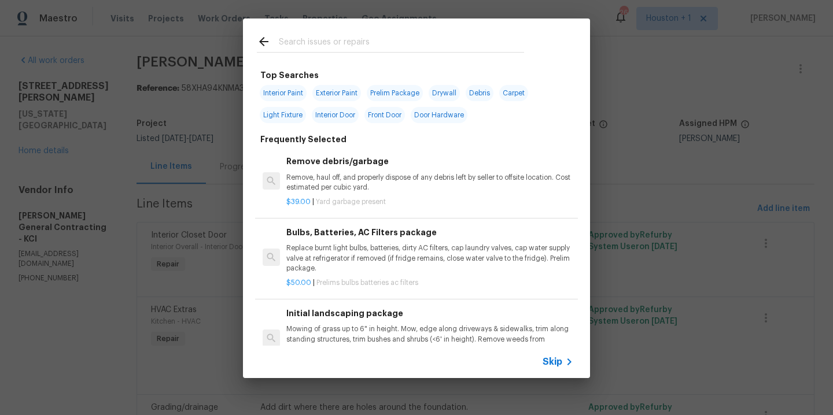
click at [349, 49] on input "text" at bounding box center [401, 43] width 245 height 17
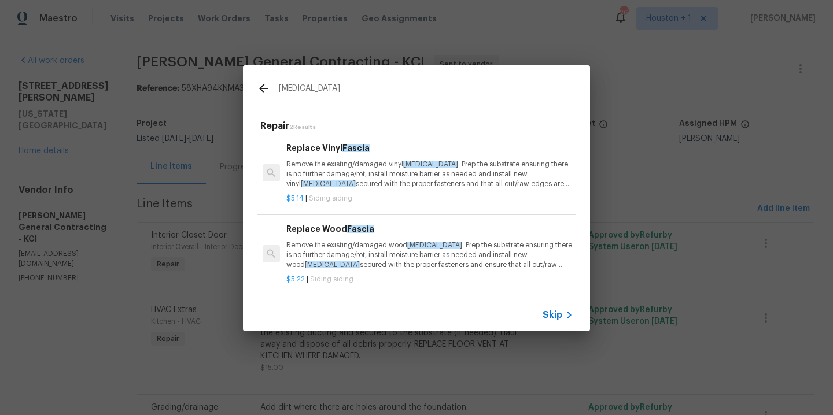
type input "fascia"
click at [351, 231] on span "Fascia" at bounding box center [360, 229] width 27 height 8
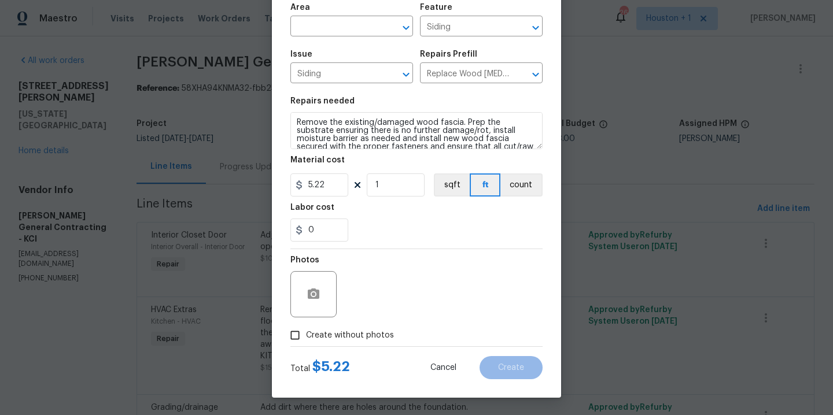
scroll to position [32, 0]
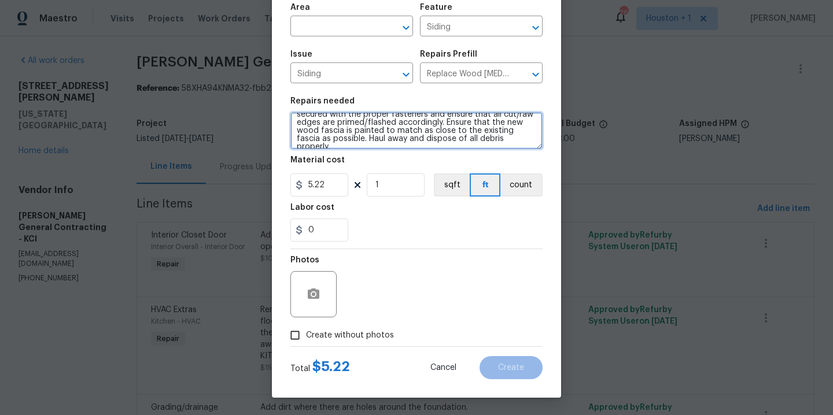
click at [467, 142] on textarea "Remove the existing/damaged wood fascia. Prep the substrate ensuring there is n…" at bounding box center [416, 130] width 252 height 37
type textarea "Remove the existing/damaged wood fascia. Prep the substrate ensuring there is n…"
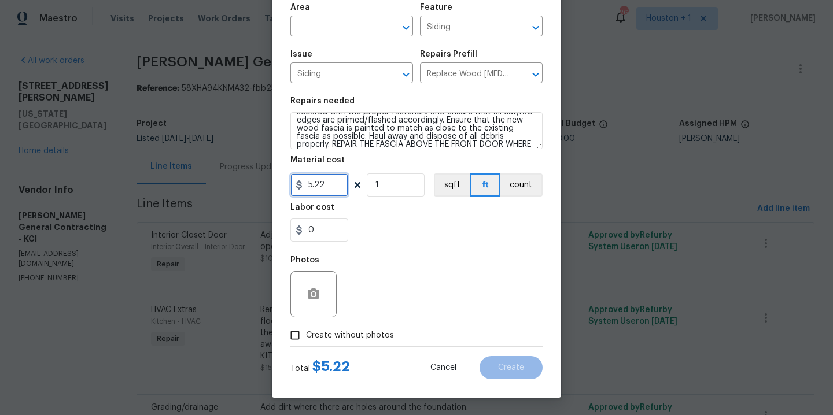
click at [338, 185] on input "5.22" at bounding box center [319, 185] width 58 height 23
type input "50"
click at [317, 27] on input "text" at bounding box center [335, 28] width 90 height 18
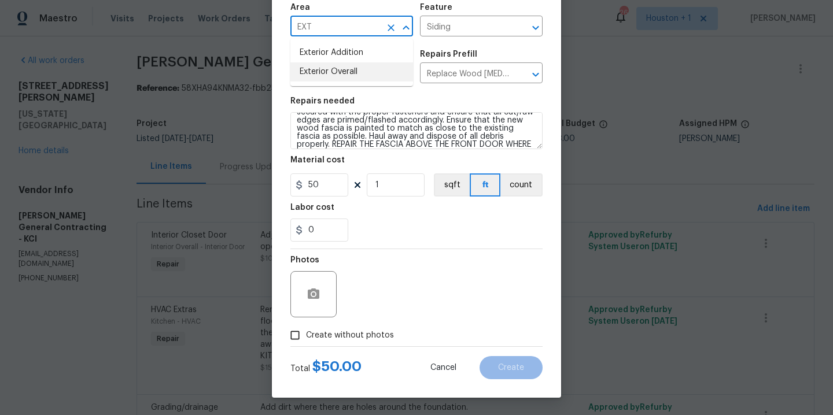
click at [327, 76] on li "Exterior Overall" at bounding box center [351, 71] width 123 height 19
type input "Exterior Overall"
click at [351, 336] on span "Create without photos" at bounding box center [350, 336] width 88 height 12
click at [306, 336] on input "Create without photos" at bounding box center [295, 336] width 22 height 22
checkbox input "true"
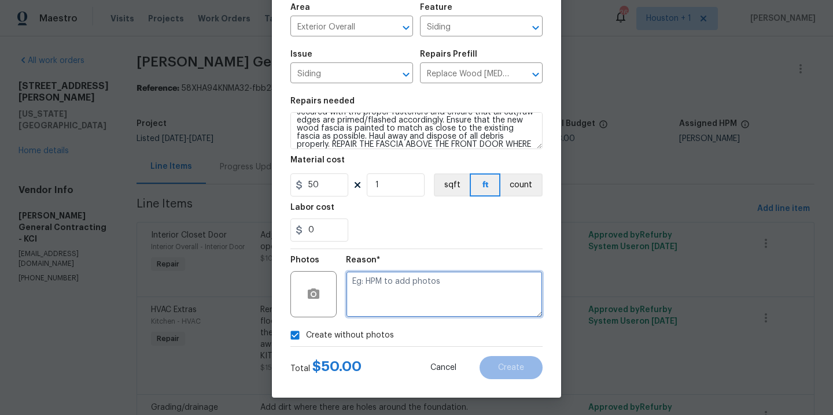
click at [408, 290] on textarea at bounding box center [444, 294] width 197 height 46
type textarea "."
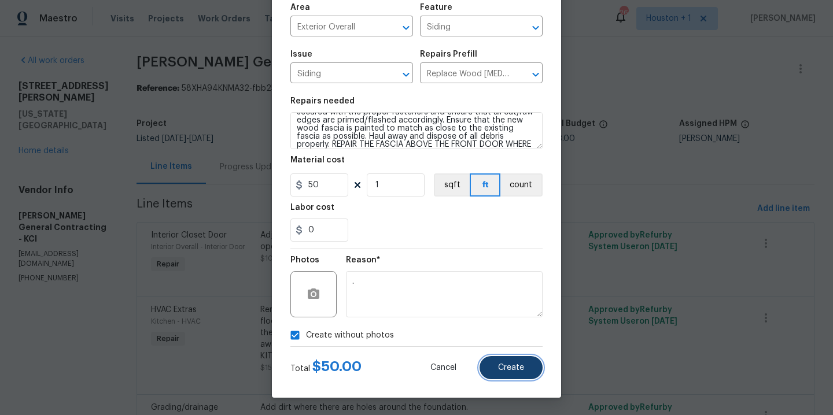
click at [500, 366] on span "Create" at bounding box center [511, 368] width 26 height 9
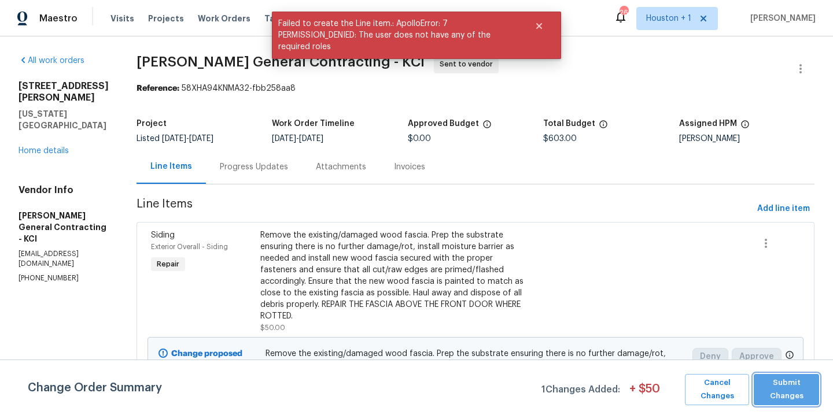
click at [778, 386] on span "Submit Changes" at bounding box center [787, 390] width 54 height 27
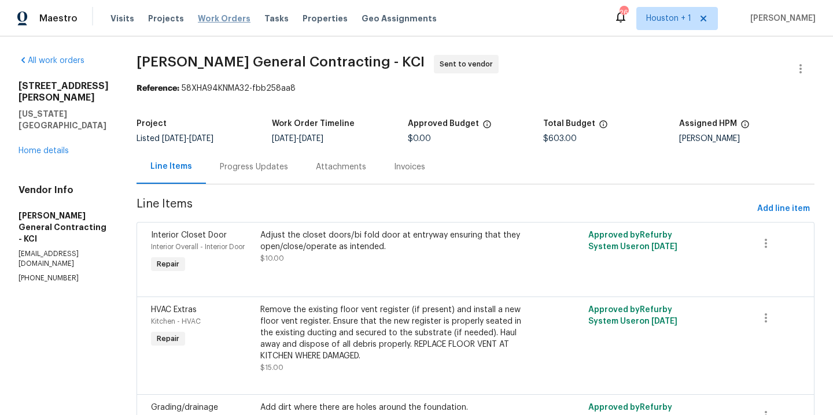
click at [222, 21] on span "Work Orders" at bounding box center [224, 19] width 53 height 12
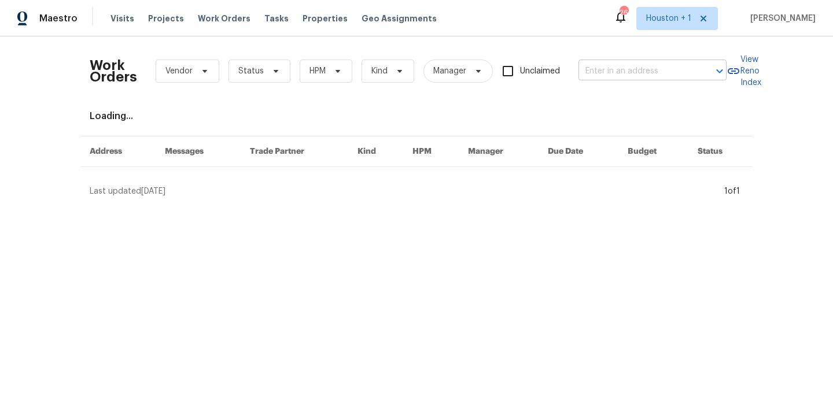
click at [624, 67] on input "text" at bounding box center [636, 71] width 116 height 18
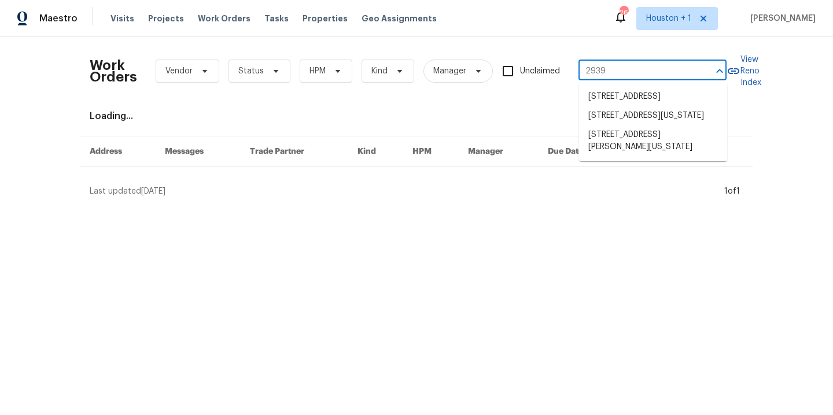
type input "2939 n"
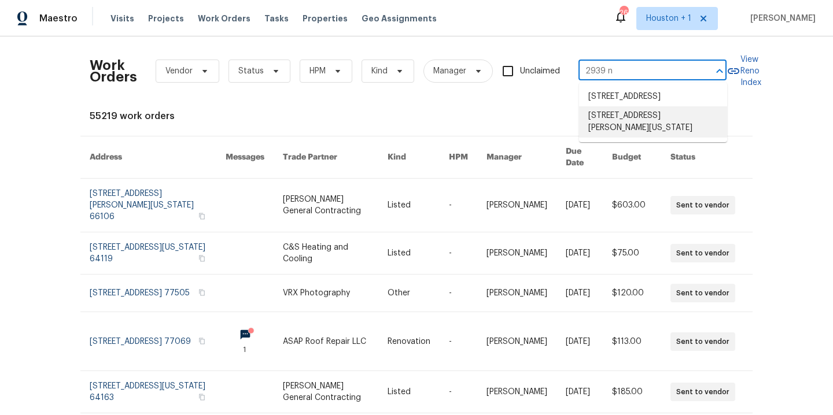
click at [632, 138] on li "2939 NE Jewett St, Kansas City, MO 64117" at bounding box center [653, 121] width 148 height 31
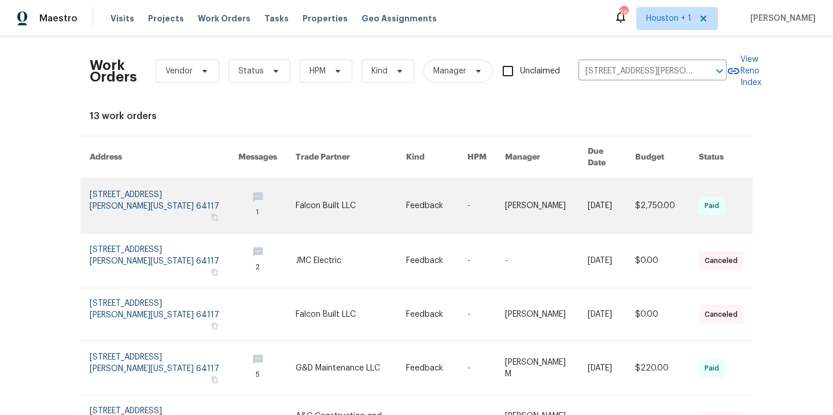
click at [297, 198] on link at bounding box center [351, 206] width 110 height 54
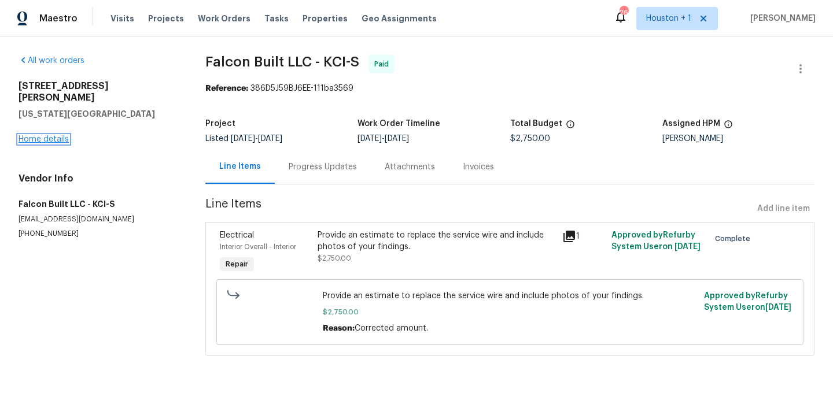
click at [34, 135] on link "Home details" at bounding box center [44, 139] width 50 height 8
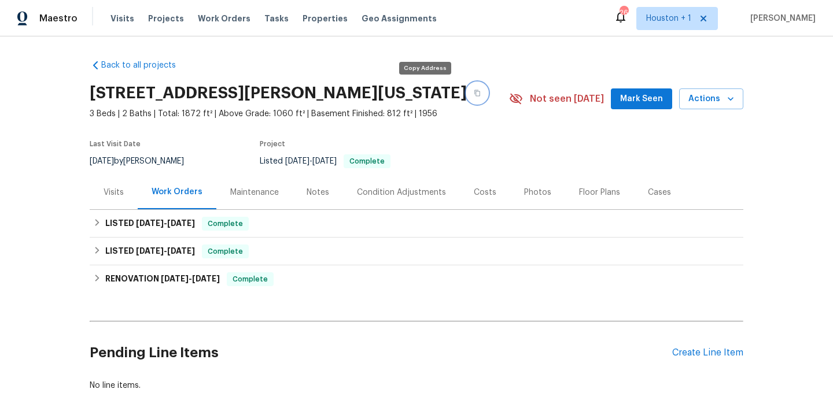
click at [474, 94] on icon "button" at bounding box center [477, 93] width 7 height 7
click at [315, 187] on div "Notes" at bounding box center [318, 193] width 23 height 12
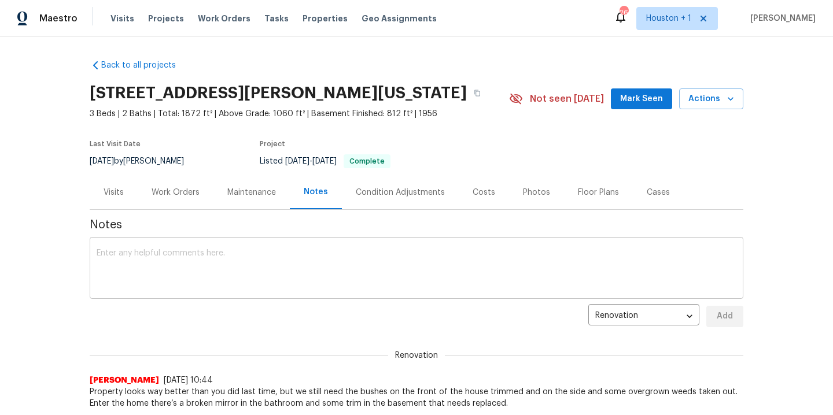
click at [286, 268] on textarea at bounding box center [417, 269] width 640 height 40
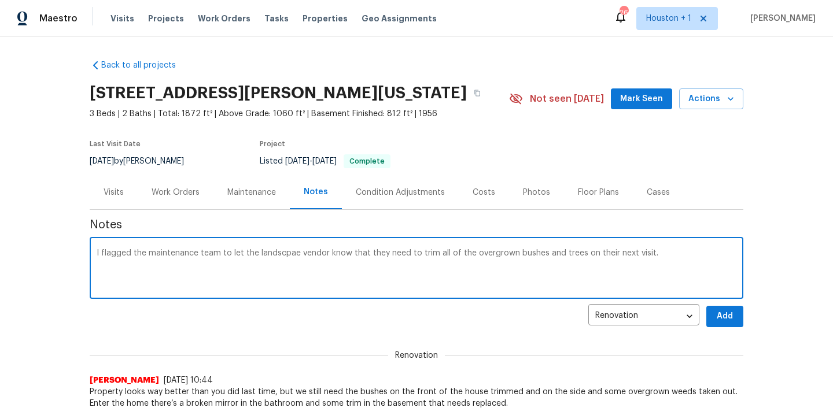
click at [294, 255] on textarea "I flagged the maintenance team to let the landscpae vendor know that they need …" at bounding box center [417, 269] width 640 height 40
click at [670, 250] on textarea "I flagged the maintenance team to let the landscape vendor know that they need …" at bounding box center [417, 269] width 640 height 40
paste textarea "https://opendoor.slack.com/archives/C07J60VNA7L/p1758068407310229"
type textarea "I flagged the maintenance team to let the landscape vendor know that they need …"
click at [725, 314] on span "Add" at bounding box center [725, 316] width 19 height 14
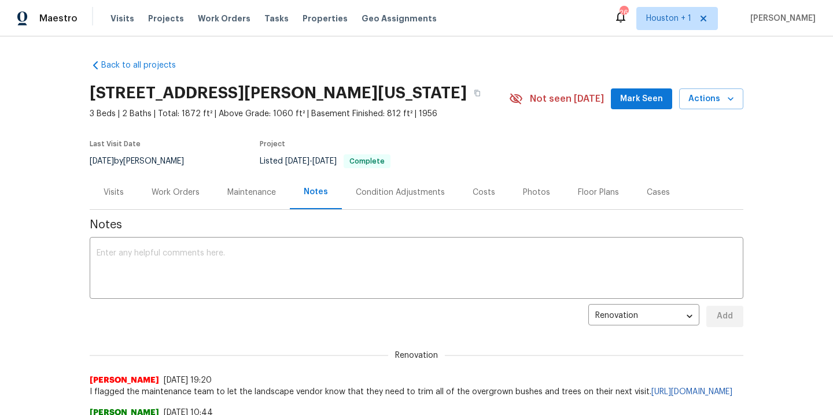
click at [179, 195] on div "Work Orders" at bounding box center [176, 193] width 48 height 12
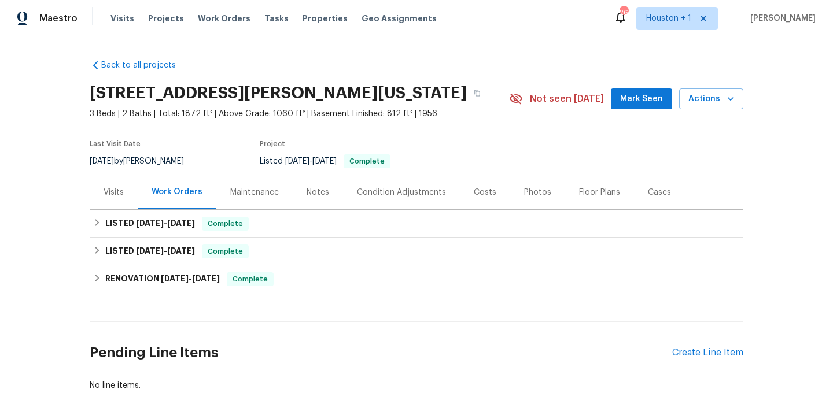
scroll to position [55, 0]
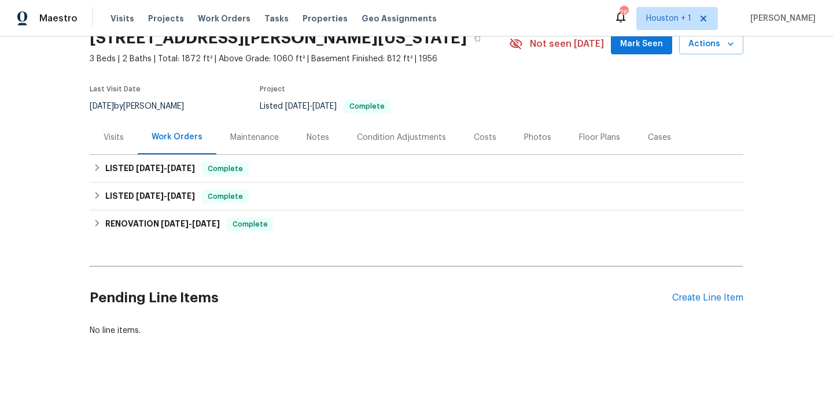
click at [724, 288] on div "Pending Line Items Create Line Item" at bounding box center [417, 298] width 654 height 54
click at [723, 293] on div "Create Line Item" at bounding box center [707, 298] width 71 height 11
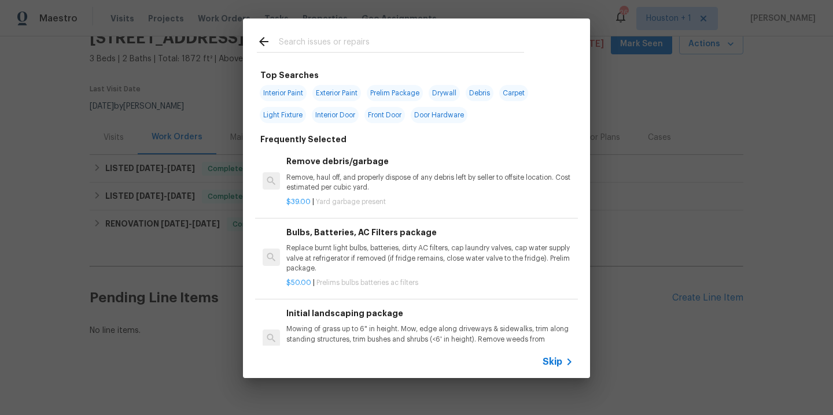
click at [367, 39] on input "text" at bounding box center [401, 43] width 245 height 17
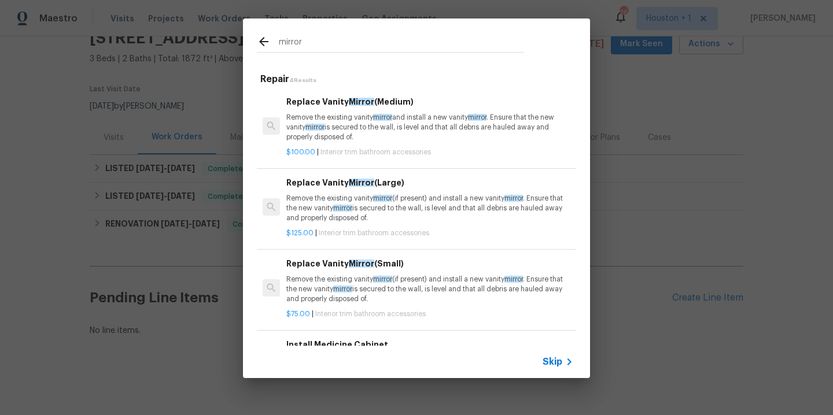
type input "mirror"
click at [358, 131] on p "Remove the existing vanity mirror and install a new vanity mirror . Ensure that…" at bounding box center [429, 128] width 287 height 30
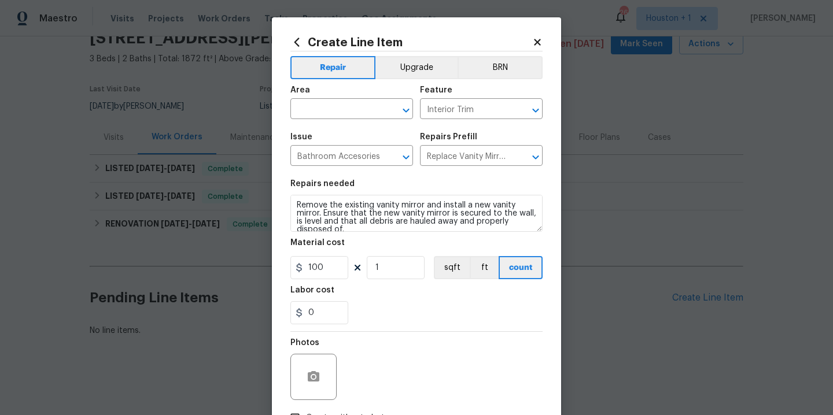
scroll to position [8, 0]
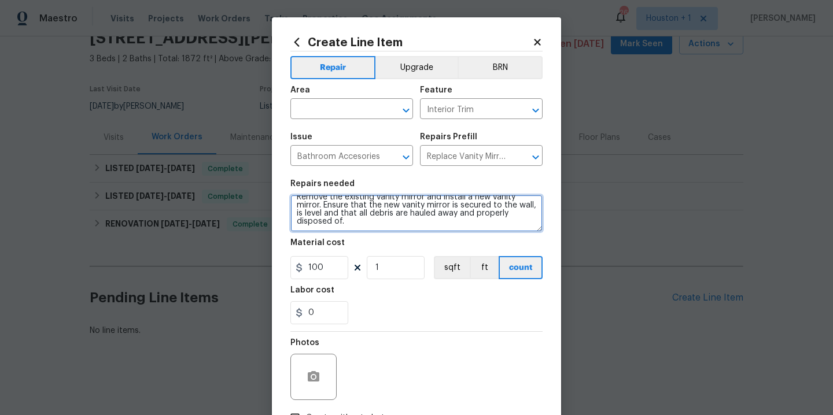
click at [392, 227] on textarea "Remove the existing vanity mirror and install a new vanity mirror. Ensure that …" at bounding box center [416, 213] width 252 height 37
click at [387, 226] on textarea "Remove the existing vanity mirror and install a new vanity mirror. Ensure that …" at bounding box center [416, 213] width 252 height 37
type textarea "Remove the existing vanity mirror and install a new vanity mirror. Ensure that …"
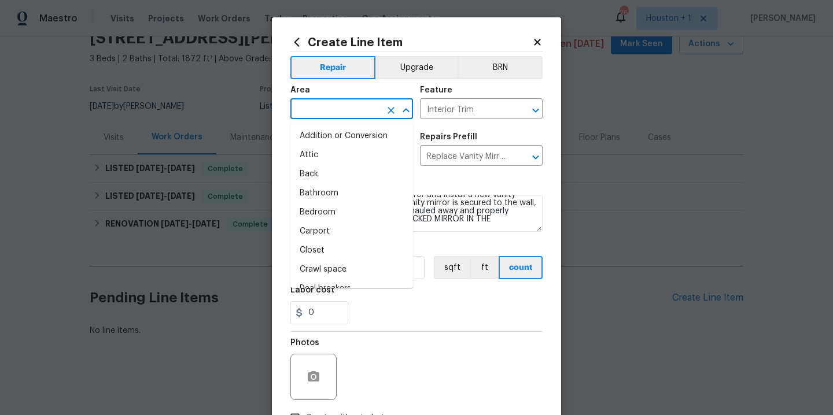
click at [349, 115] on input "text" at bounding box center [335, 110] width 90 height 18
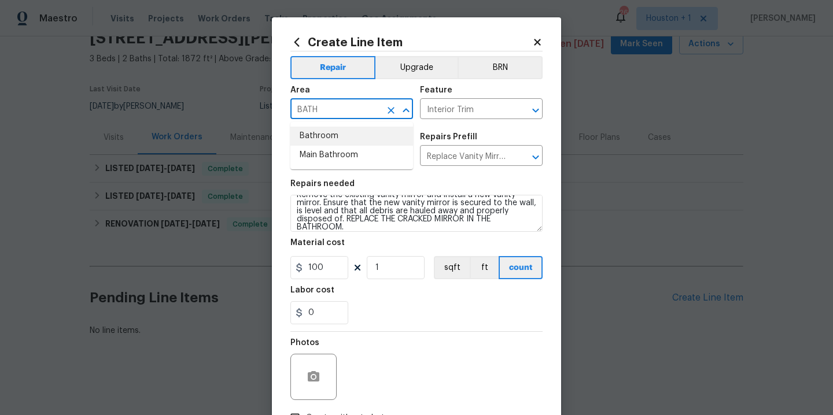
click at [329, 137] on li "Bathroom" at bounding box center [351, 136] width 123 height 19
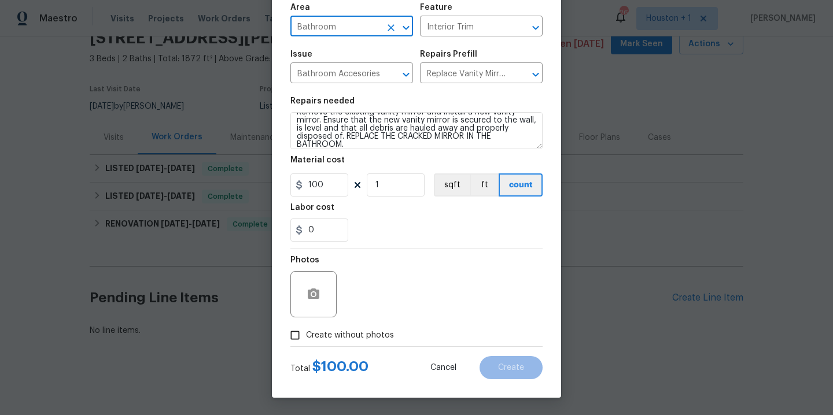
type input "Bathroom"
click at [365, 337] on span "Create without photos" at bounding box center [350, 336] width 88 height 12
click at [306, 337] on input "Create without photos" at bounding box center [295, 336] width 22 height 22
checkbox input "true"
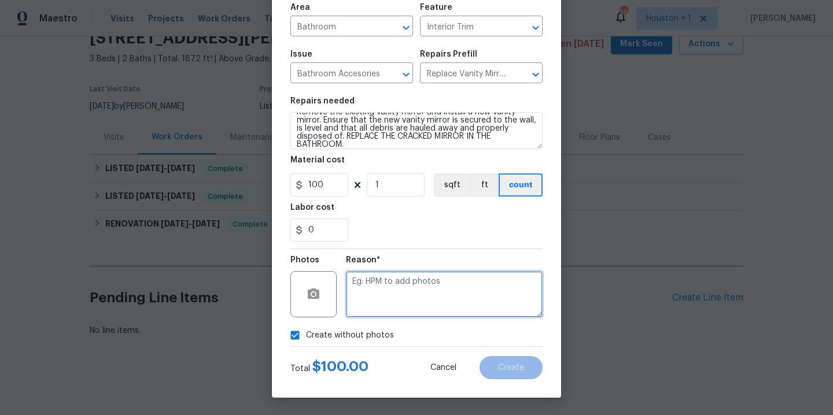
click at [407, 303] on textarea at bounding box center [444, 294] width 197 height 46
type textarea "."
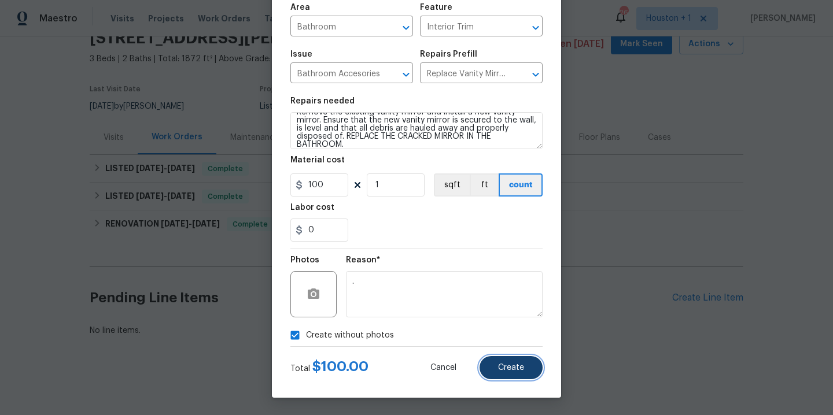
click at [499, 365] on span "Create" at bounding box center [511, 368] width 26 height 9
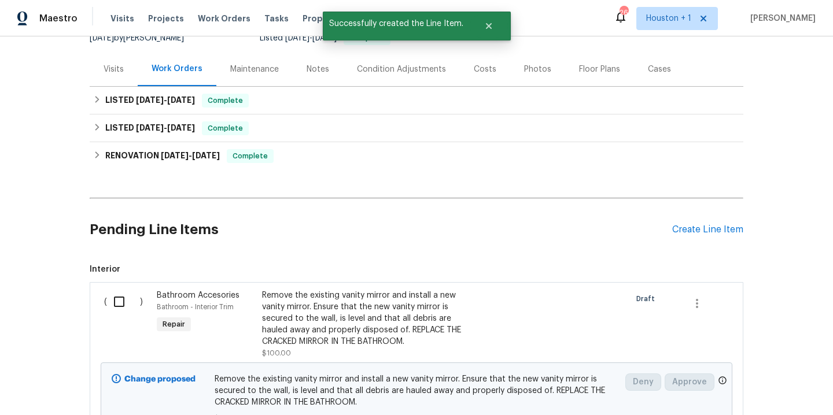
scroll to position [233, 0]
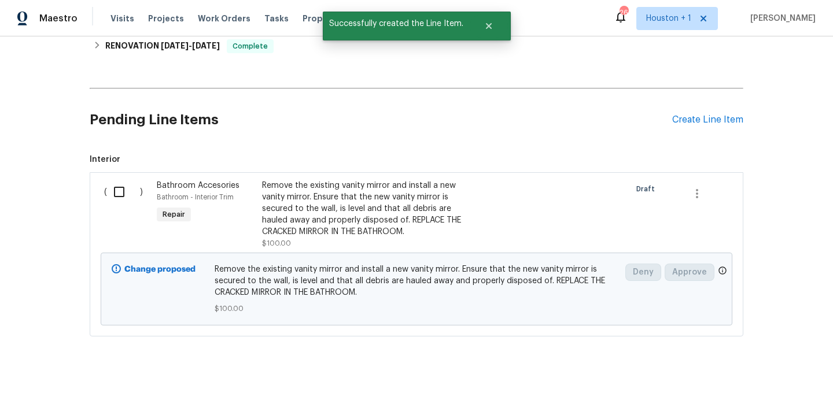
click at [121, 193] on input "checkbox" at bounding box center [123, 192] width 33 height 24
click at [754, 379] on span "Create Work Order" at bounding box center [766, 386] width 77 height 14
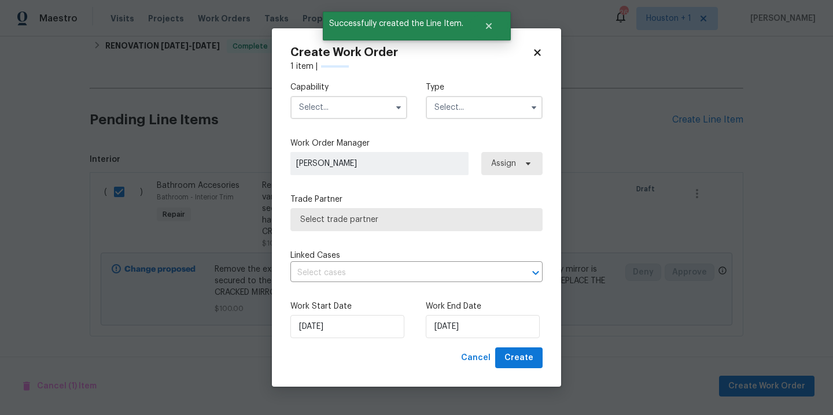
drag, startPoint x: 754, startPoint y: 379, endPoint x: 688, endPoint y: 198, distance: 193.2
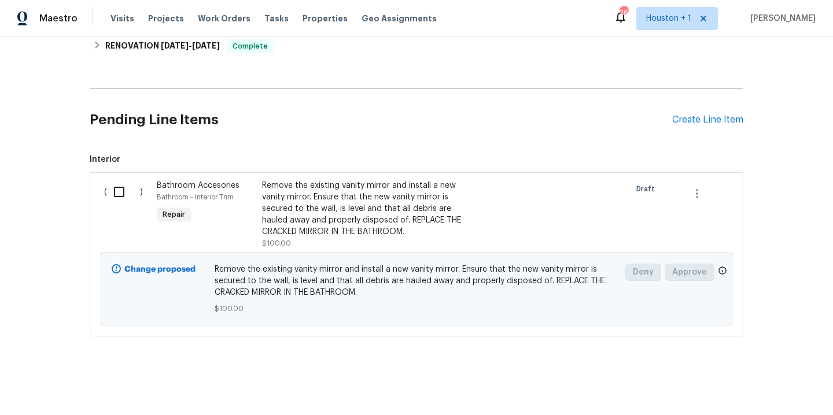
click at [116, 192] on input "checkbox" at bounding box center [123, 192] width 33 height 24
checkbox input "true"
click at [753, 383] on span "Create Work Order" at bounding box center [766, 386] width 77 height 14
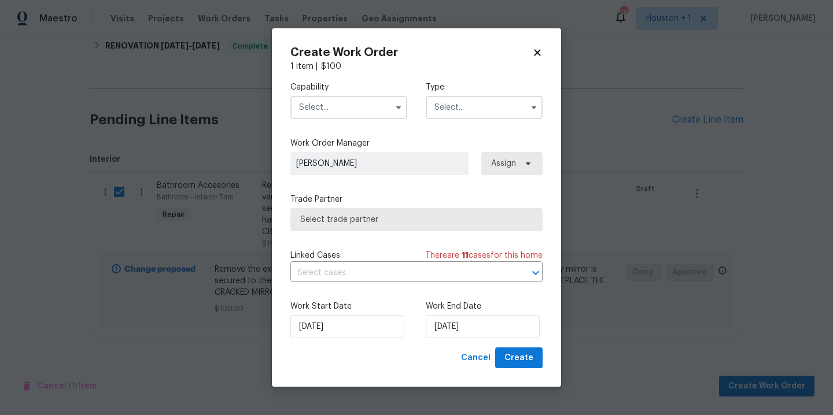
click at [364, 115] on input "text" at bounding box center [348, 107] width 117 height 23
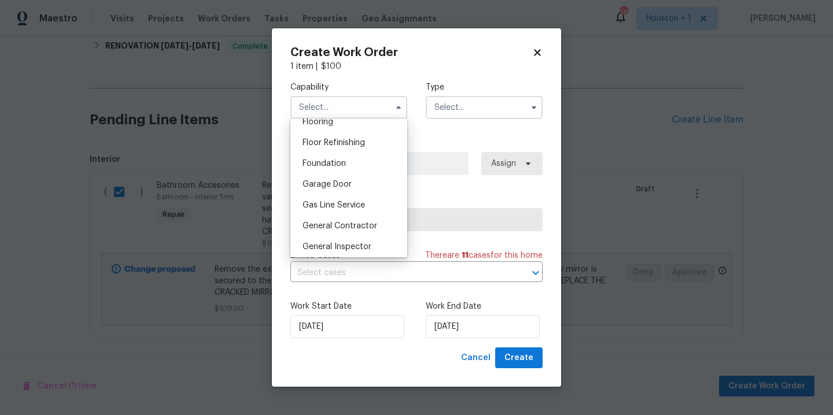
scroll to position [462, 0]
click at [353, 220] on span "General Contractor" at bounding box center [340, 223] width 75 height 8
type input "General Contractor"
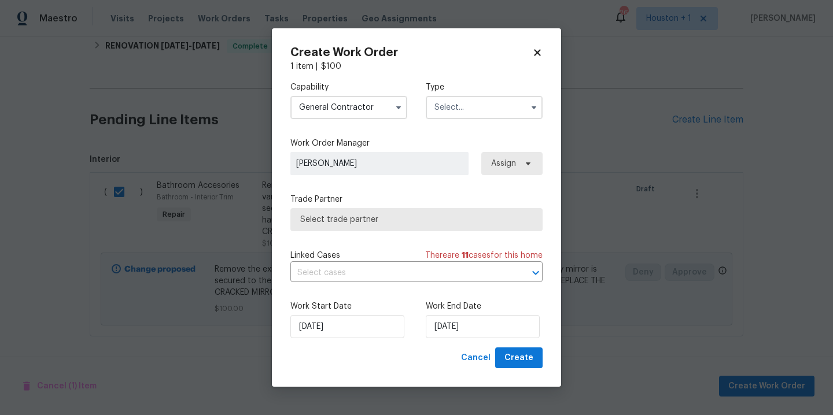
click at [471, 110] on input "text" at bounding box center [484, 107] width 117 height 23
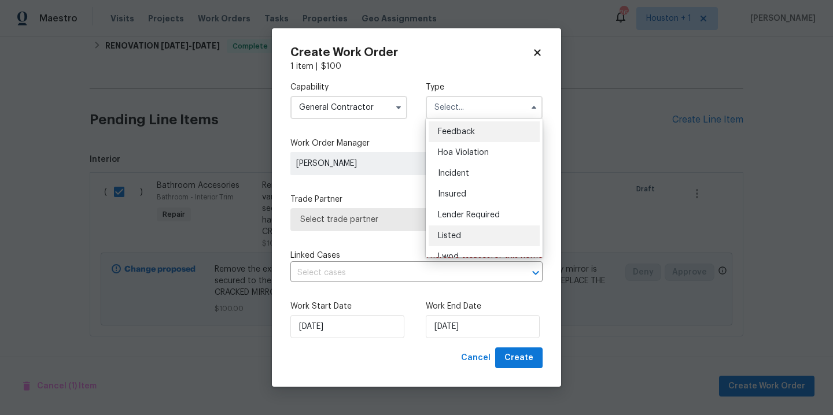
click at [455, 235] on span "Listed" at bounding box center [449, 236] width 23 height 8
type input "Listed"
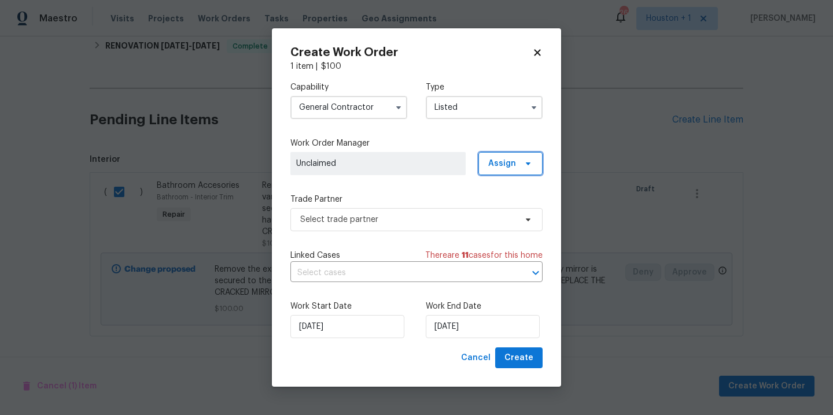
click at [518, 156] on span "Assign" at bounding box center [510, 163] width 64 height 23
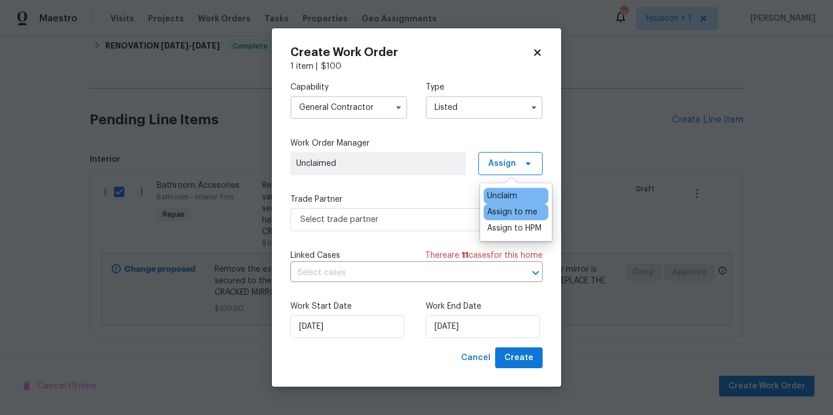
click at [510, 207] on div "Assign to me" at bounding box center [512, 213] width 50 height 12
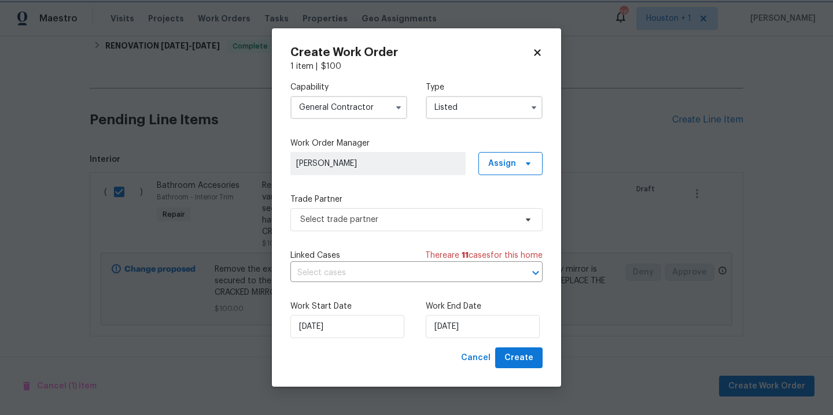
click at [417, 203] on label "Trade Partner" at bounding box center [416, 200] width 252 height 12
click at [412, 218] on span "Select trade partner" at bounding box center [408, 220] width 216 height 12
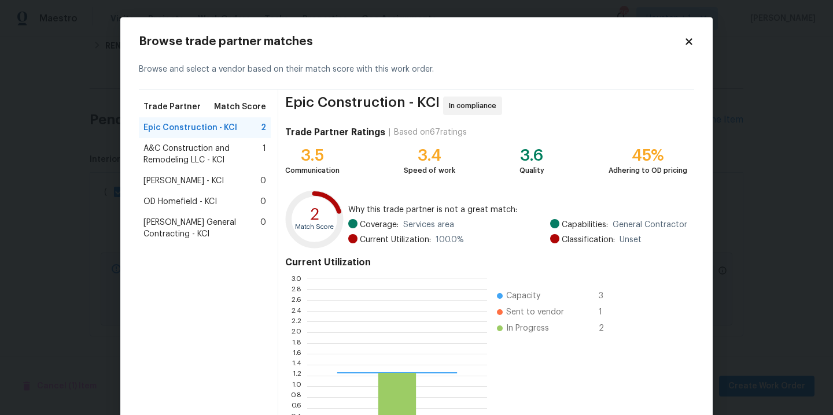
scroll to position [162, 180]
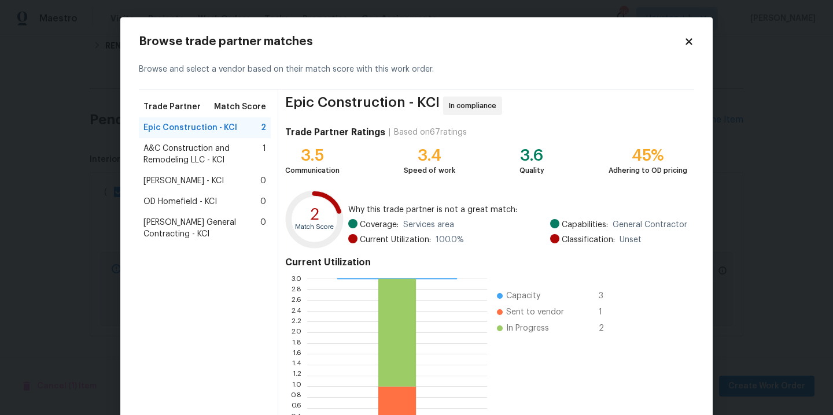
click at [194, 226] on span "Nicholson General Contracting - KCI" at bounding box center [201, 228] width 117 height 23
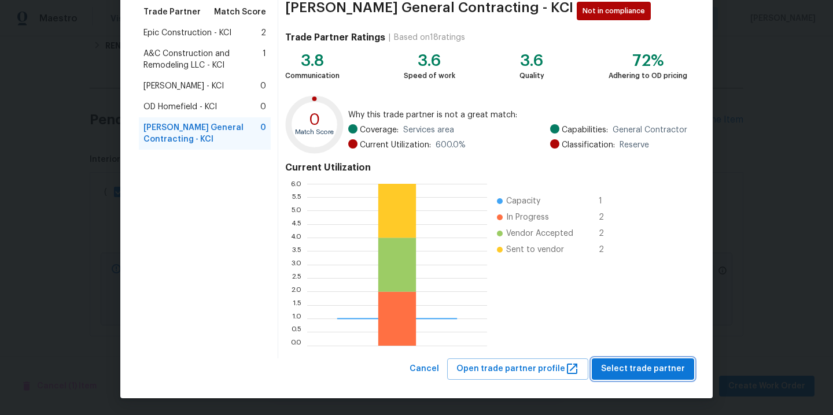
click at [645, 366] on span "Select trade partner" at bounding box center [643, 369] width 84 height 14
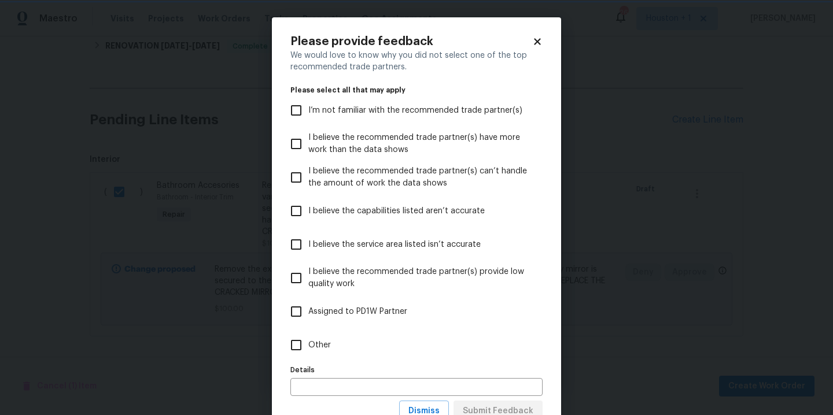
scroll to position [0, 0]
click at [605, 326] on body "Maestro Visits Projects Work Orders Tasks Properties Geo Assignments 26 Houston…" at bounding box center [416, 207] width 833 height 415
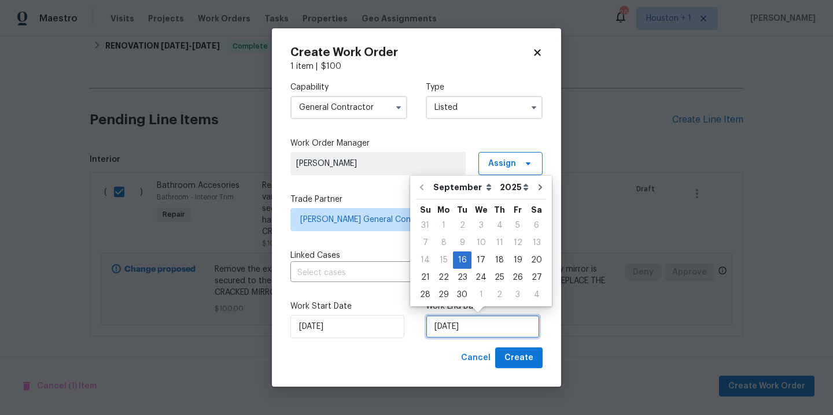
click at [515, 332] on input "9/16/2025" at bounding box center [483, 326] width 114 height 23
click at [534, 261] on div "20" at bounding box center [536, 260] width 19 height 16
type input "9/20/2025"
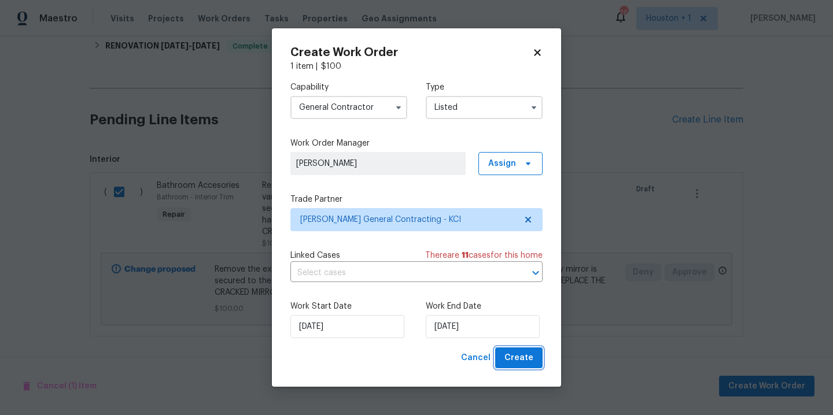
click at [518, 355] on span "Create" at bounding box center [518, 358] width 29 height 14
checkbox input "false"
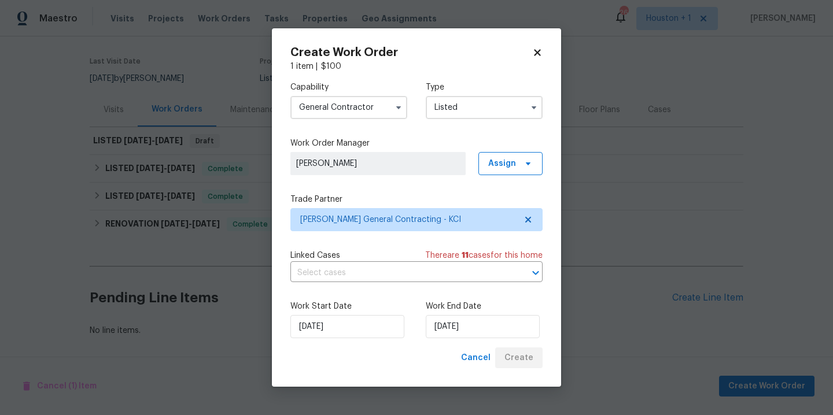
scroll to position [83, 0]
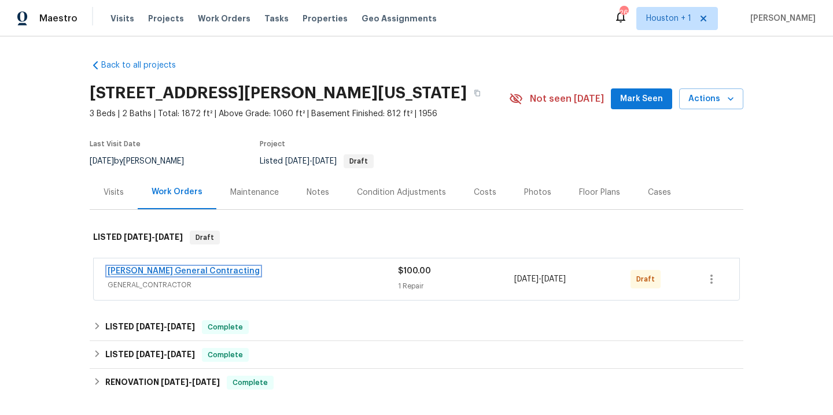
click at [191, 271] on link "[PERSON_NAME] General Contracting" at bounding box center [184, 271] width 152 height 8
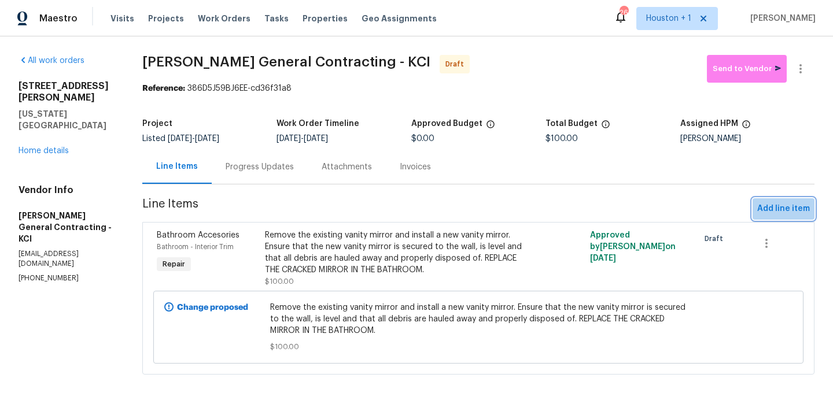
click at [798, 211] on span "Add line item" at bounding box center [783, 209] width 53 height 14
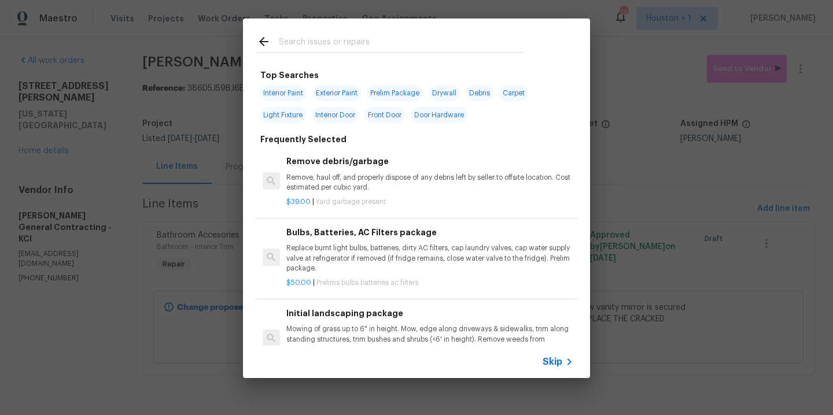
click at [379, 47] on input "text" at bounding box center [401, 43] width 245 height 17
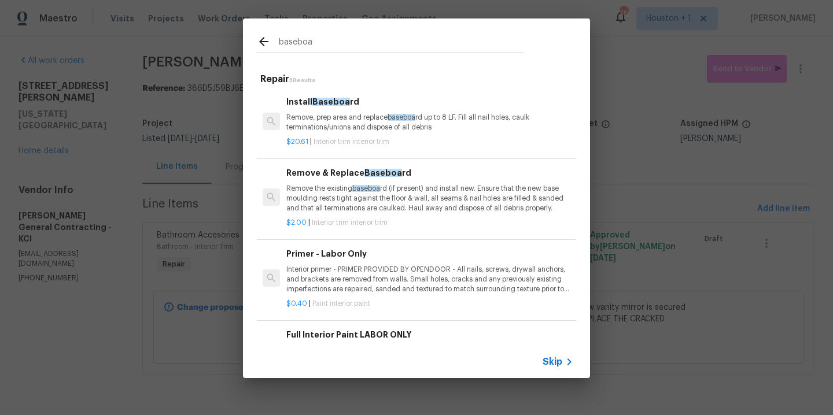
type input "baseboa"
click at [371, 180] on div "Remove & Replace Baseboa rd Remove the existing baseboa rd (if present) and ins…" at bounding box center [429, 190] width 287 height 47
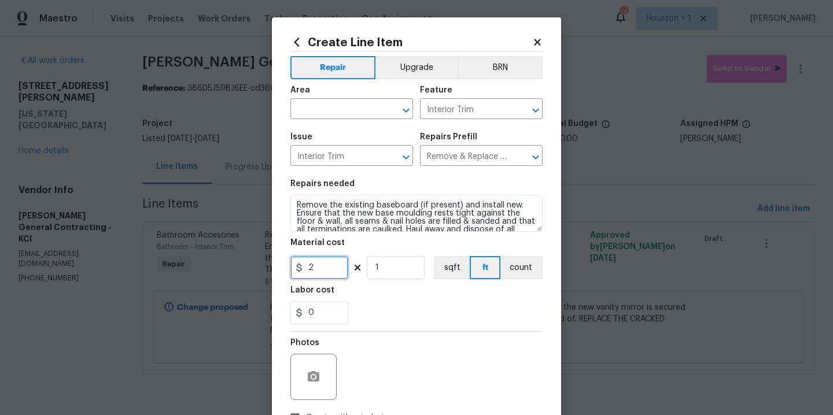
click at [325, 264] on input "2" at bounding box center [319, 267] width 58 height 23
click at [393, 270] on input "1" at bounding box center [396, 267] width 58 height 23
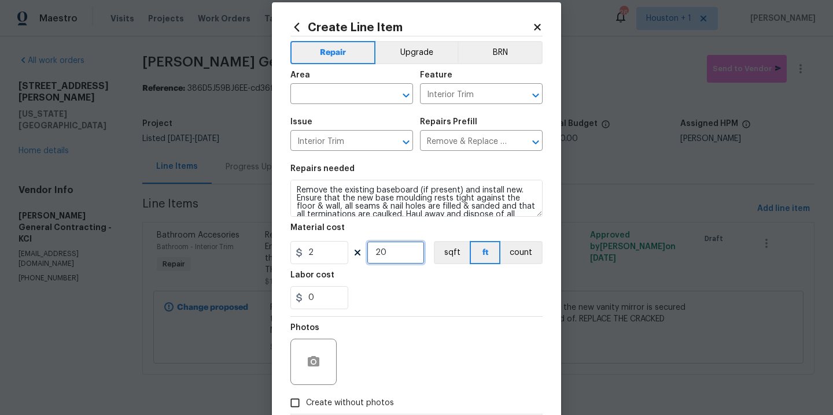
scroll to position [5, 0]
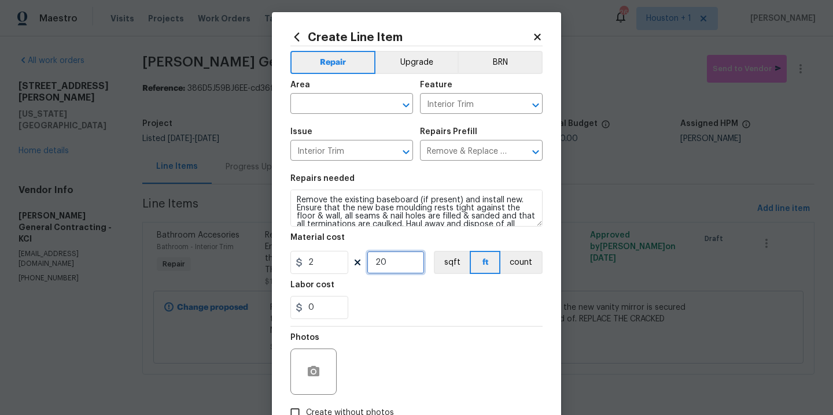
type input "20"
click at [325, 260] on input "2" at bounding box center [319, 262] width 58 height 23
type input "75"
click at [411, 267] on input "20" at bounding box center [396, 262] width 58 height 23
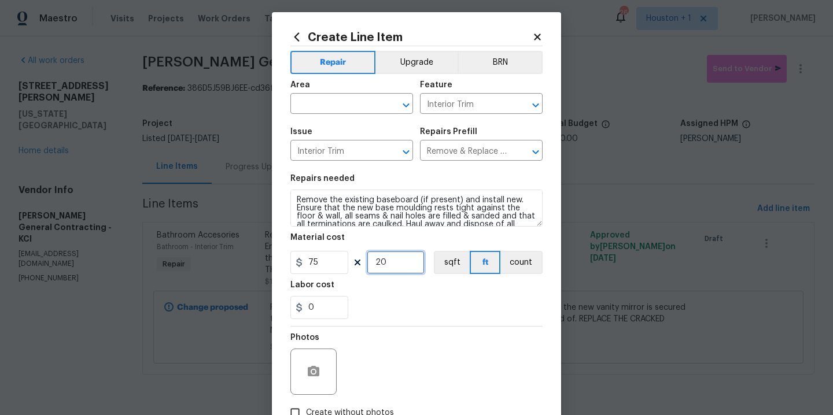
click at [411, 267] on input "20" at bounding box center [396, 262] width 58 height 23
type input "1"
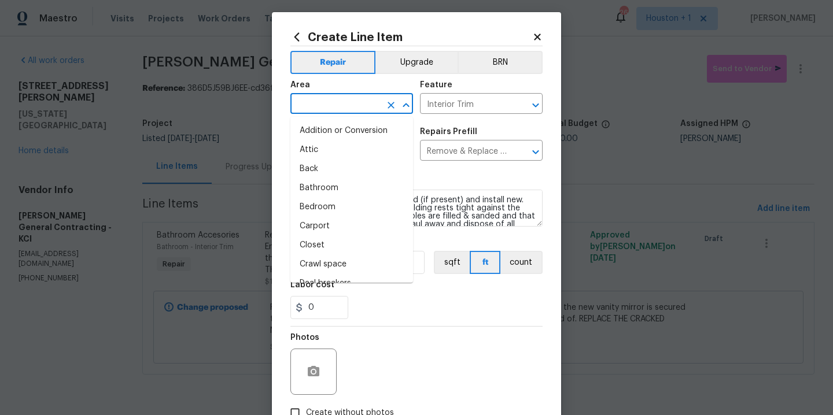
click at [334, 102] on input "text" at bounding box center [335, 105] width 90 height 18
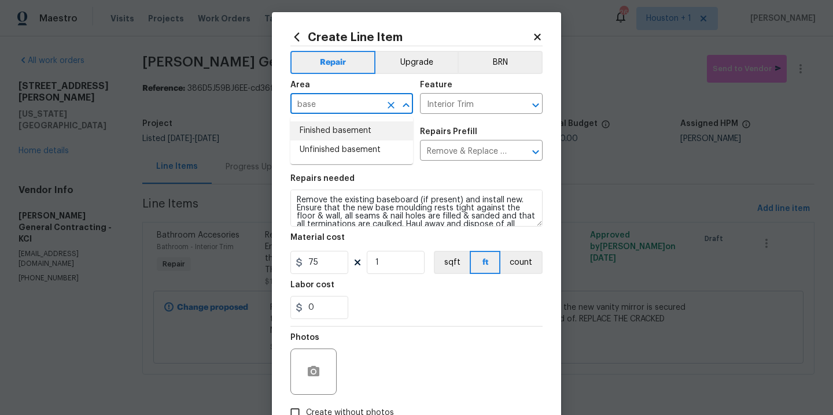
click at [337, 132] on li "Finished basement" at bounding box center [351, 130] width 123 height 19
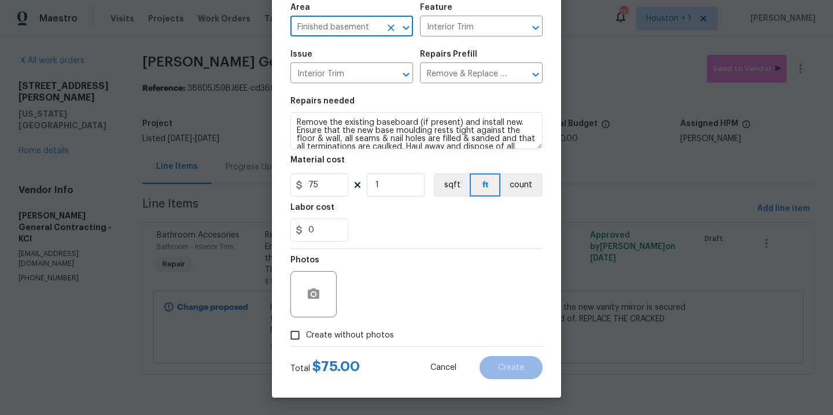
scroll to position [16, 0]
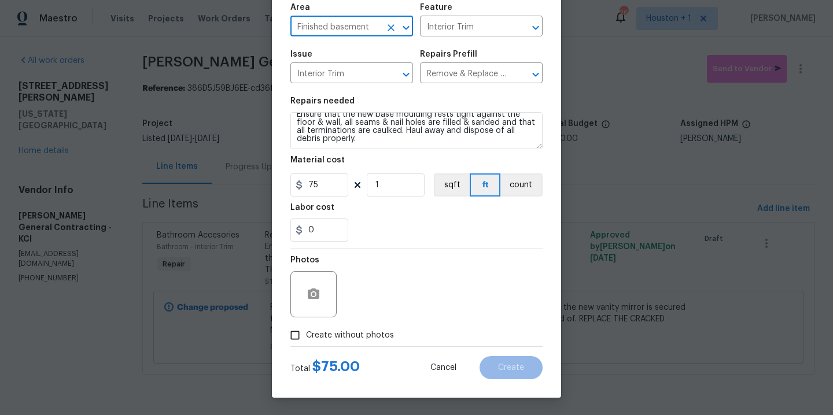
type input "Finished basement"
click at [456, 142] on textarea "Remove the existing baseboard (if present) and install new. Ensure that the new…" at bounding box center [416, 130] width 252 height 37
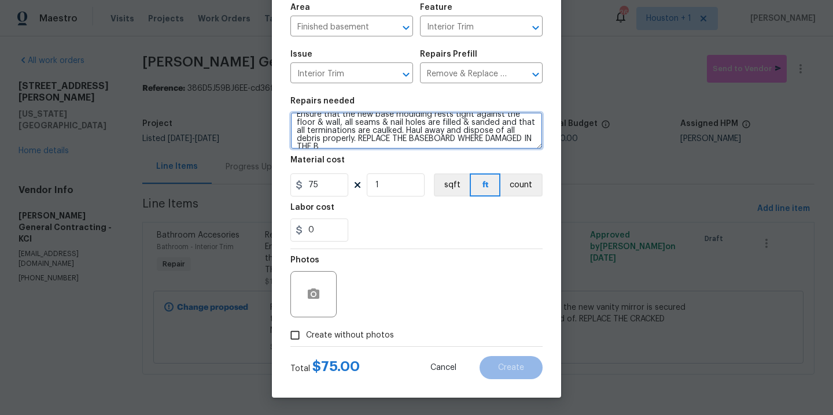
scroll to position [19, 0]
type textarea "Remove the existing baseboard (if present) and install new. Ensure that the new…"
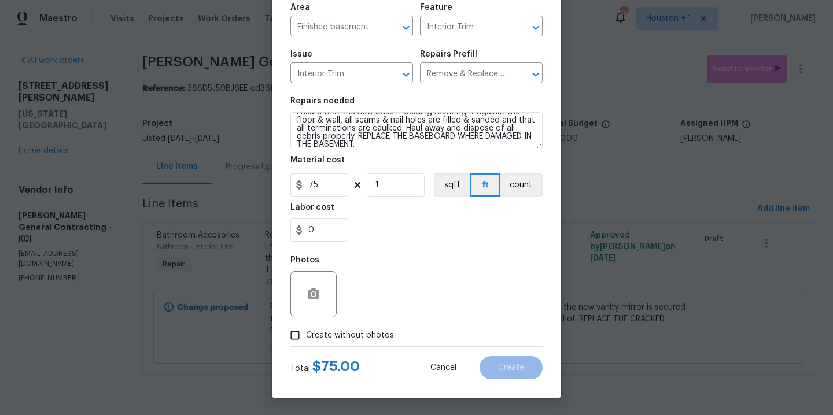
click at [367, 339] on span "Create without photos" at bounding box center [350, 336] width 88 height 12
click at [306, 339] on input "Create without photos" at bounding box center [295, 336] width 22 height 22
checkbox input "true"
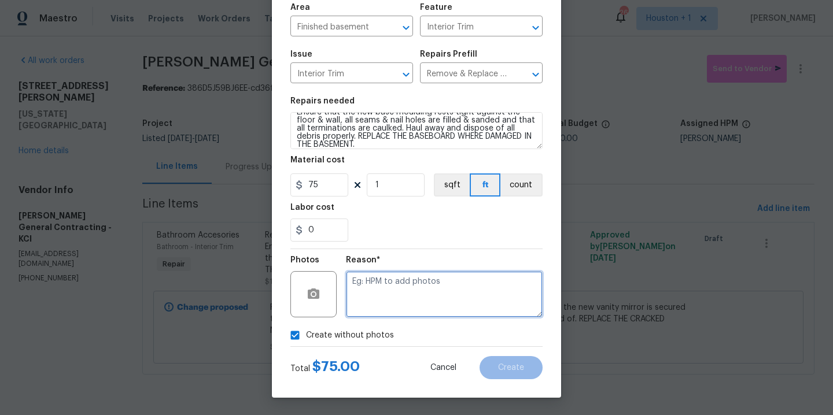
click at [416, 291] on textarea at bounding box center [444, 294] width 197 height 46
type textarea "."
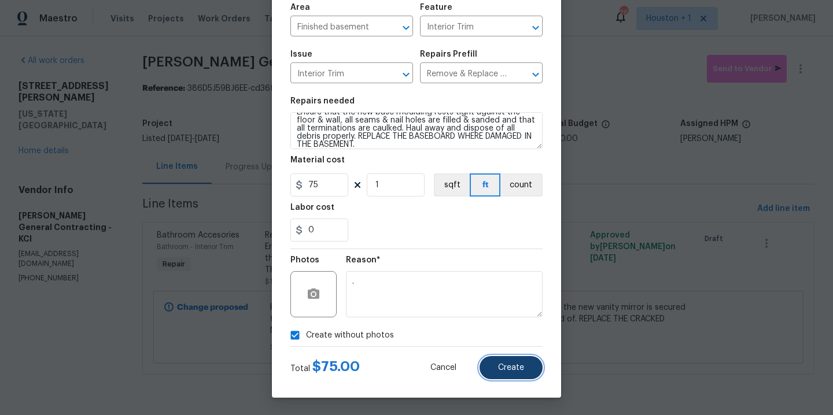
click at [503, 359] on button "Create" at bounding box center [511, 367] width 63 height 23
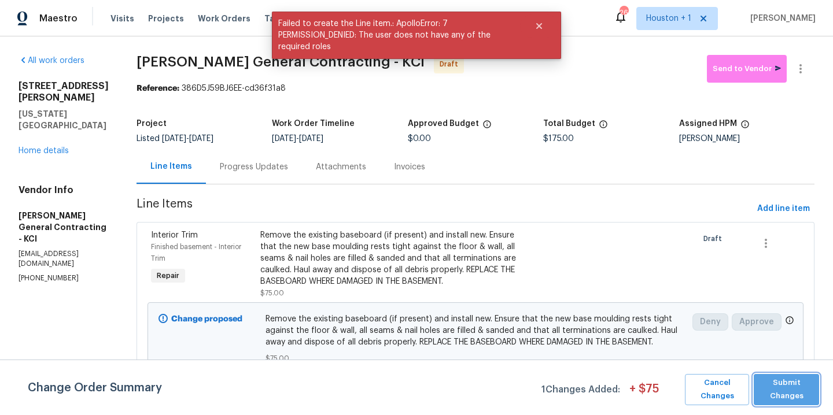
click at [799, 379] on span "Submit Changes" at bounding box center [787, 390] width 54 height 27
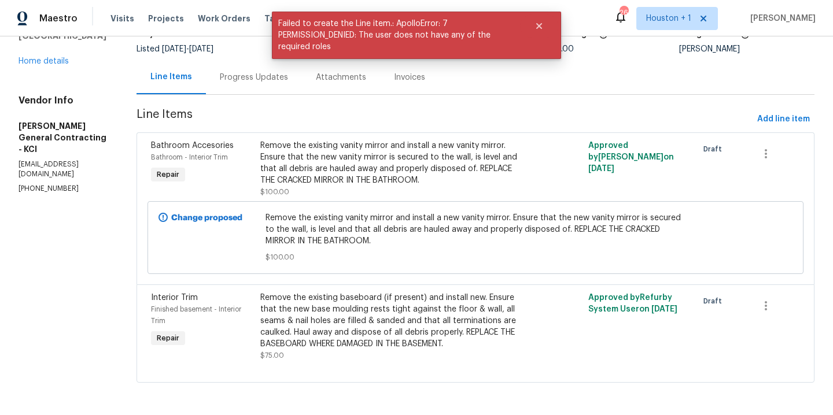
scroll to position [0, 0]
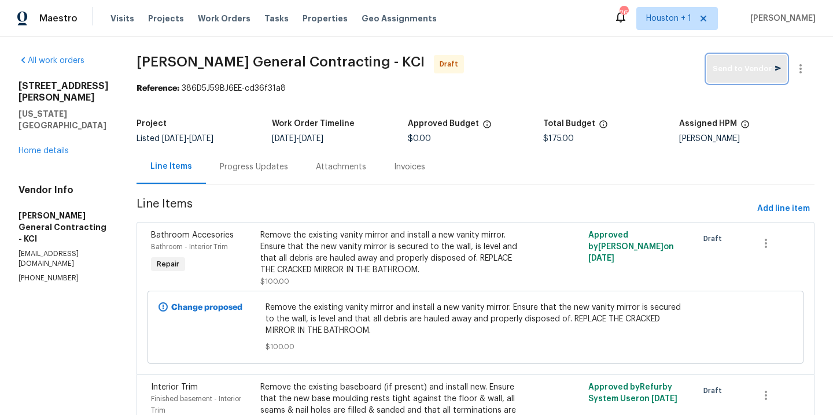
click at [734, 68] on span "Send to Vendor" at bounding box center [747, 68] width 68 height 13
click at [272, 164] on div "Progress Updates" at bounding box center [254, 167] width 68 height 12
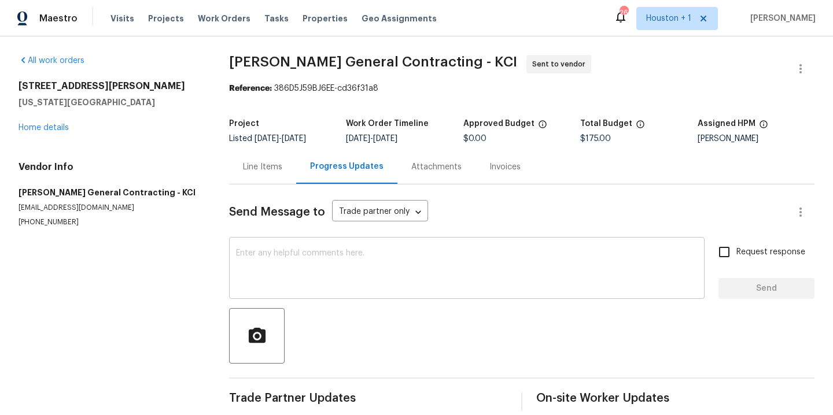
click at [351, 269] on textarea at bounding box center [467, 269] width 462 height 40
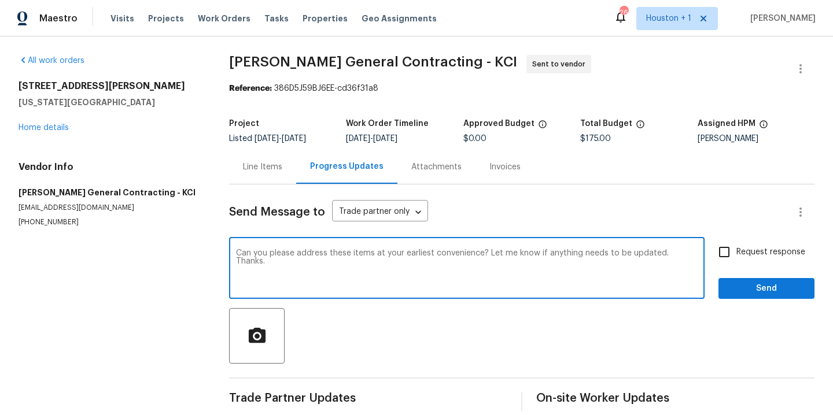
type textarea "Can you please address these items at your earliest convenience? Let me know if…"
click at [724, 249] on input "Request response" at bounding box center [724, 252] width 24 height 24
checkbox input "true"
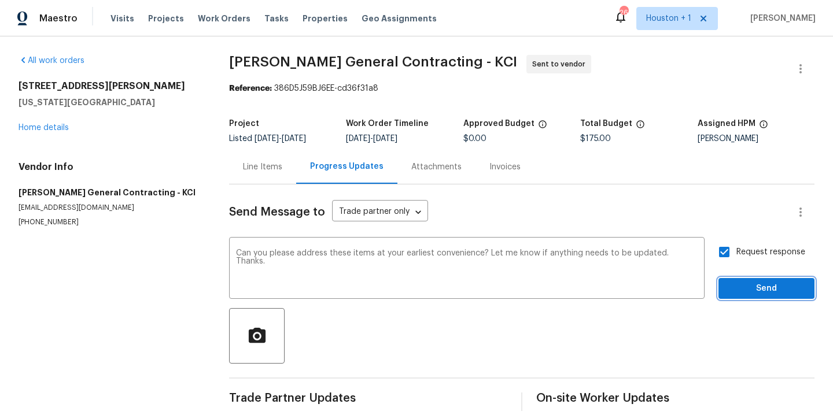
click at [744, 295] on span "Send" at bounding box center [767, 289] width 78 height 14
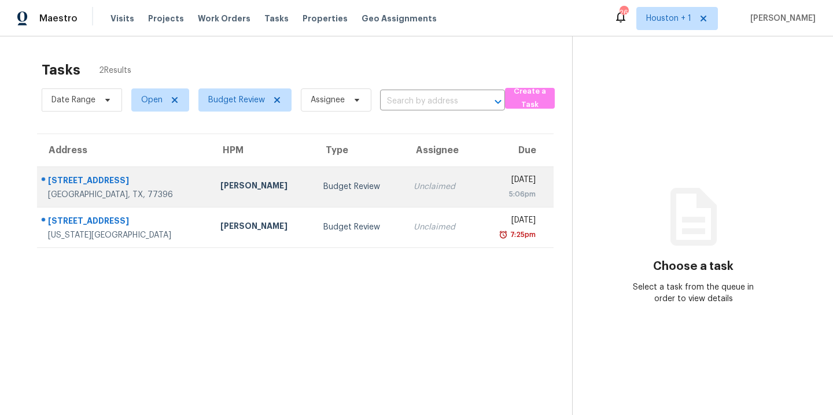
click at [314, 180] on td "Budget Review" at bounding box center [359, 187] width 90 height 40
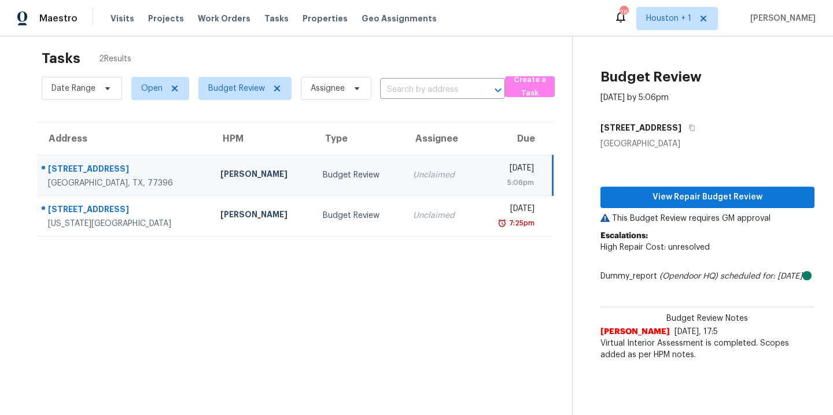
scroll to position [16, 0]
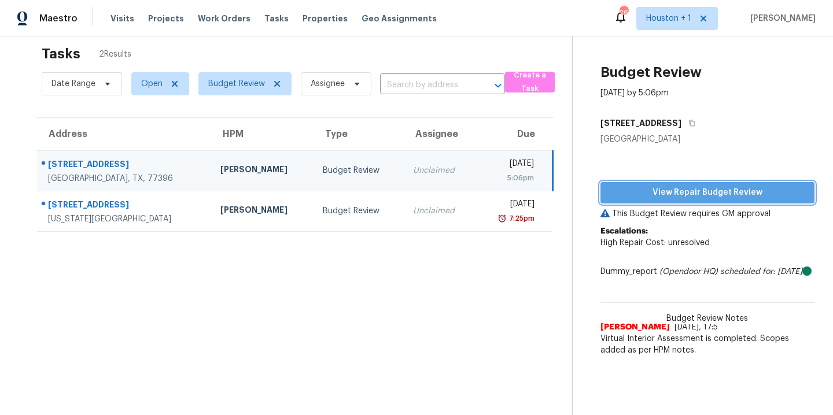
click at [714, 193] on span "View Repair Budget Review" at bounding box center [708, 193] width 196 height 14
